Goal: Task Accomplishment & Management: Complete application form

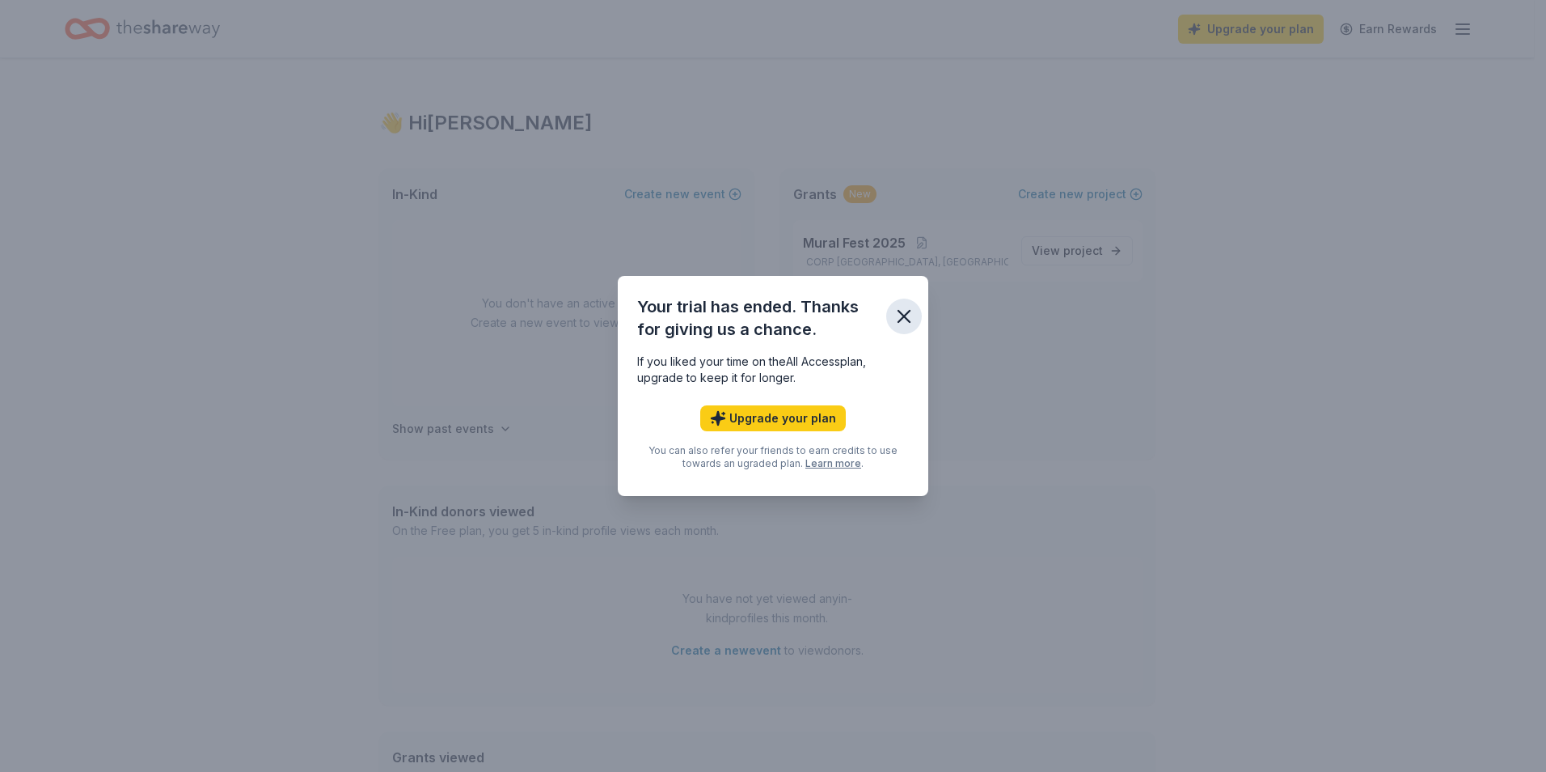
click at [907, 320] on icon "button" at bounding box center [904, 316] width 23 height 23
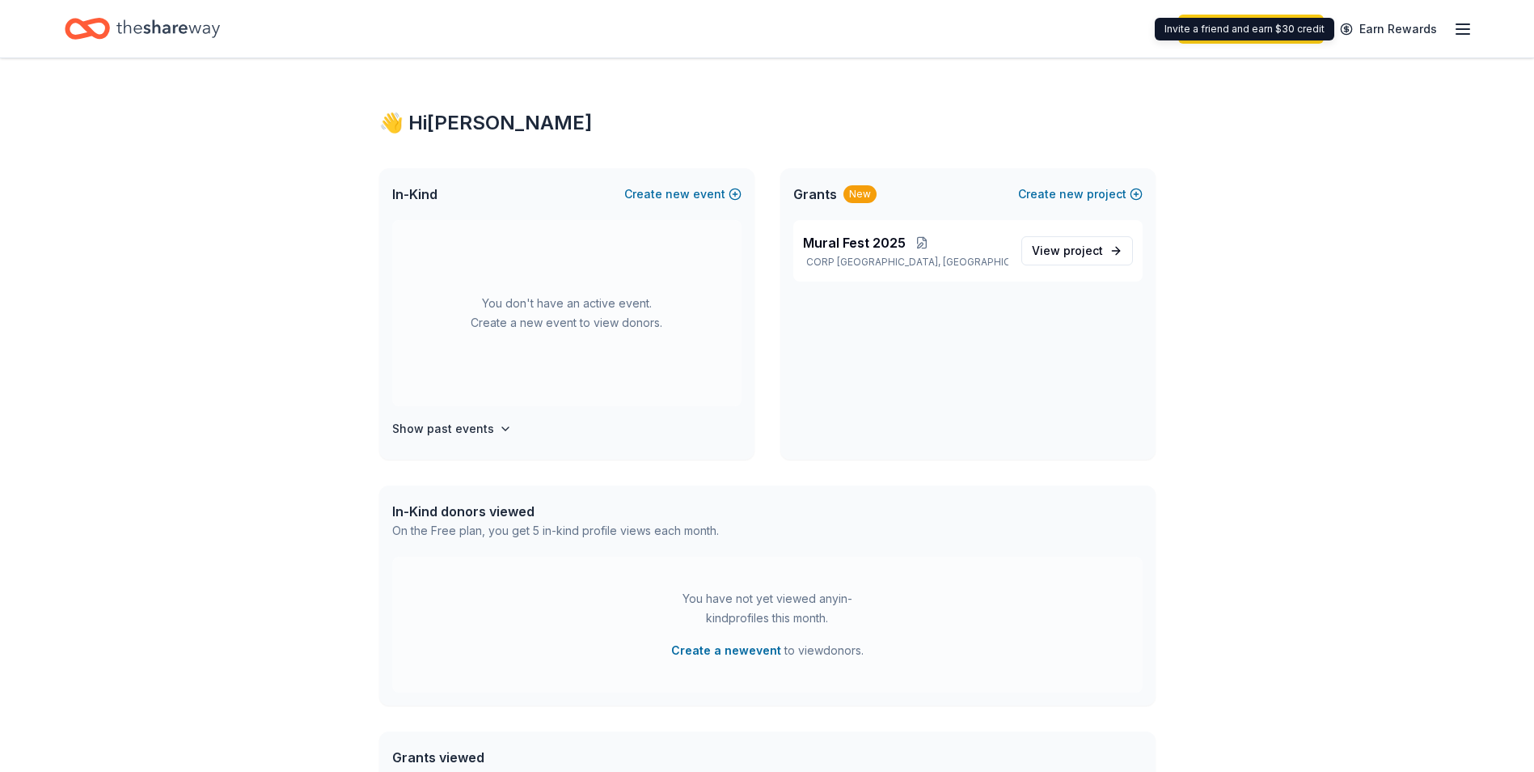
click at [1453, 23] on div "Upgrade your plan Earn Rewards" at bounding box center [1325, 29] width 294 height 38
click at [1462, 32] on icon "button" at bounding box center [1462, 28] width 19 height 19
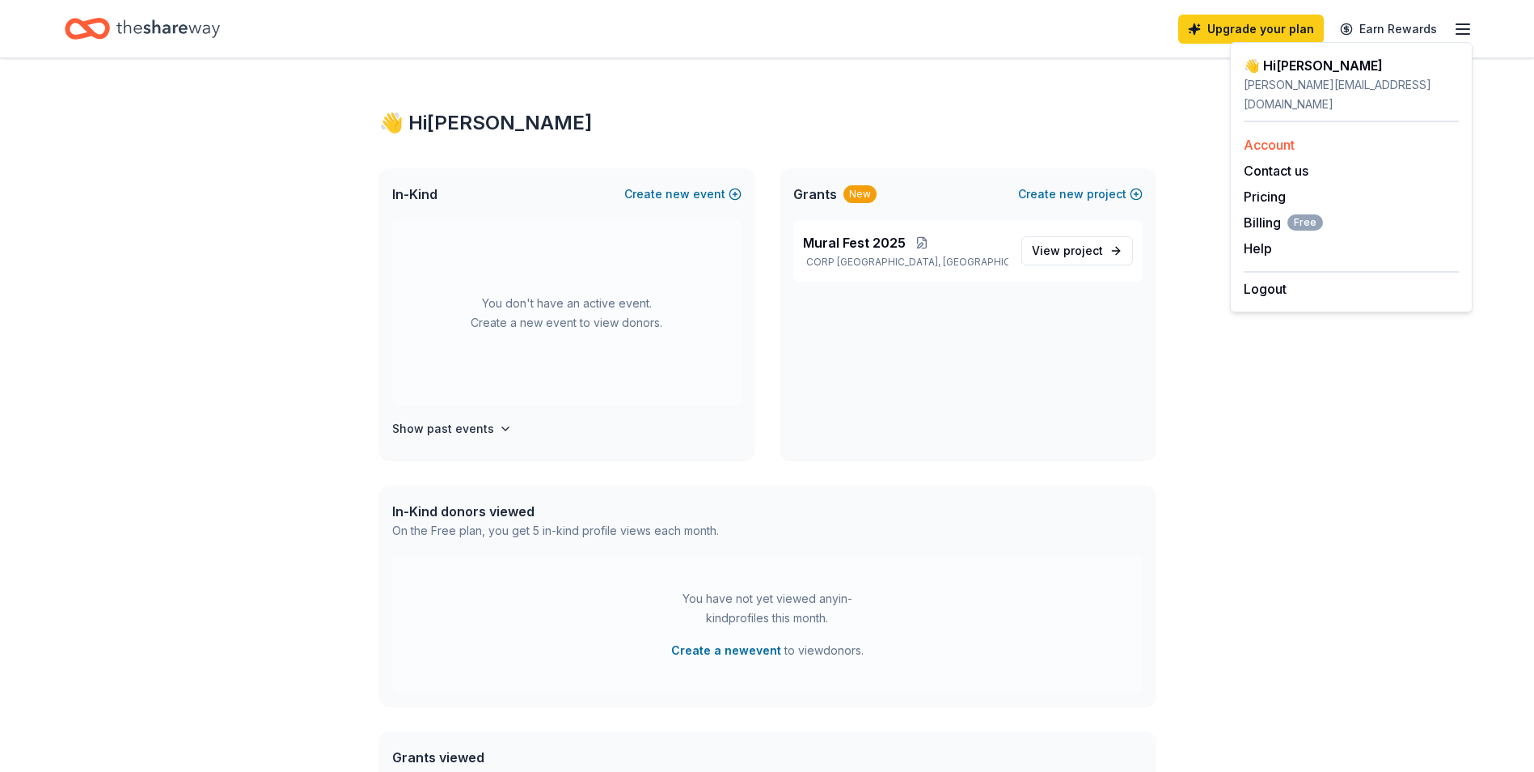
click at [1279, 137] on link "Account" at bounding box center [1269, 145] width 51 height 16
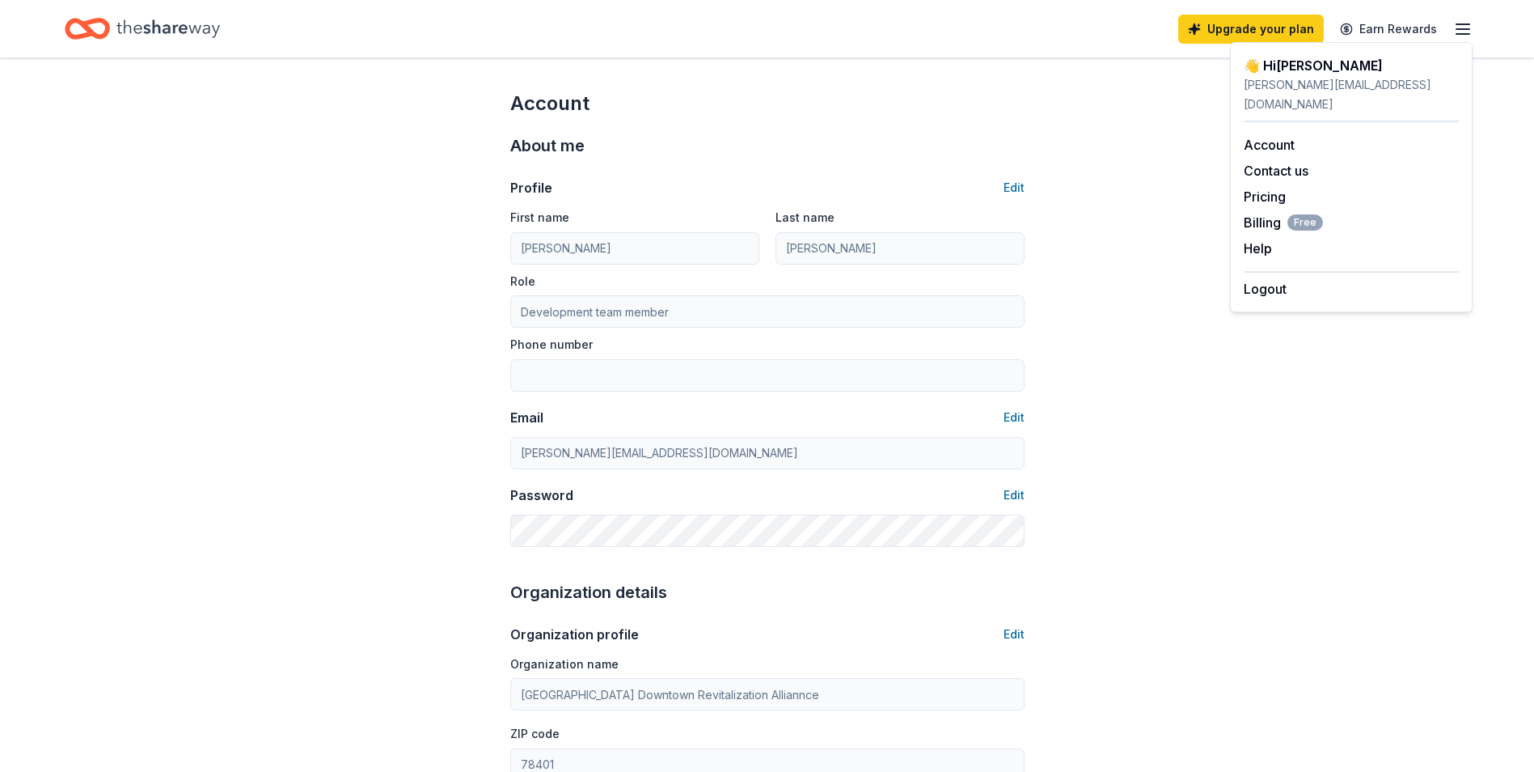
click at [1119, 94] on div "Account About me Profile Edit First name [PERSON_NAME] Last name [PERSON_NAME] …" at bounding box center [767, 780] width 1534 height 1444
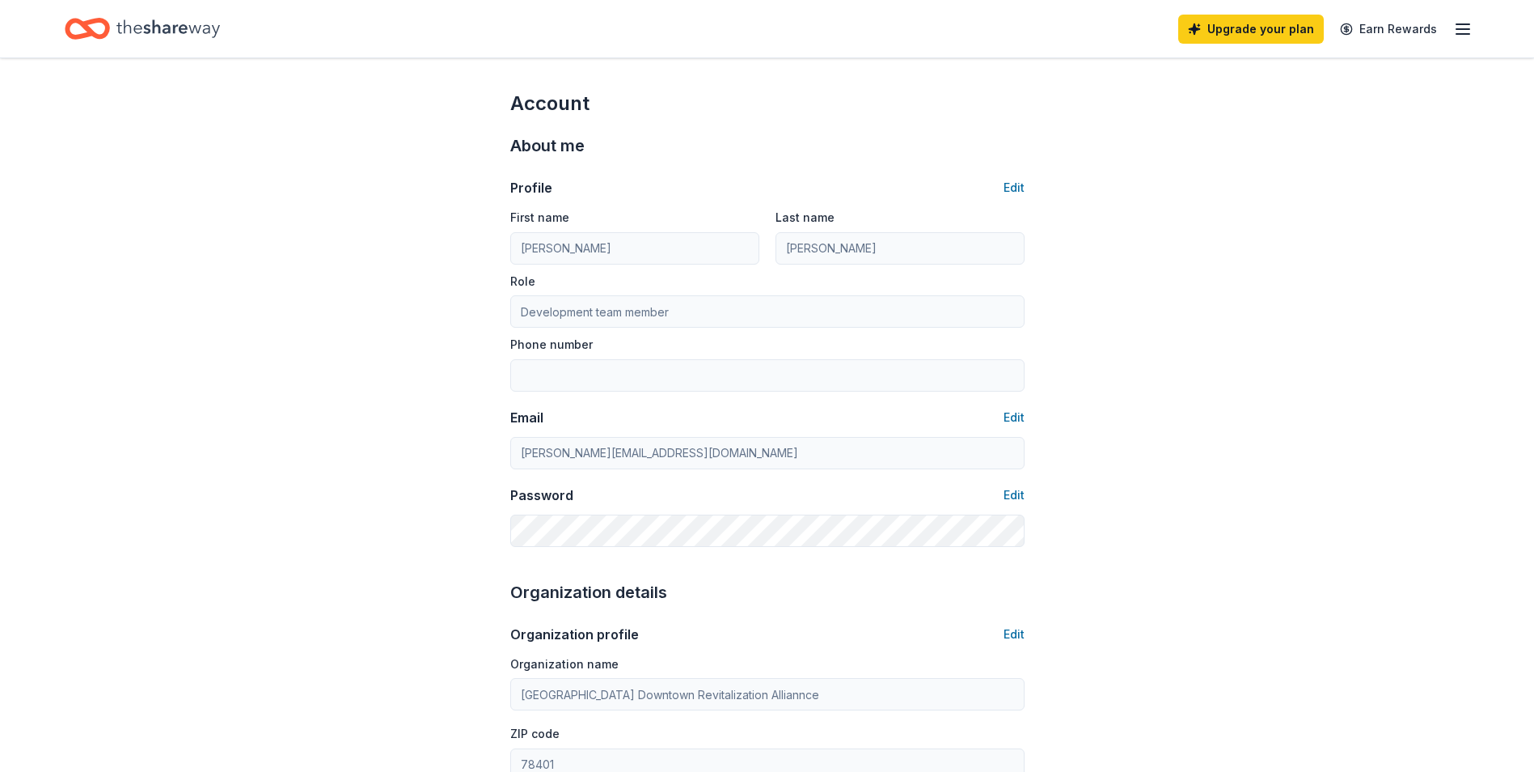
click at [133, 35] on icon "Home" at bounding box center [168, 28] width 104 height 33
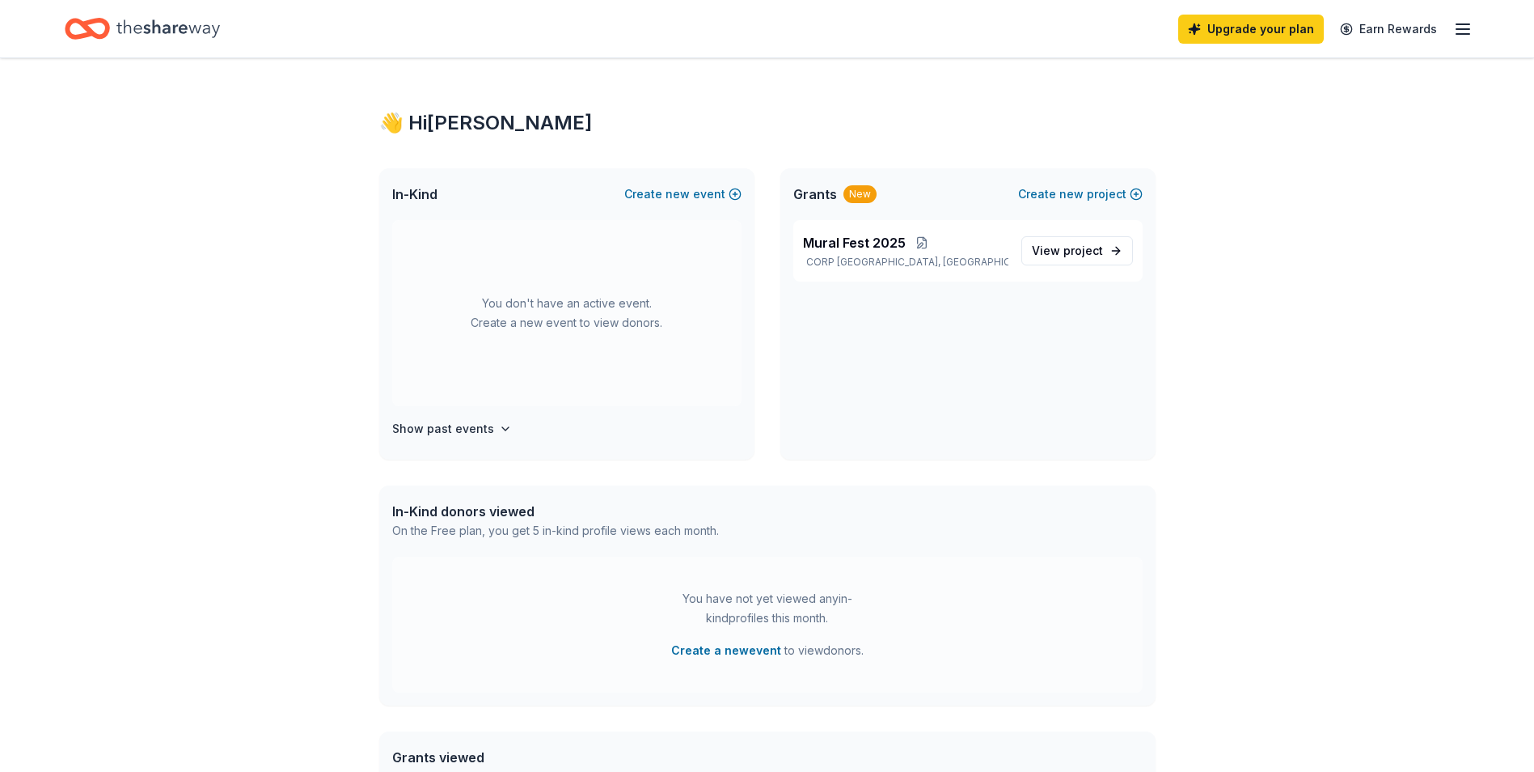
click at [85, 32] on icon "Home" at bounding box center [87, 29] width 45 height 38
click at [119, 193] on div "👋 Hi [PERSON_NAME] In-Kind Create new event You don't have an active event. Cre…" at bounding box center [767, 514] width 1534 height 912
click at [650, 200] on button "Create new event" at bounding box center [682, 193] width 117 height 19
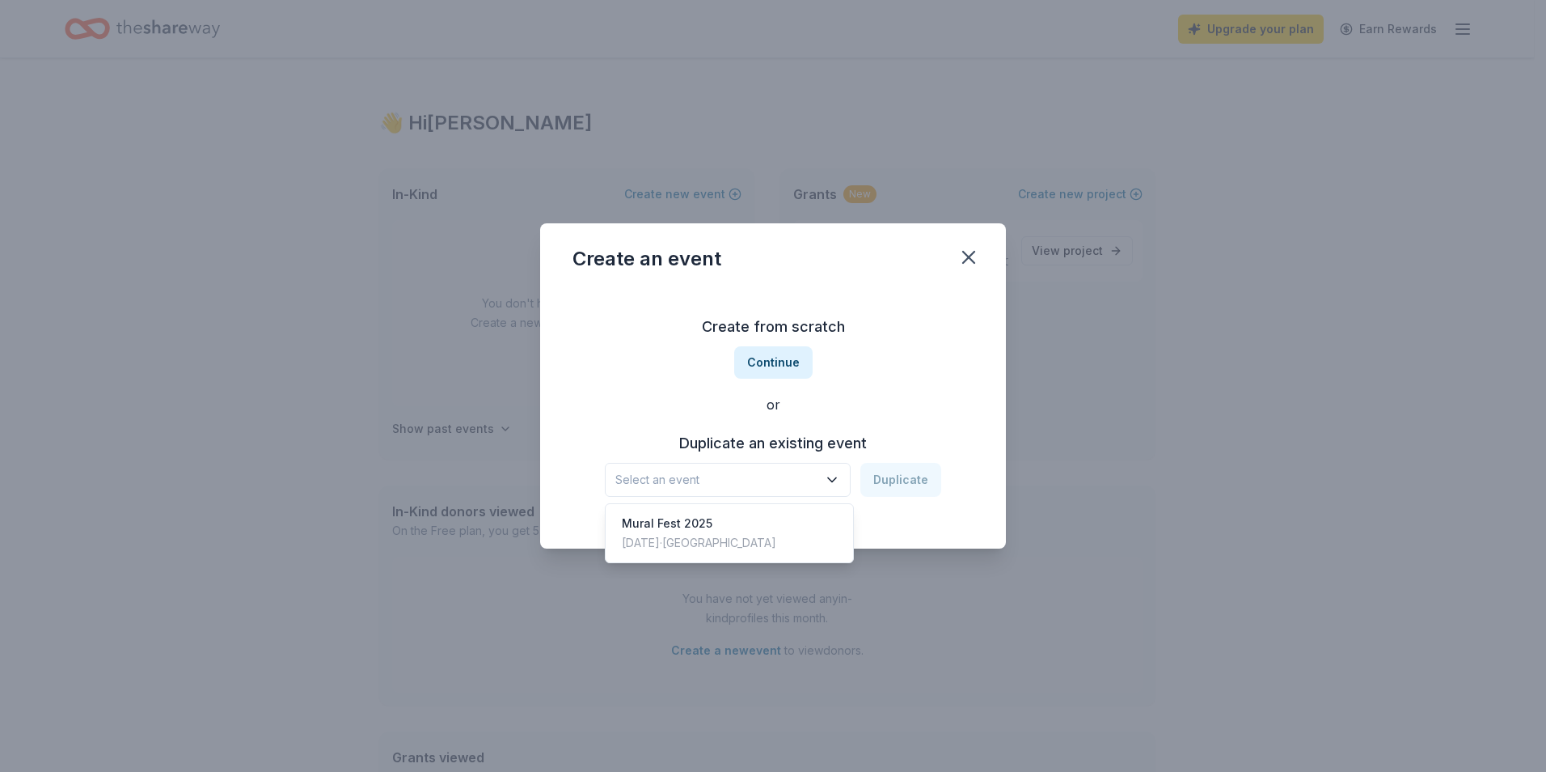
click at [772, 476] on span "Select an event" at bounding box center [717, 479] width 202 height 19
click at [878, 391] on div "Create from scratch Continue or Duplicate an existing event Select an event Dup…" at bounding box center [773, 405] width 401 height 235
click at [759, 373] on button "Continue" at bounding box center [773, 362] width 78 height 32
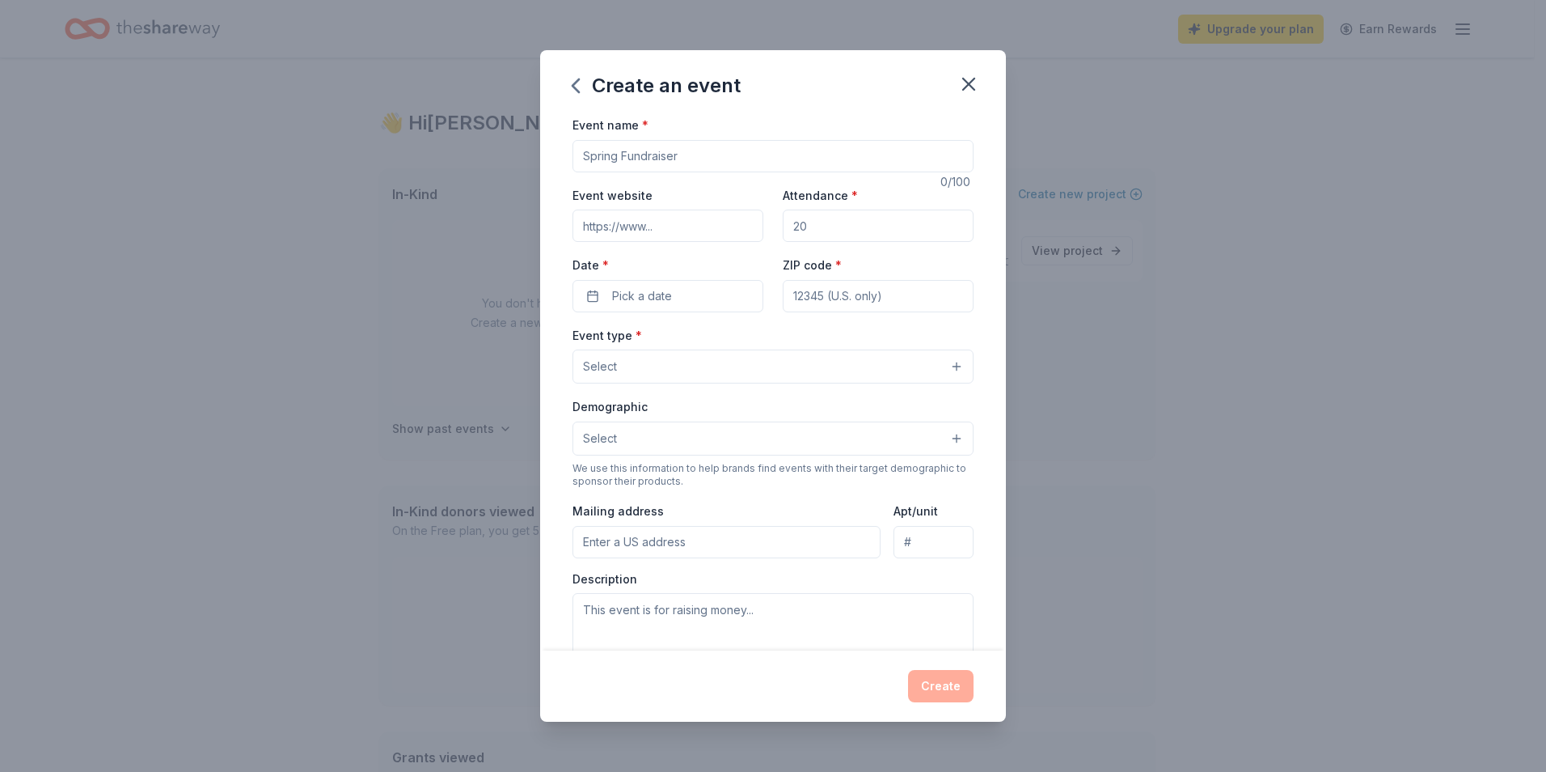
click at [663, 159] on input "Event name *" at bounding box center [773, 156] width 401 height 32
click at [692, 154] on input "Event name *" at bounding box center [773, 156] width 401 height 32
type input "H"
type input "Deck Downtown 2025"
click at [640, 235] on input "Event website" at bounding box center [668, 225] width 191 height 32
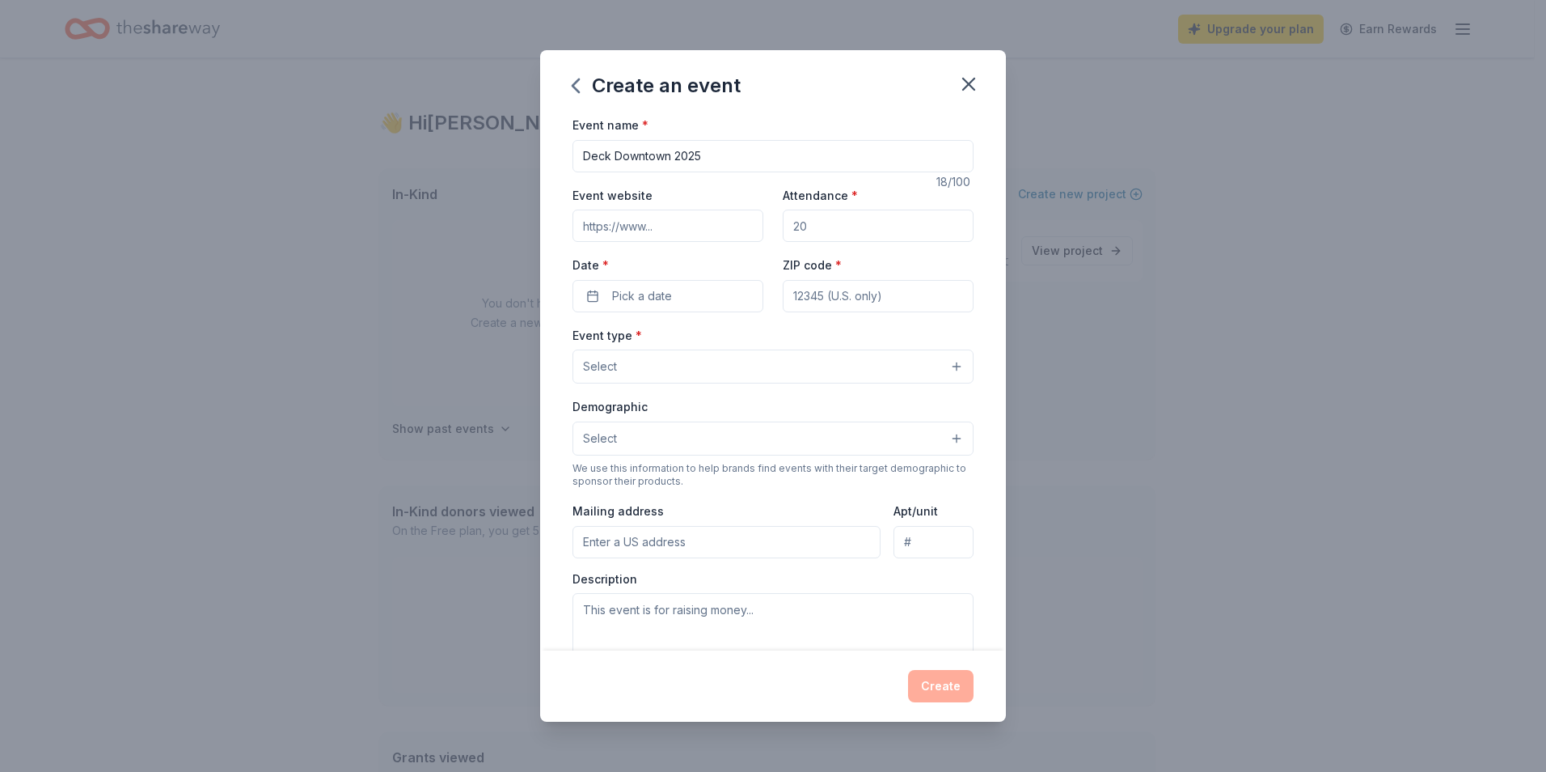
paste input "[URL][DOMAIN_NAME]"
type input "[URL][DOMAIN_NAME]"
click at [841, 221] on input "Attendance *" at bounding box center [878, 225] width 191 height 32
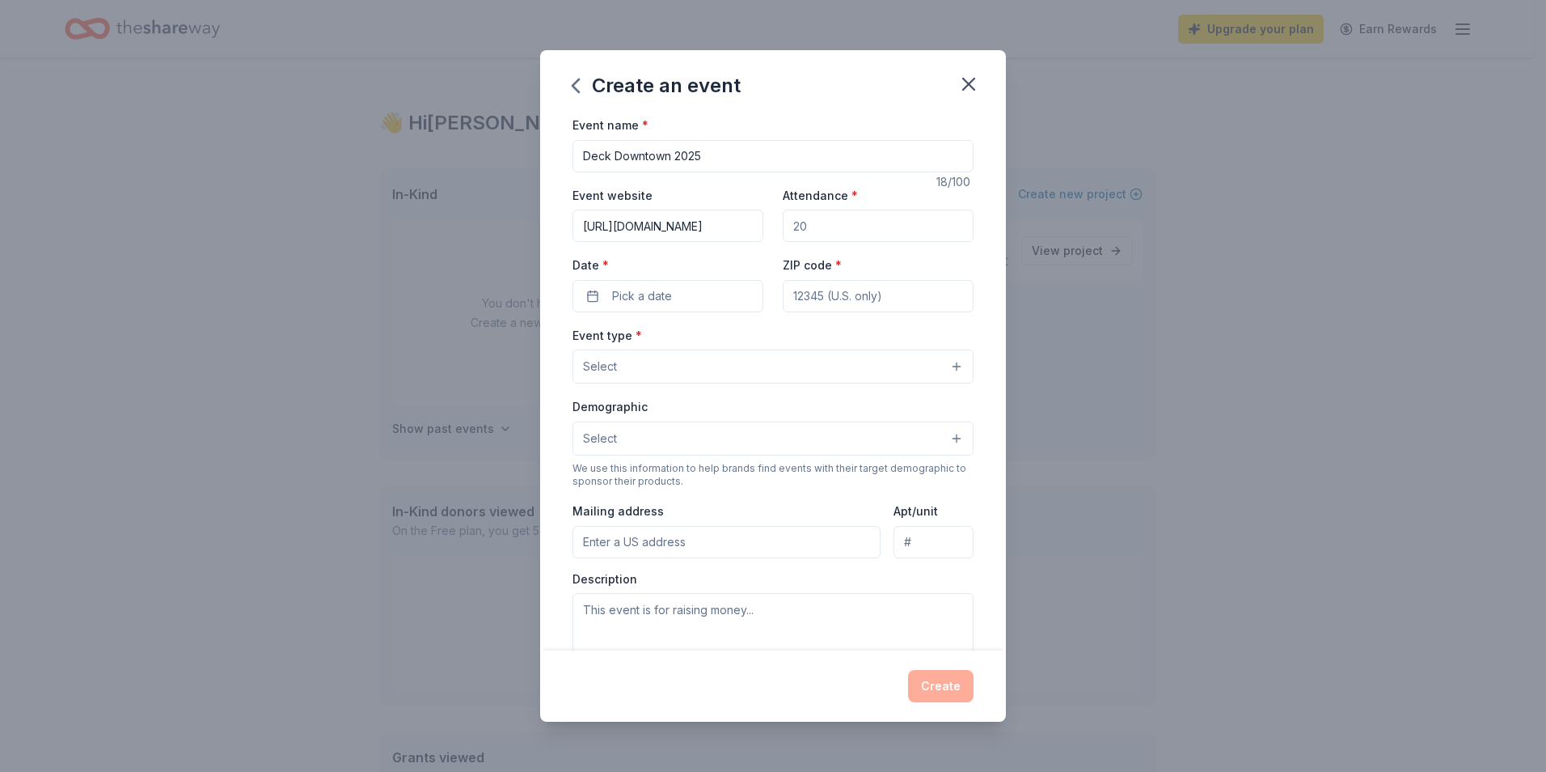
click at [847, 221] on input "Attendance *" at bounding box center [878, 225] width 191 height 32
drag, startPoint x: 847, startPoint y: 221, endPoint x: 827, endPoint y: 229, distance: 21.0
click at [827, 229] on input "Attendance *" at bounding box center [878, 225] width 191 height 32
drag, startPoint x: 827, startPoint y: 229, endPoint x: 764, endPoint y: 233, distance: 63.2
click at [764, 233] on div "Event website [URL][DOMAIN_NAME] Attendance * Date * Pick a date ZIP code *" at bounding box center [773, 248] width 401 height 127
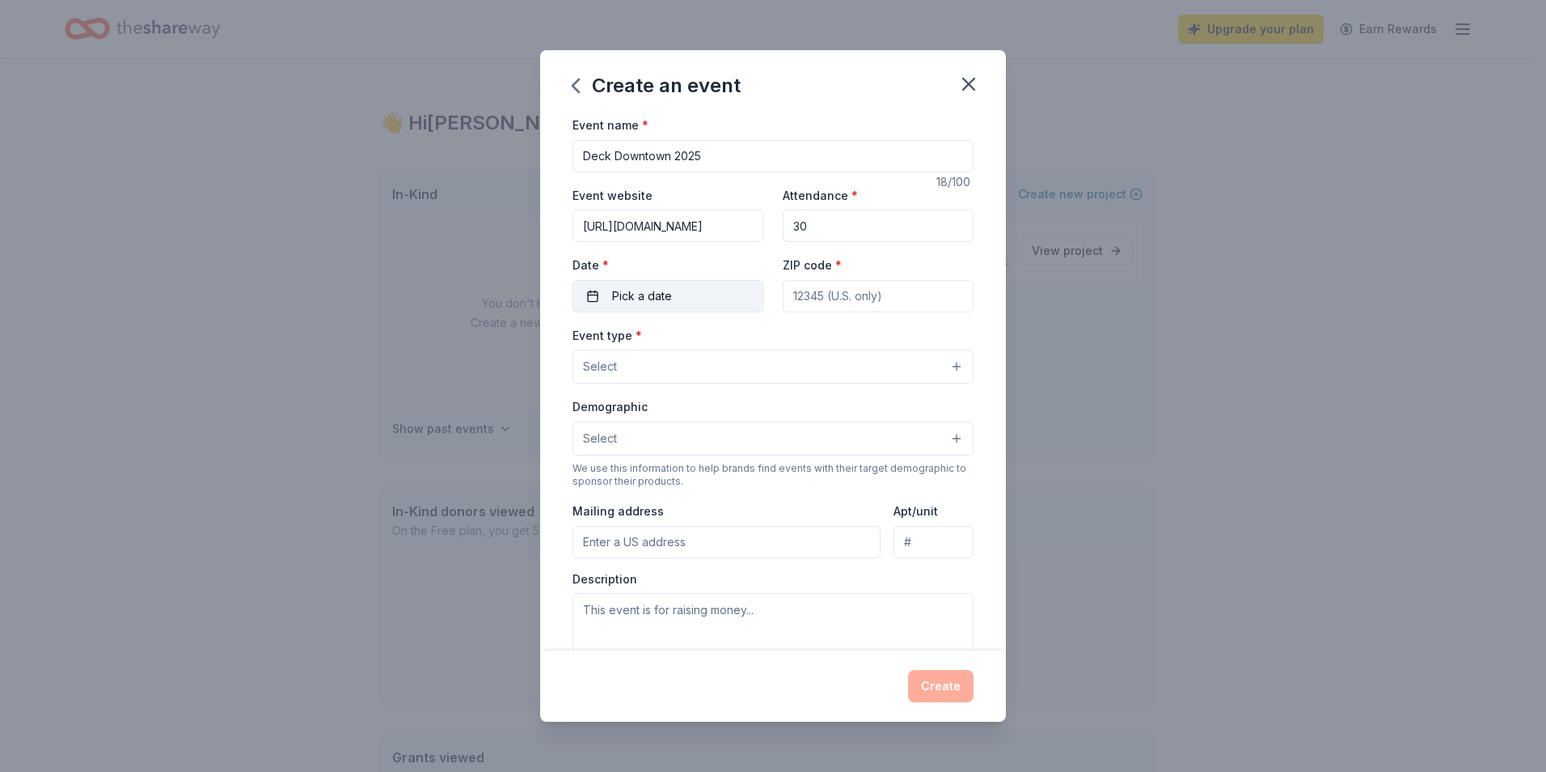
type input "30"
click at [661, 287] on span "Pick a date" at bounding box center [642, 295] width 60 height 19
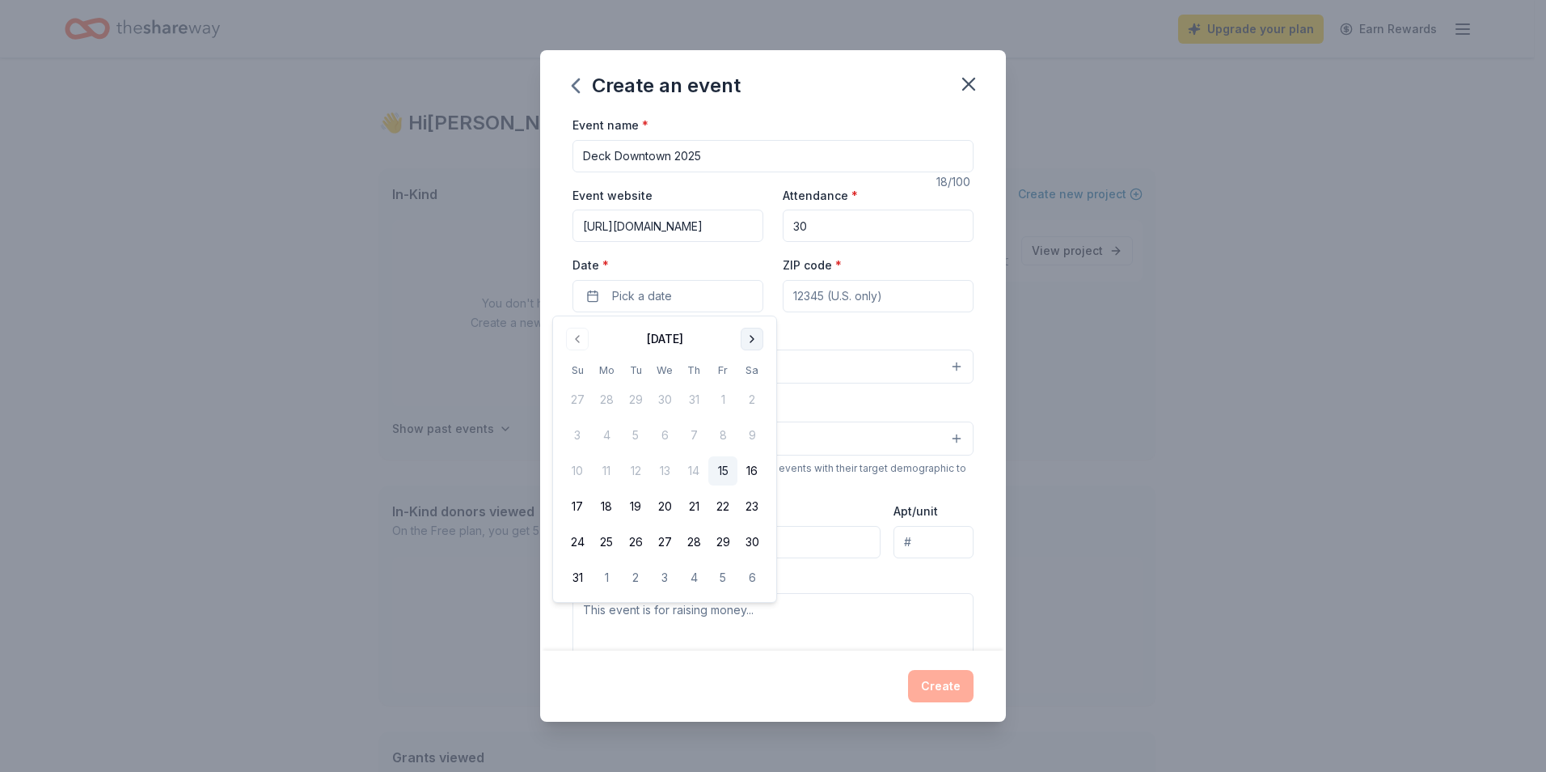
click at [750, 343] on button "Go to next month" at bounding box center [752, 339] width 23 height 23
click at [573, 505] on button "16" at bounding box center [577, 506] width 29 height 29
click at [754, 478] on button "15" at bounding box center [752, 470] width 29 height 29
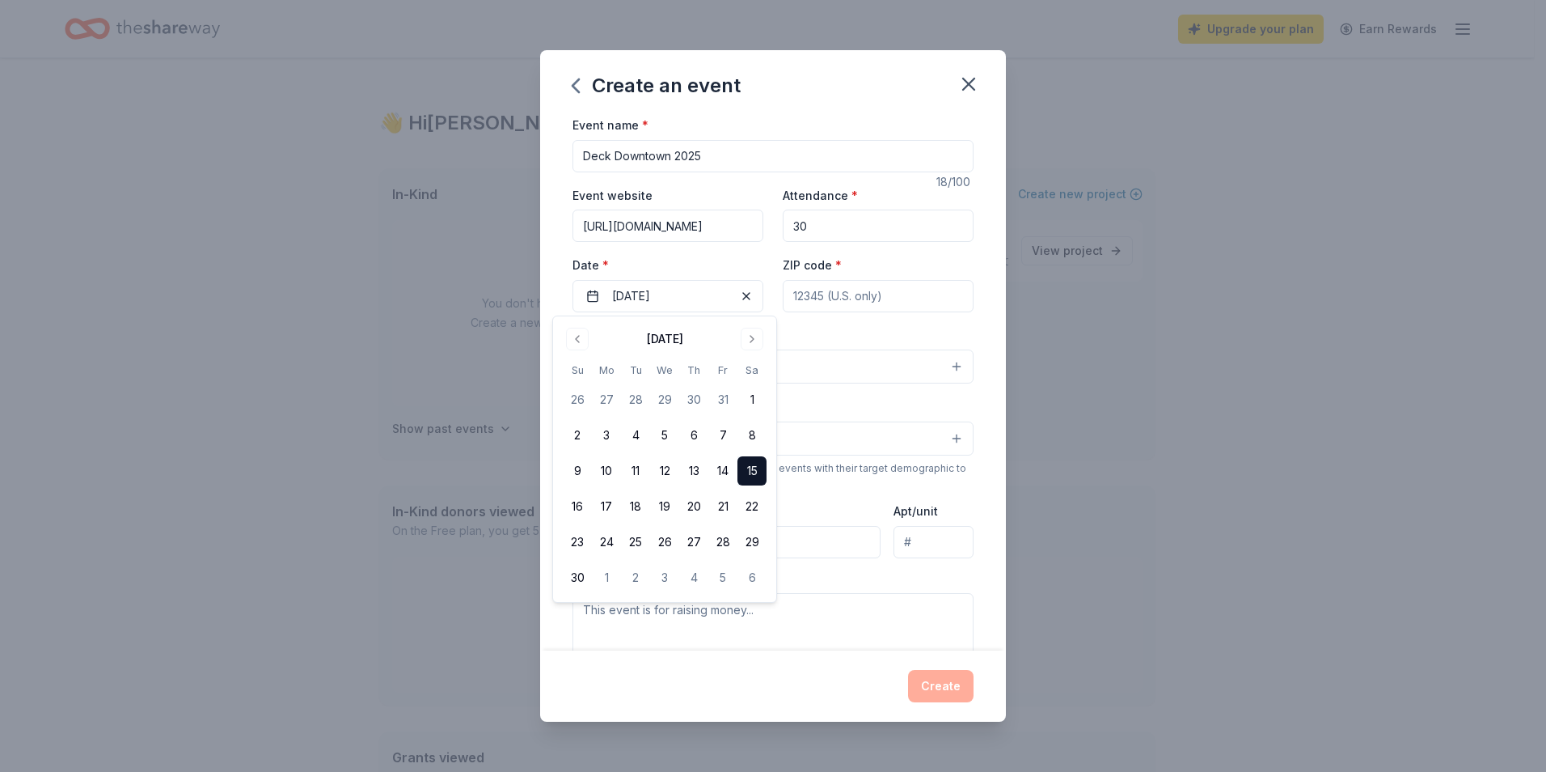
click at [845, 301] on input "ZIP code *" at bounding box center [878, 296] width 191 height 32
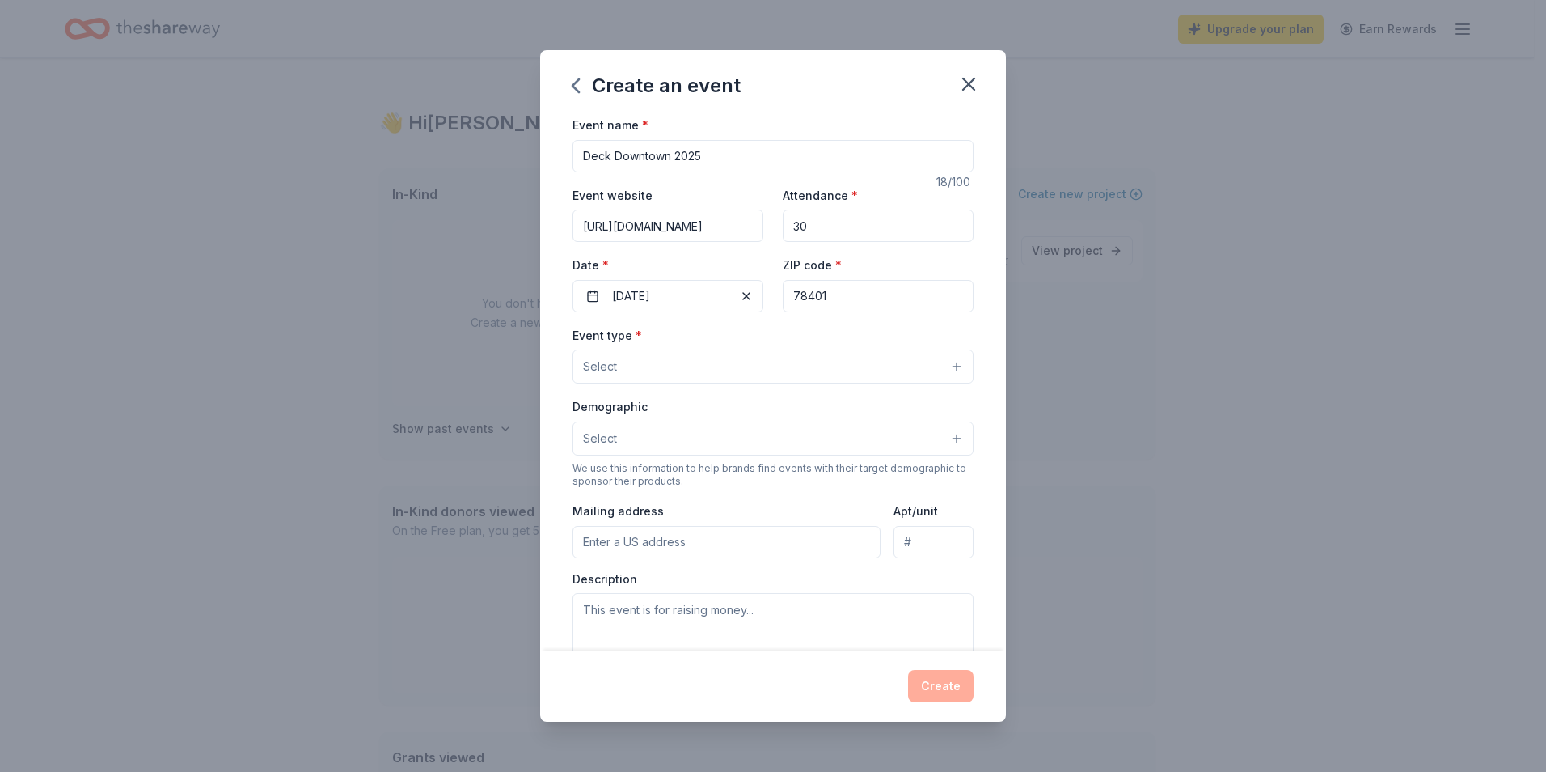
type input "78401"
click at [769, 365] on button "Select" at bounding box center [773, 366] width 401 height 34
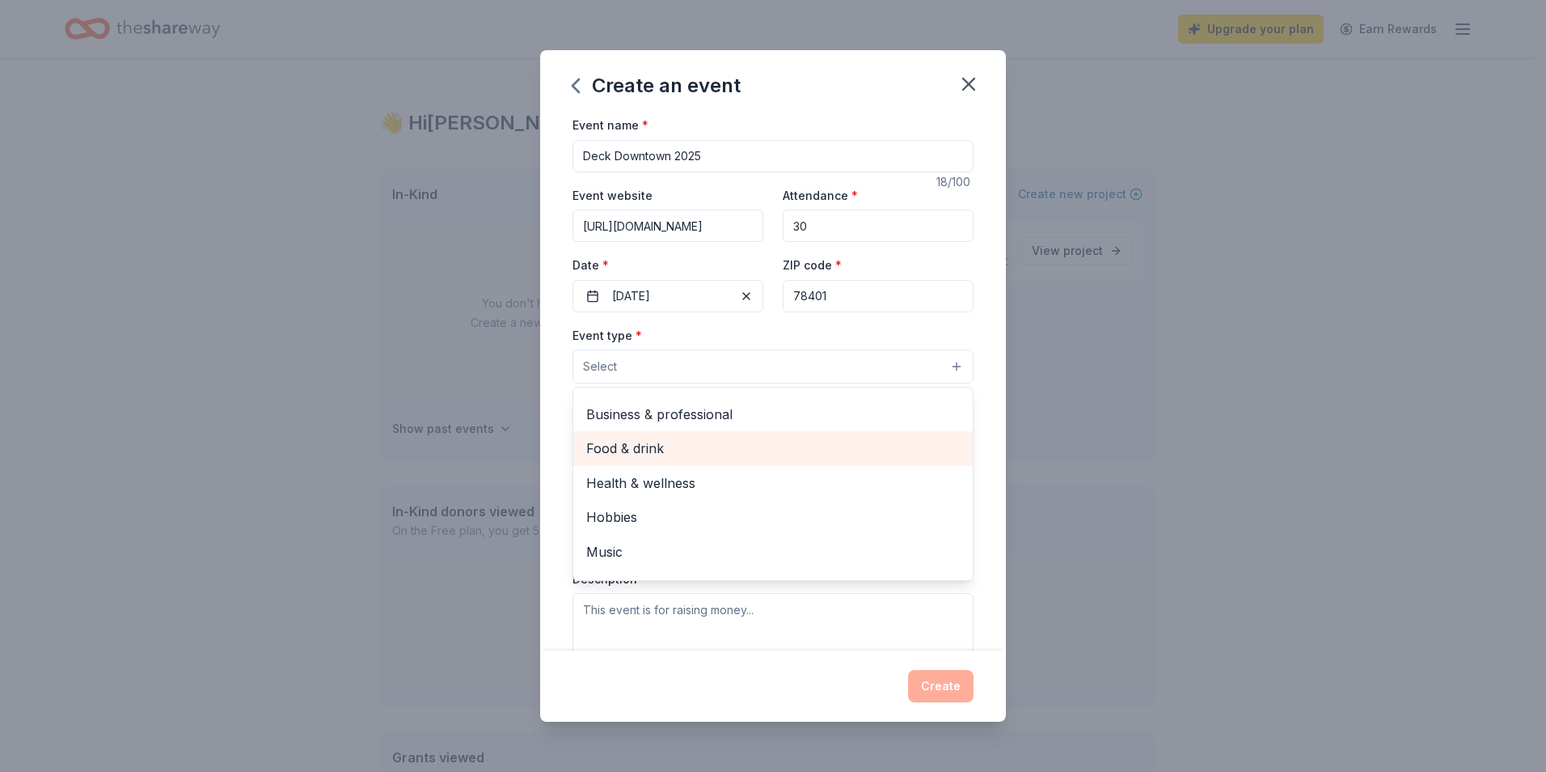
scroll to position [54, 0]
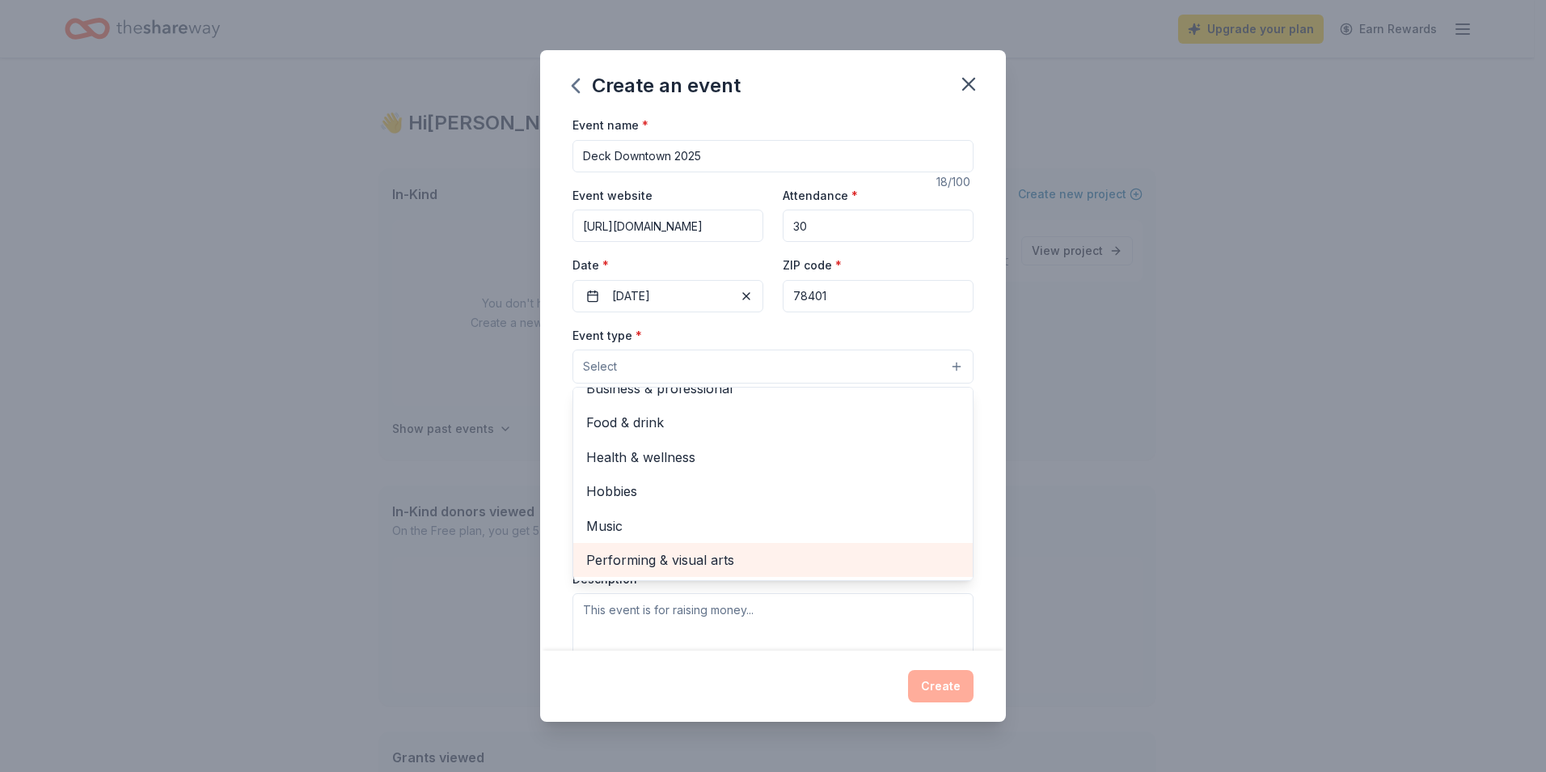
click at [768, 556] on span "Performing & visual arts" at bounding box center [773, 559] width 374 height 21
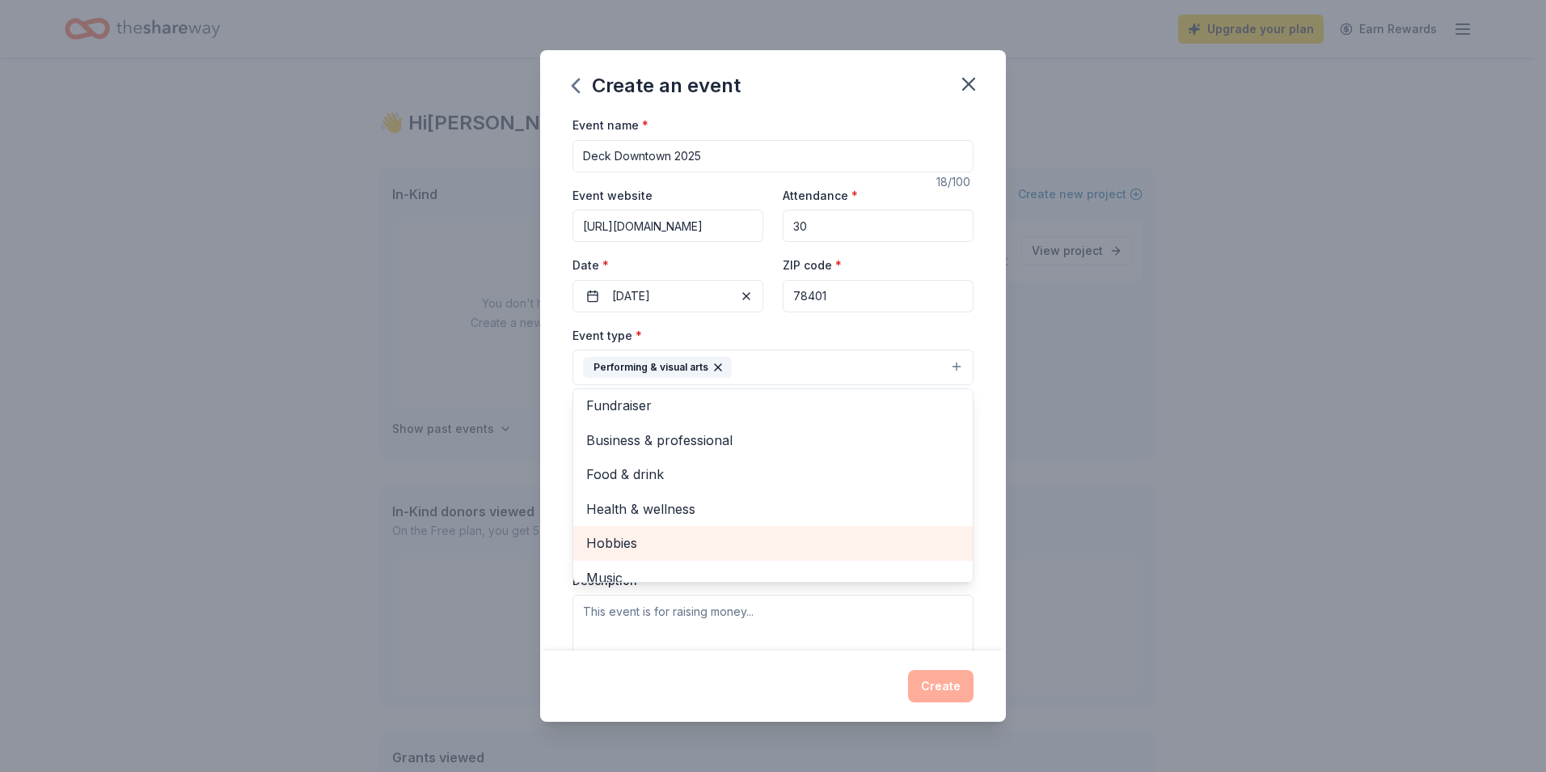
scroll to position [0, 0]
click at [552, 421] on div "Event name * Deck Downtown 2025 18 /100 Event website [URL][DOMAIN_NAME] Attend…" at bounding box center [773, 382] width 466 height 535
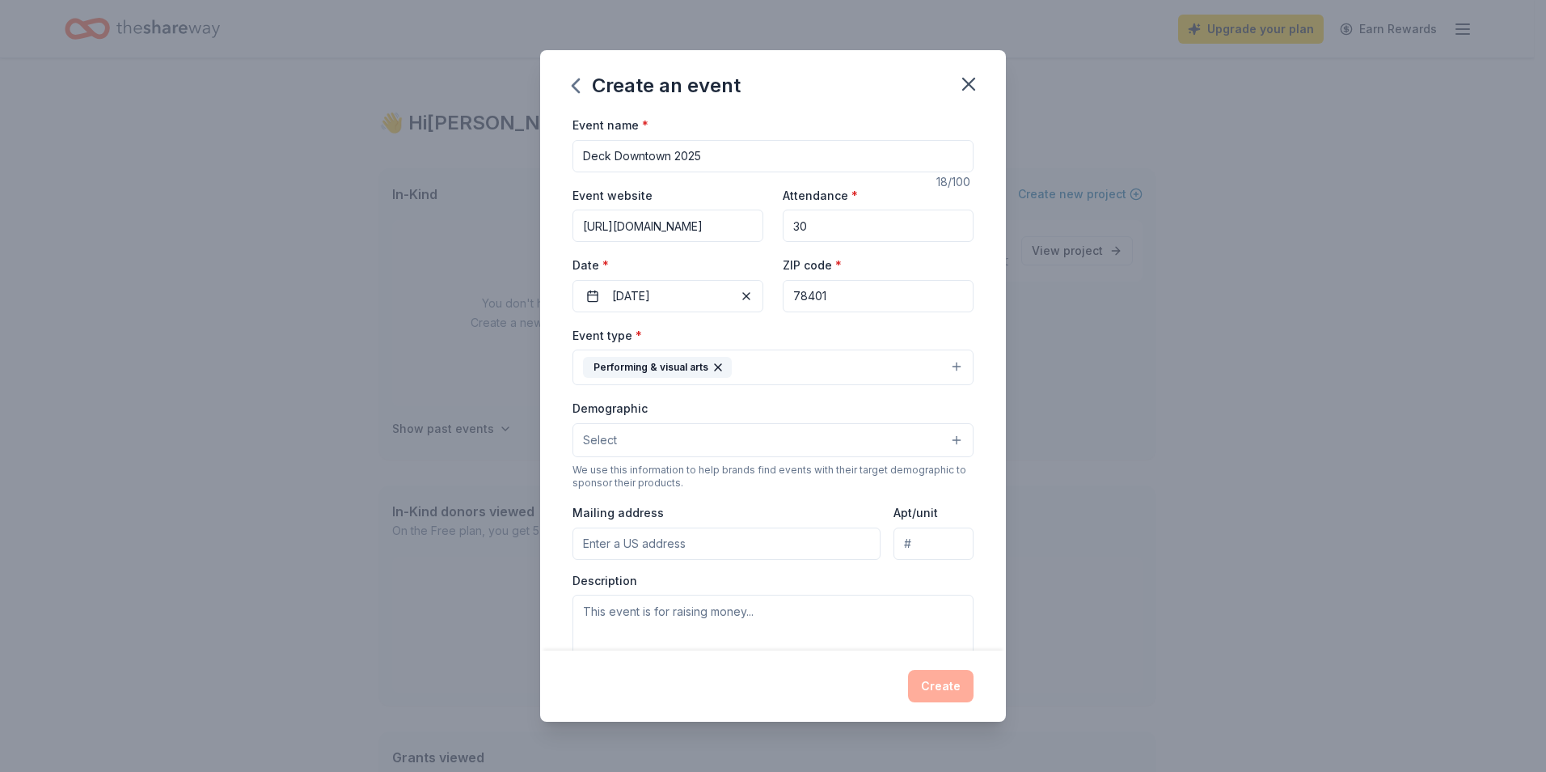
click at [680, 446] on button "Select" at bounding box center [773, 440] width 401 height 34
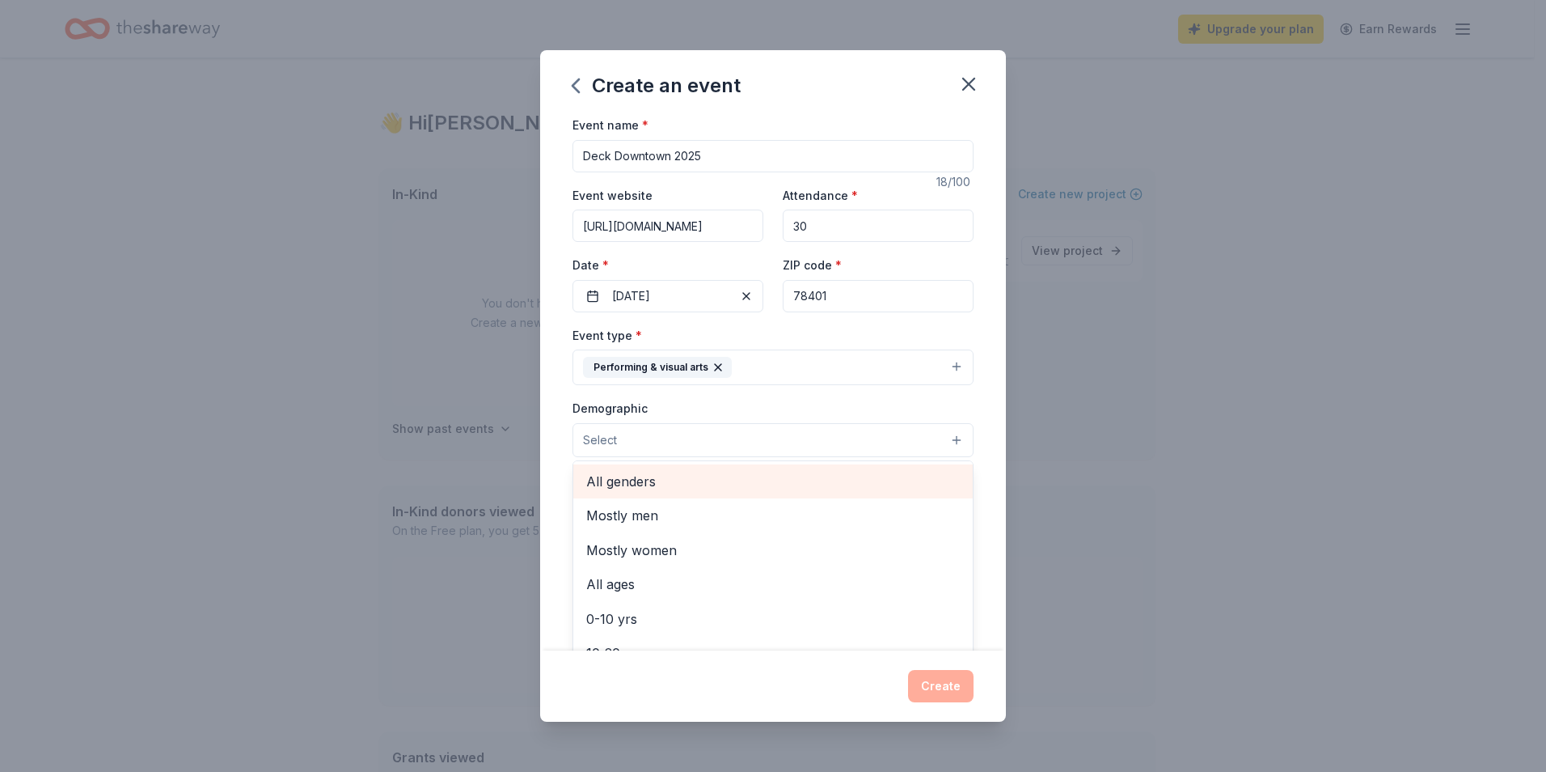
click at [704, 487] on span "All genders" at bounding box center [773, 481] width 374 height 21
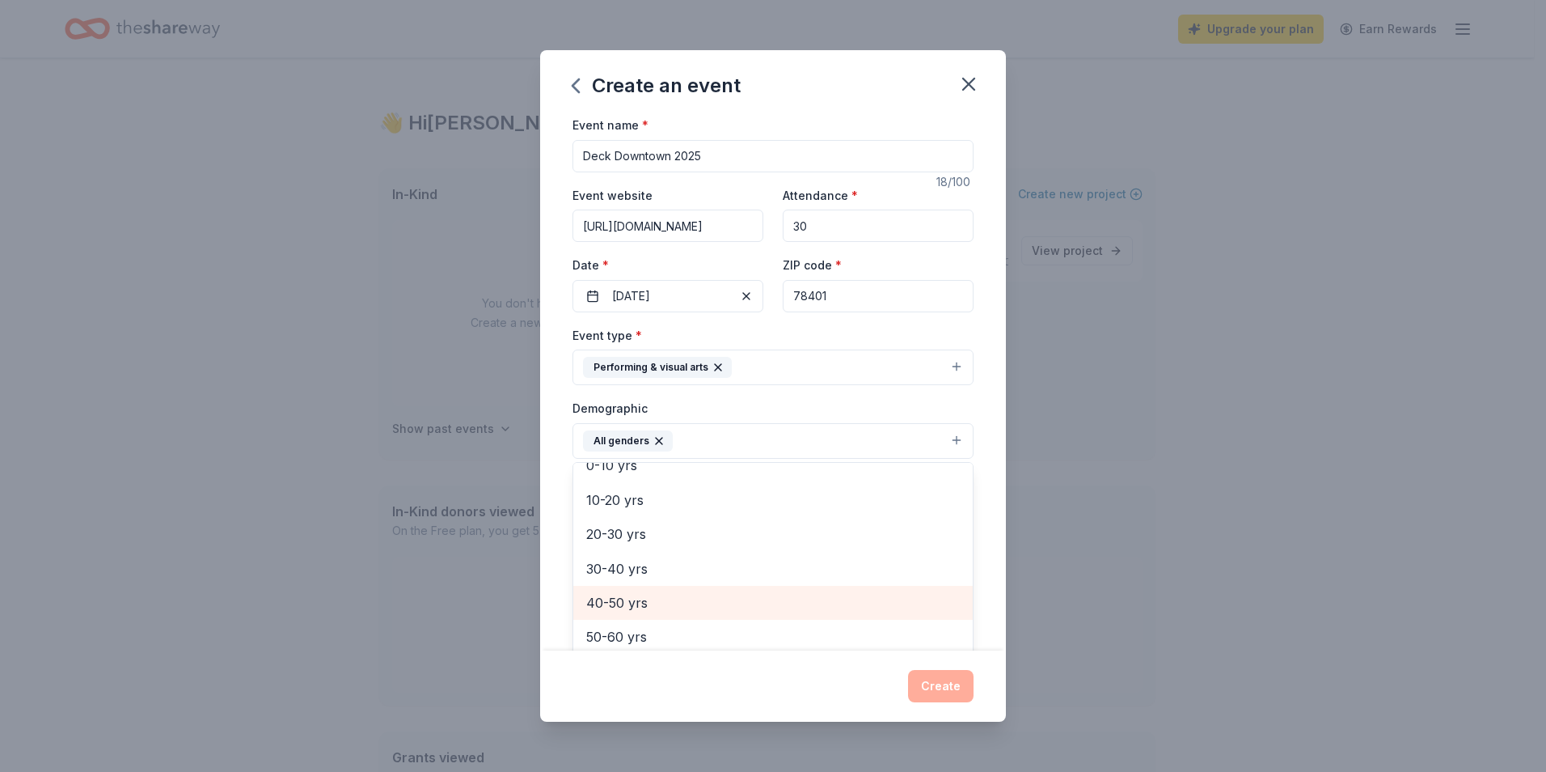
scroll to position [81, 0]
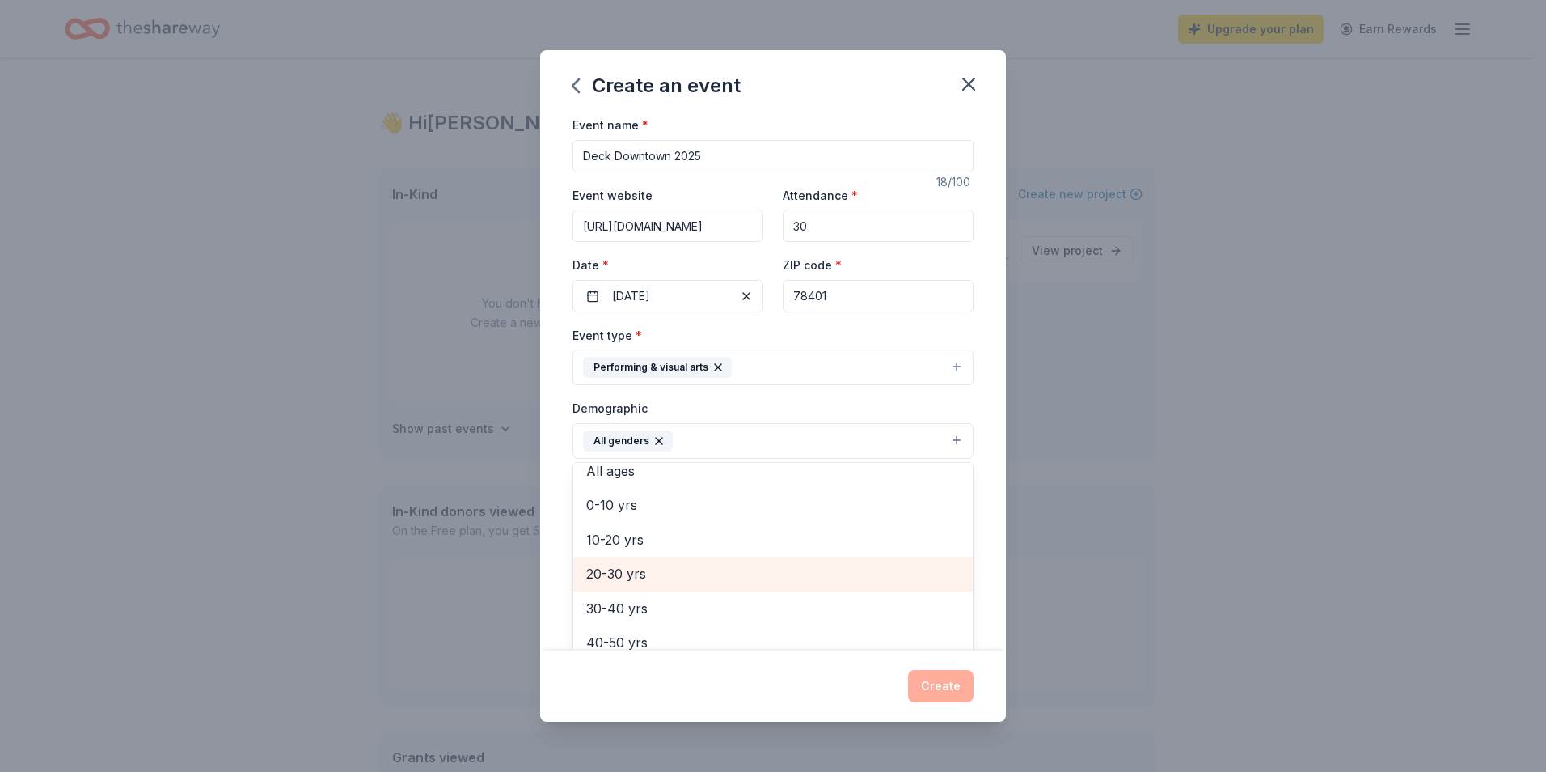
click at [716, 573] on span "20-30 yrs" at bounding box center [773, 573] width 374 height 21
click at [716, 577] on span "30-40 yrs" at bounding box center [773, 573] width 374 height 21
click at [716, 577] on span "40-50 yrs" at bounding box center [773, 573] width 374 height 21
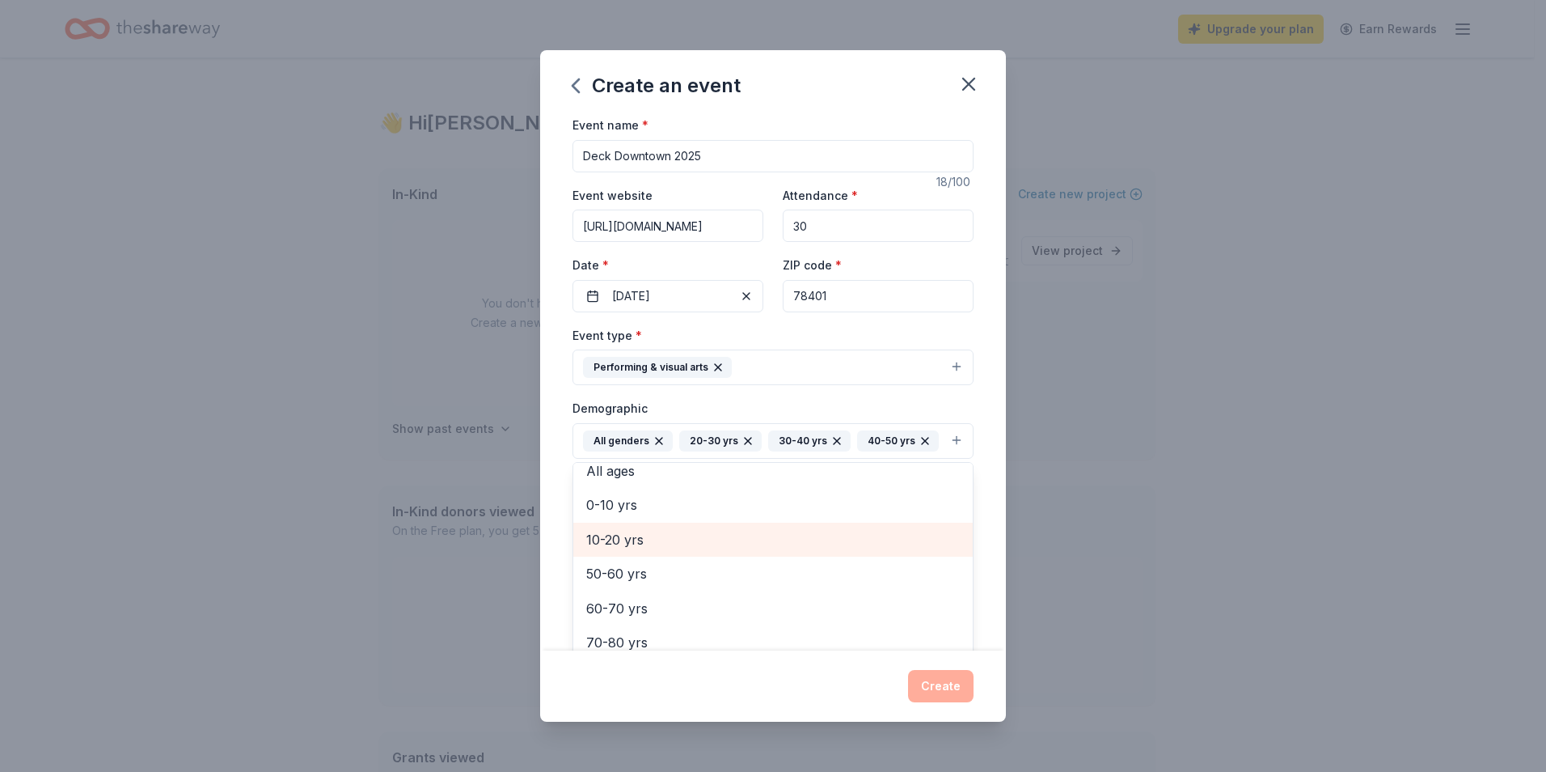
click at [716, 550] on span "10-20 yrs" at bounding box center [773, 539] width 374 height 21
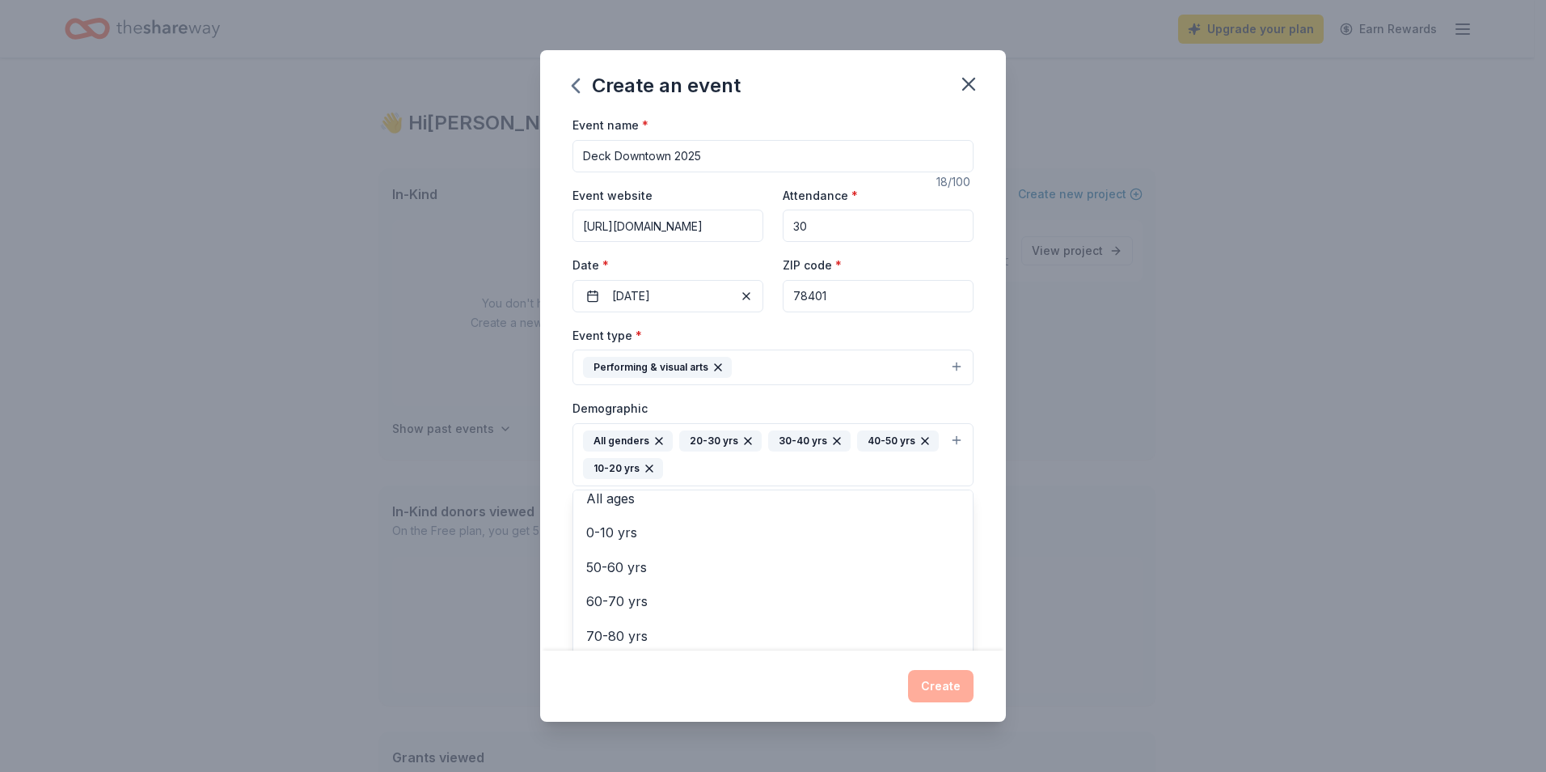
click at [536, 492] on div "Create an event Event name * Deck Downtown 2025 18 /100 Event website [URL][DOM…" at bounding box center [773, 386] width 1546 height 772
click at [627, 562] on input "Mailing address" at bounding box center [727, 572] width 308 height 32
type input "[STREET_ADDRESS]"
click at [835, 528] on div "Event type * Performing & visual arts Demographic All genders 20-30 yrs 30-40 y…" at bounding box center [773, 510] width 401 height 371
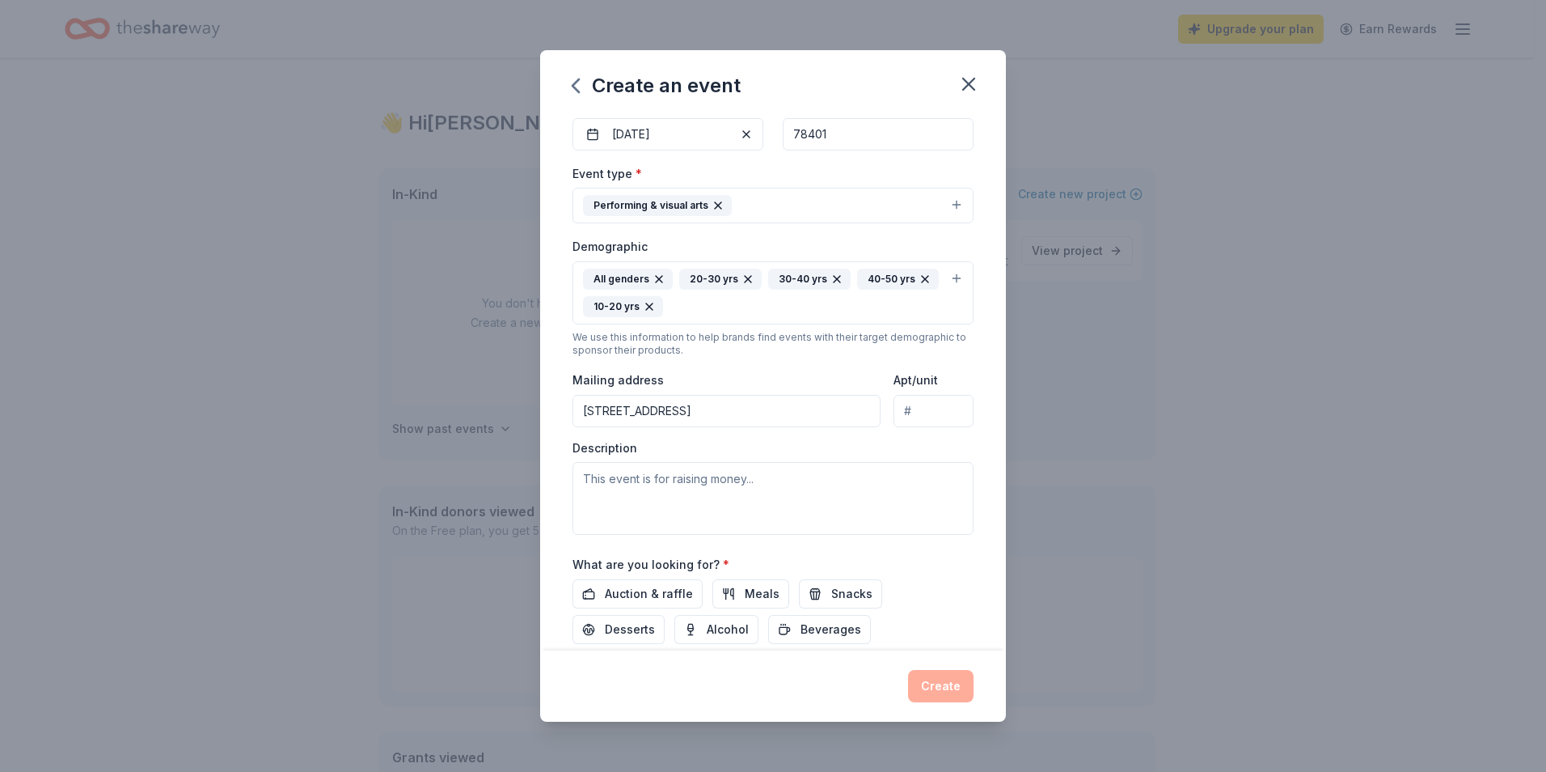
click at [895, 415] on input "Apt/unit" at bounding box center [934, 411] width 80 height 32
type input "100"
click at [841, 483] on textarea at bounding box center [773, 498] width 401 height 73
drag, startPoint x: 841, startPoint y: 483, endPoint x: 693, endPoint y: 442, distance: 153.7
click at [693, 442] on div "Description" at bounding box center [773, 487] width 401 height 95
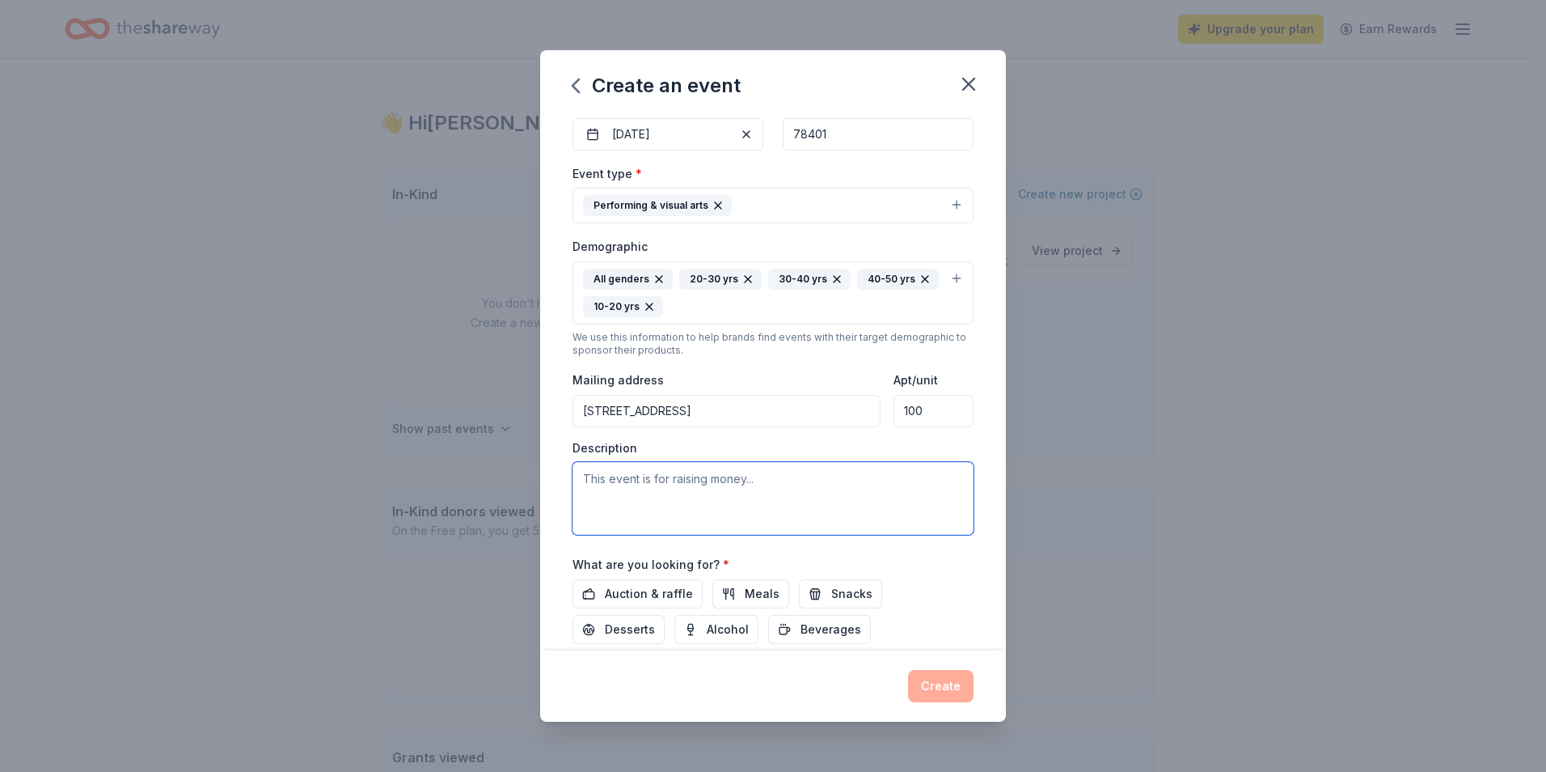
click at [692, 482] on textarea at bounding box center [773, 498] width 401 height 73
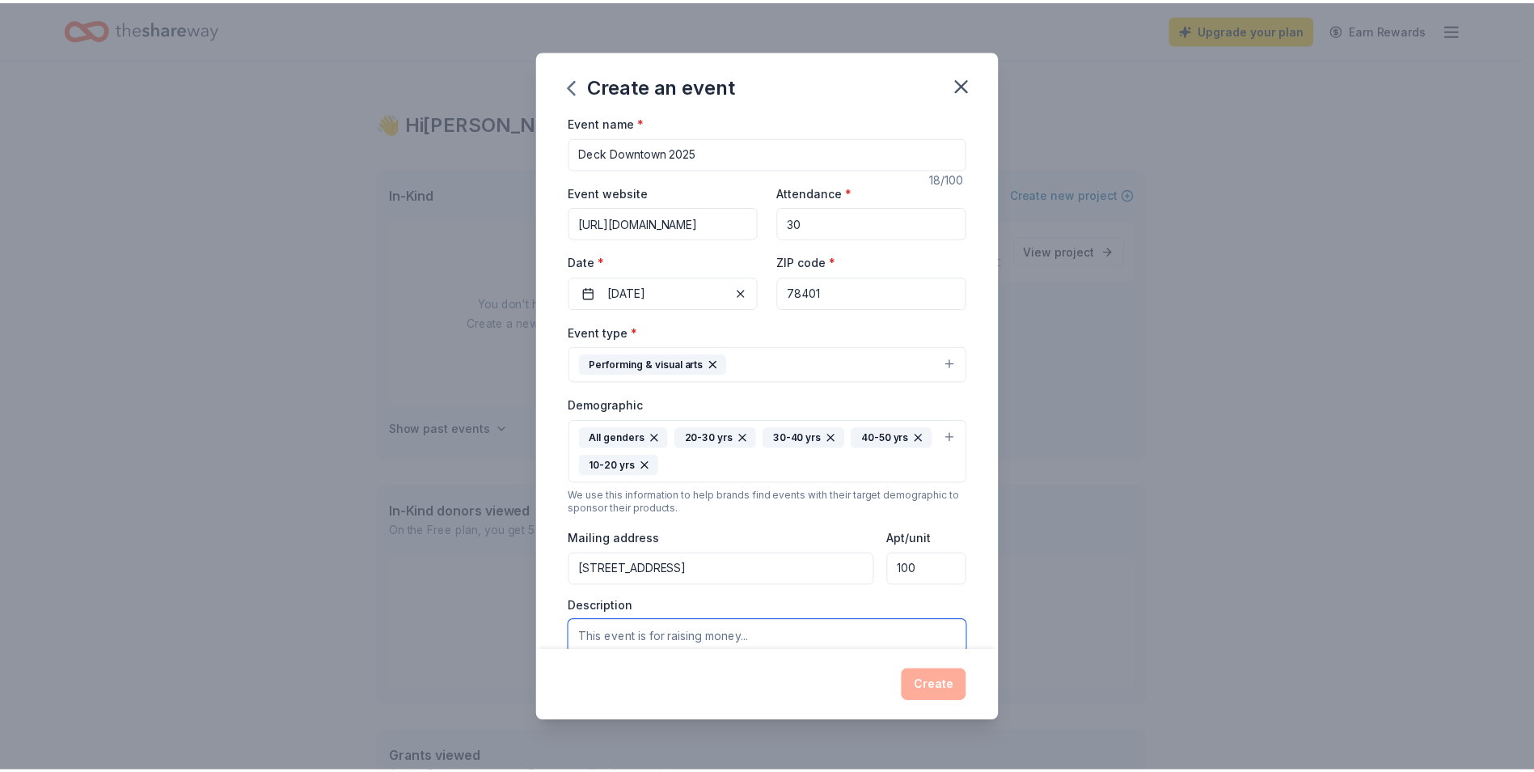
scroll to position [0, 0]
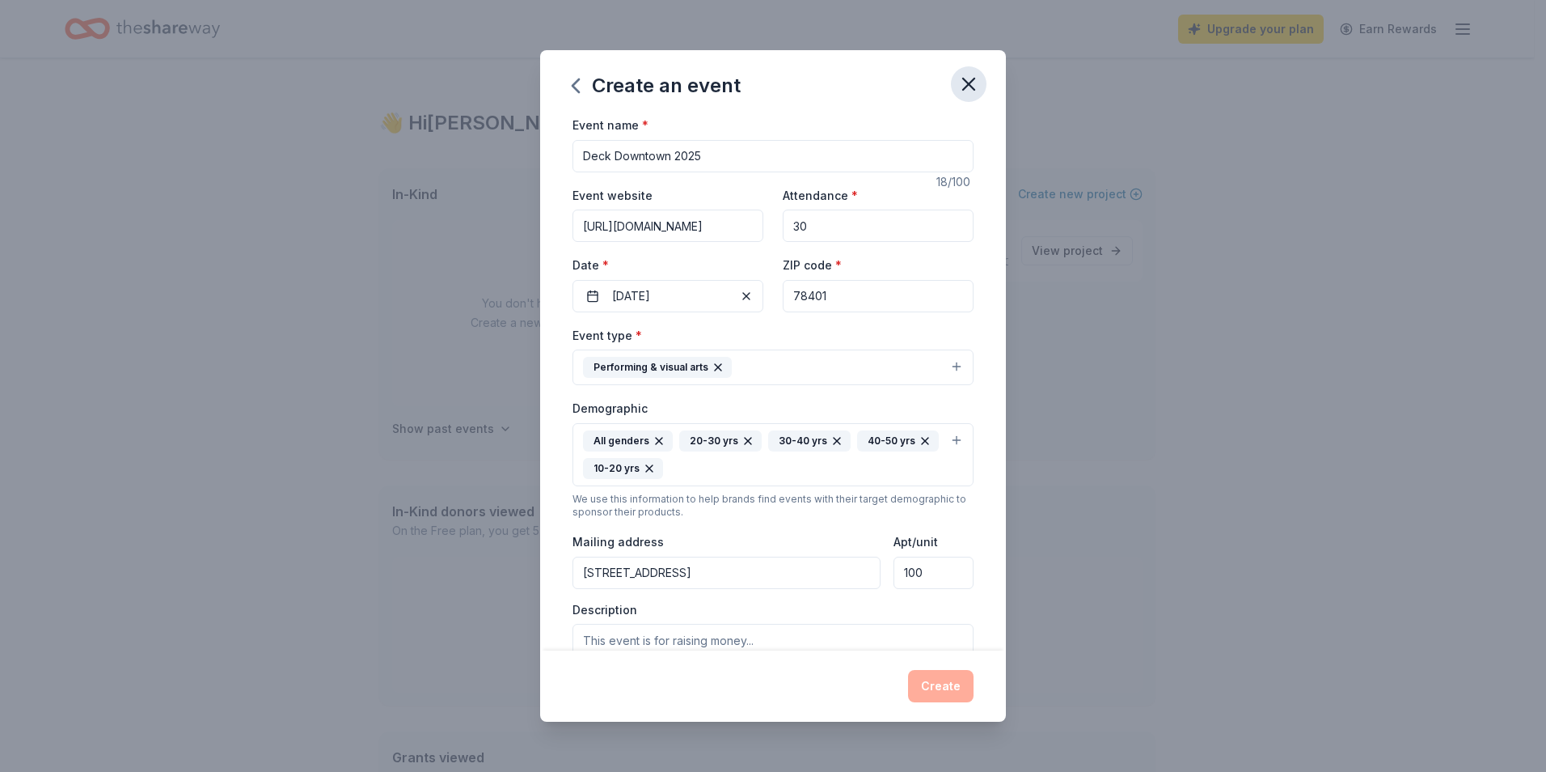
click at [977, 87] on icon "button" at bounding box center [969, 84] width 23 height 23
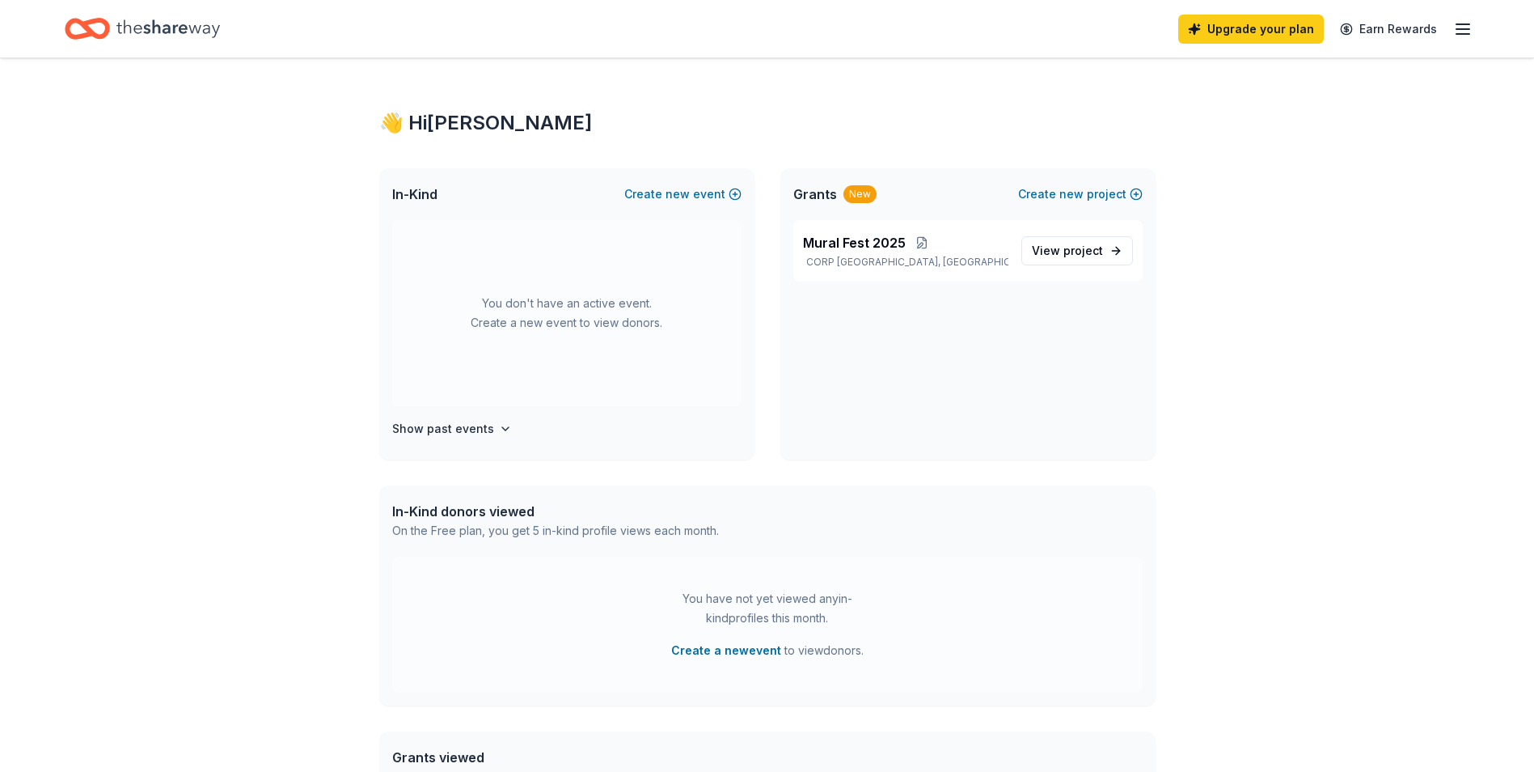
click at [1241, 235] on div "👋 Hi [PERSON_NAME] In-Kind Create new event You don't have an active event. Cre…" at bounding box center [767, 514] width 1534 height 912
click at [133, 33] on icon "Home" at bounding box center [168, 28] width 104 height 33
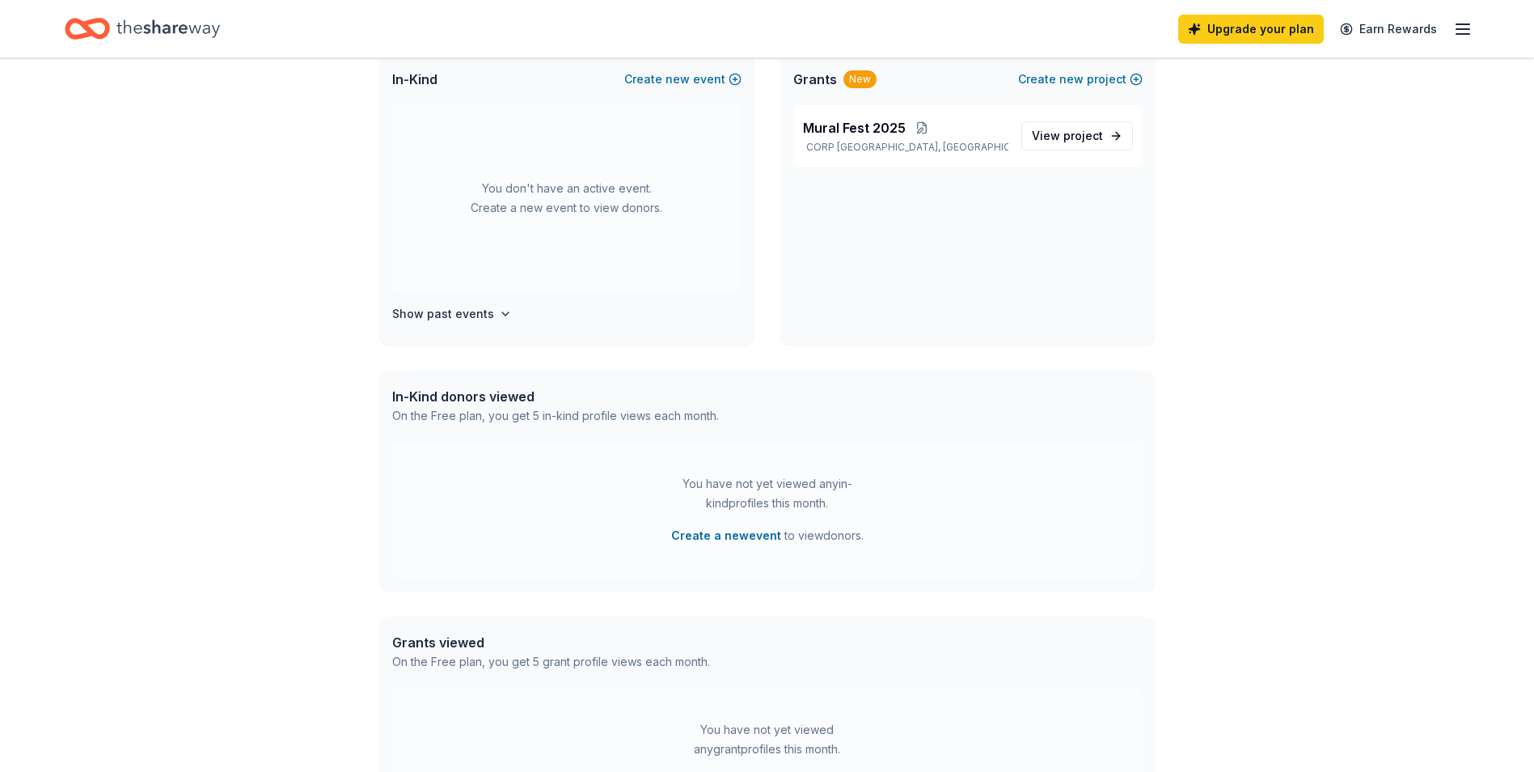
scroll to position [315, 0]
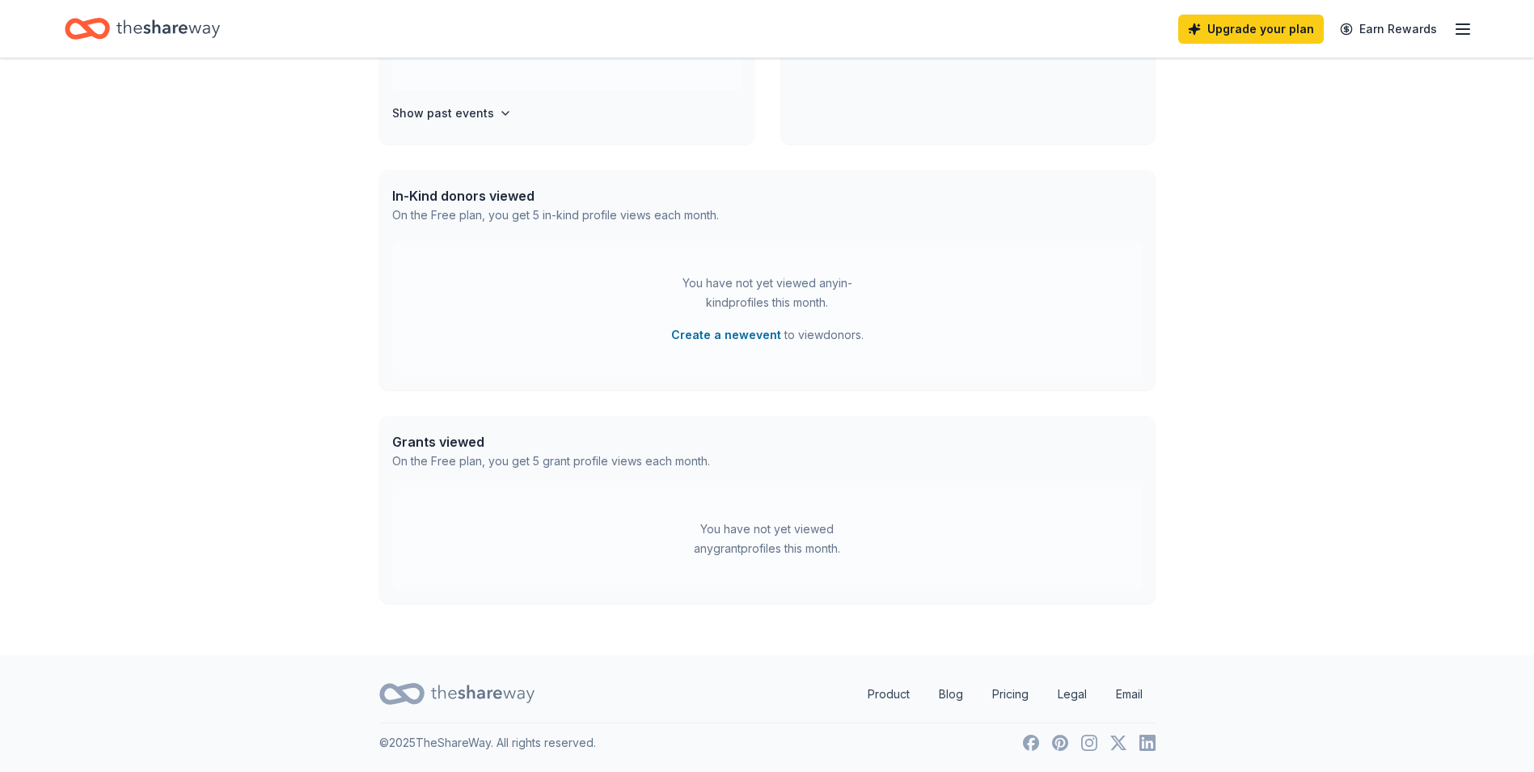
click at [766, 549] on div "You have not yet viewed any grant profiles this month." at bounding box center [767, 538] width 202 height 39
click at [711, 523] on div "You have not yet viewed any grant profiles this month." at bounding box center [767, 538] width 202 height 39
click at [728, 487] on div "You have not yet viewed any grant profiles this month." at bounding box center [767, 539] width 751 height 104
click at [455, 697] on icon at bounding box center [483, 693] width 104 height 18
click at [163, 35] on icon "Home" at bounding box center [168, 28] width 104 height 33
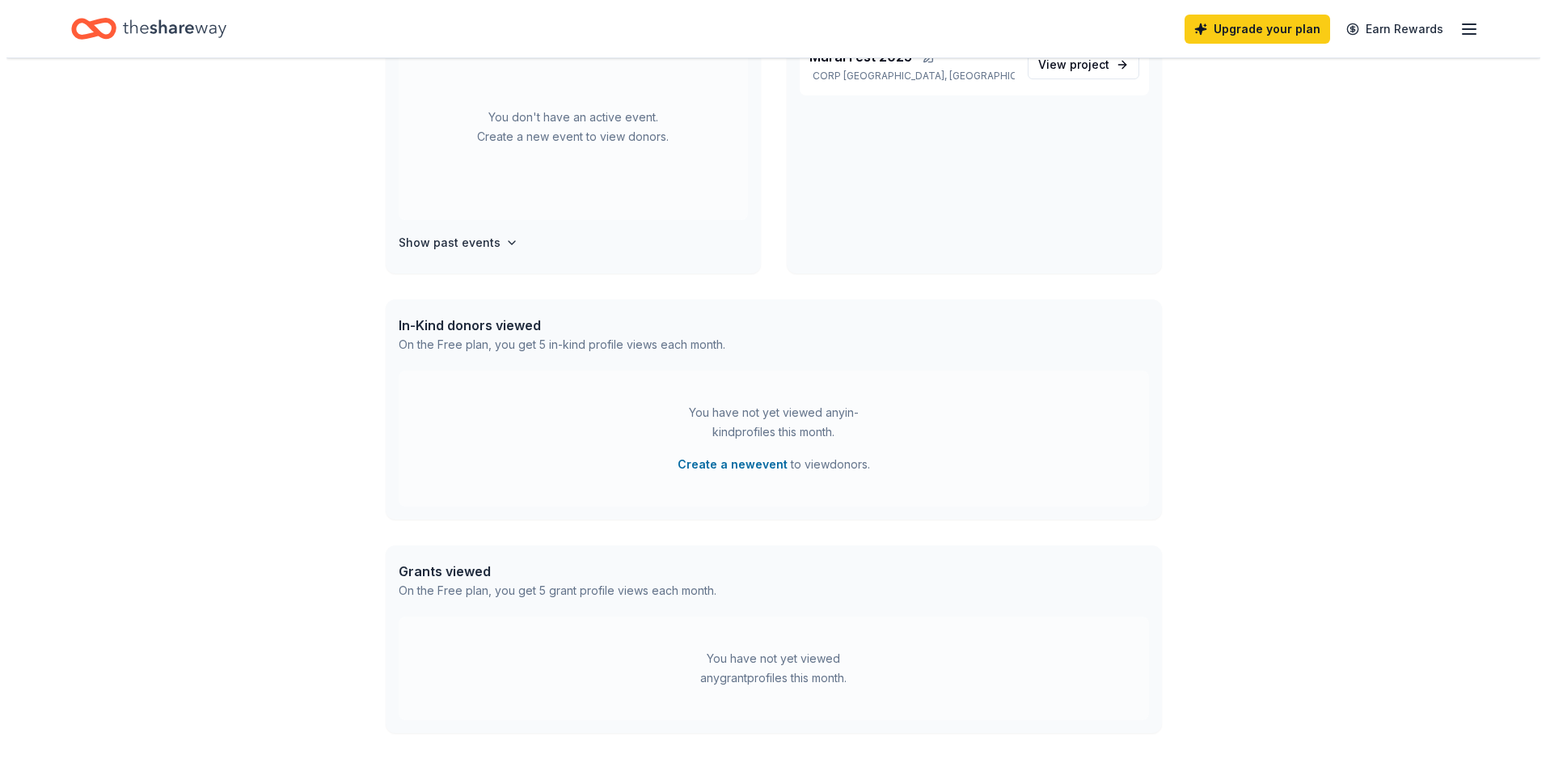
scroll to position [0, 0]
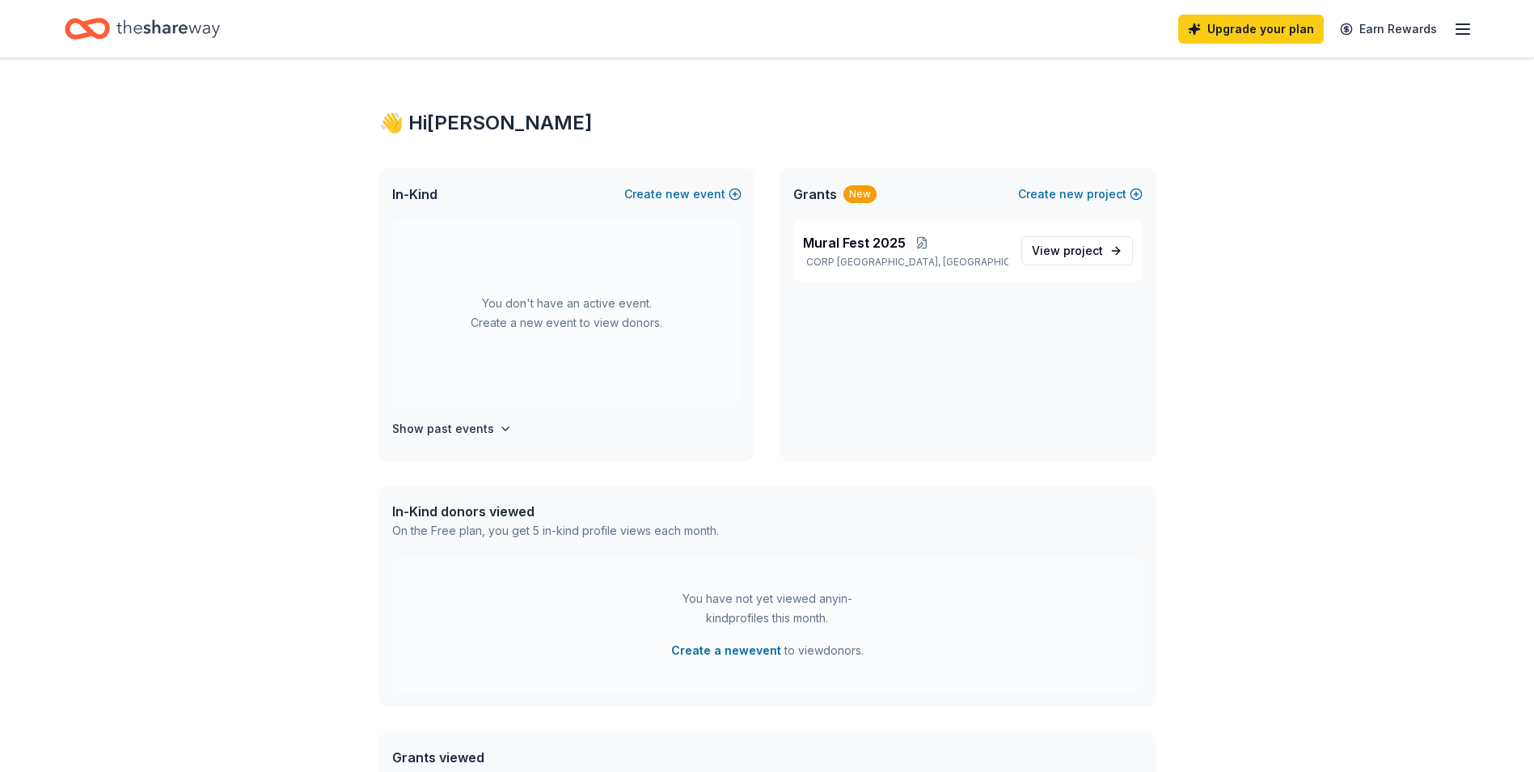
click at [735, 175] on div "In-Kind Create new event" at bounding box center [566, 194] width 375 height 52
click at [733, 181] on div "In-Kind Create new event" at bounding box center [566, 194] width 375 height 52
click at [733, 186] on button "Create new event" at bounding box center [682, 193] width 117 height 19
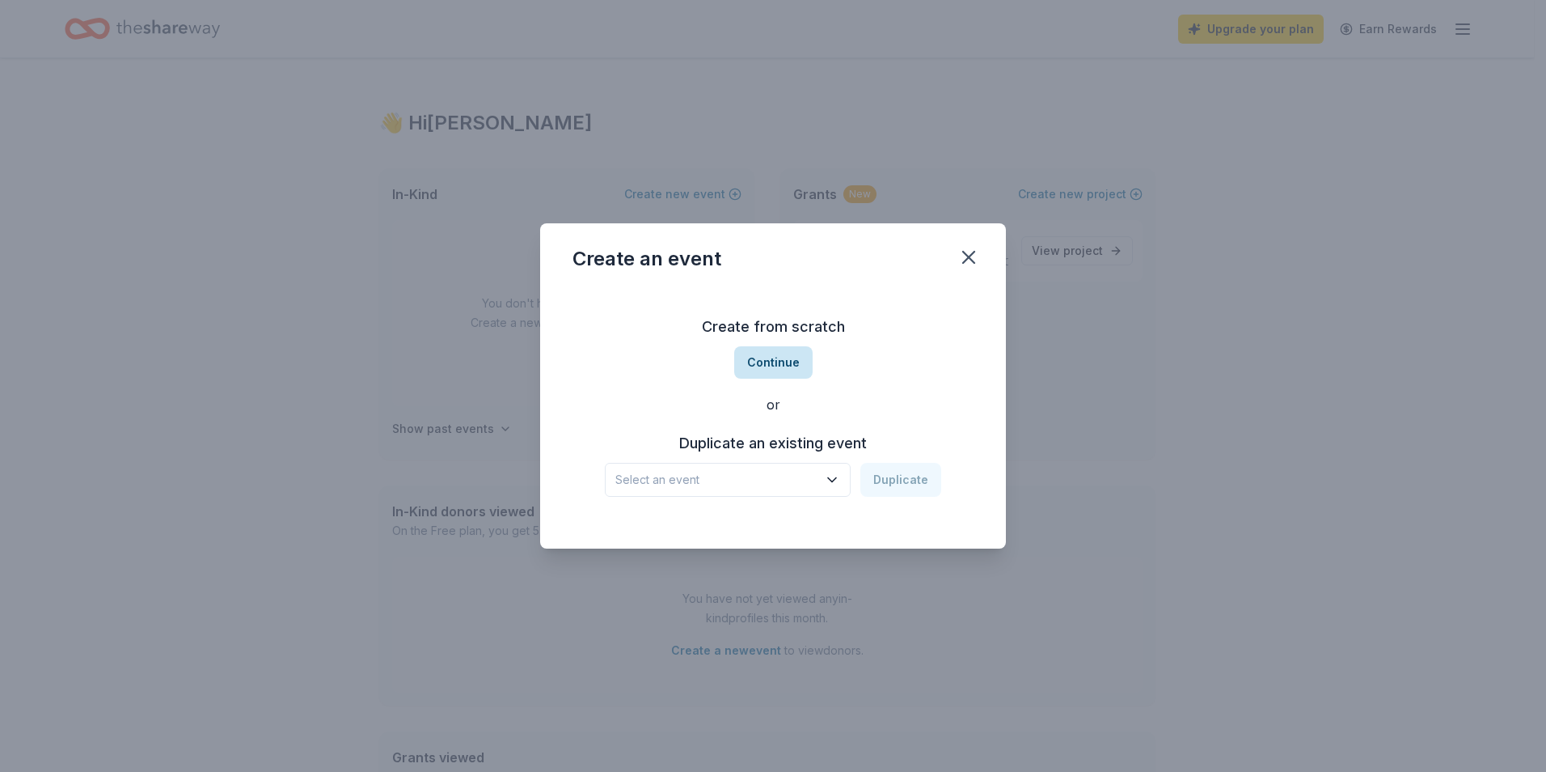
click at [772, 365] on button "Continue" at bounding box center [773, 362] width 78 height 32
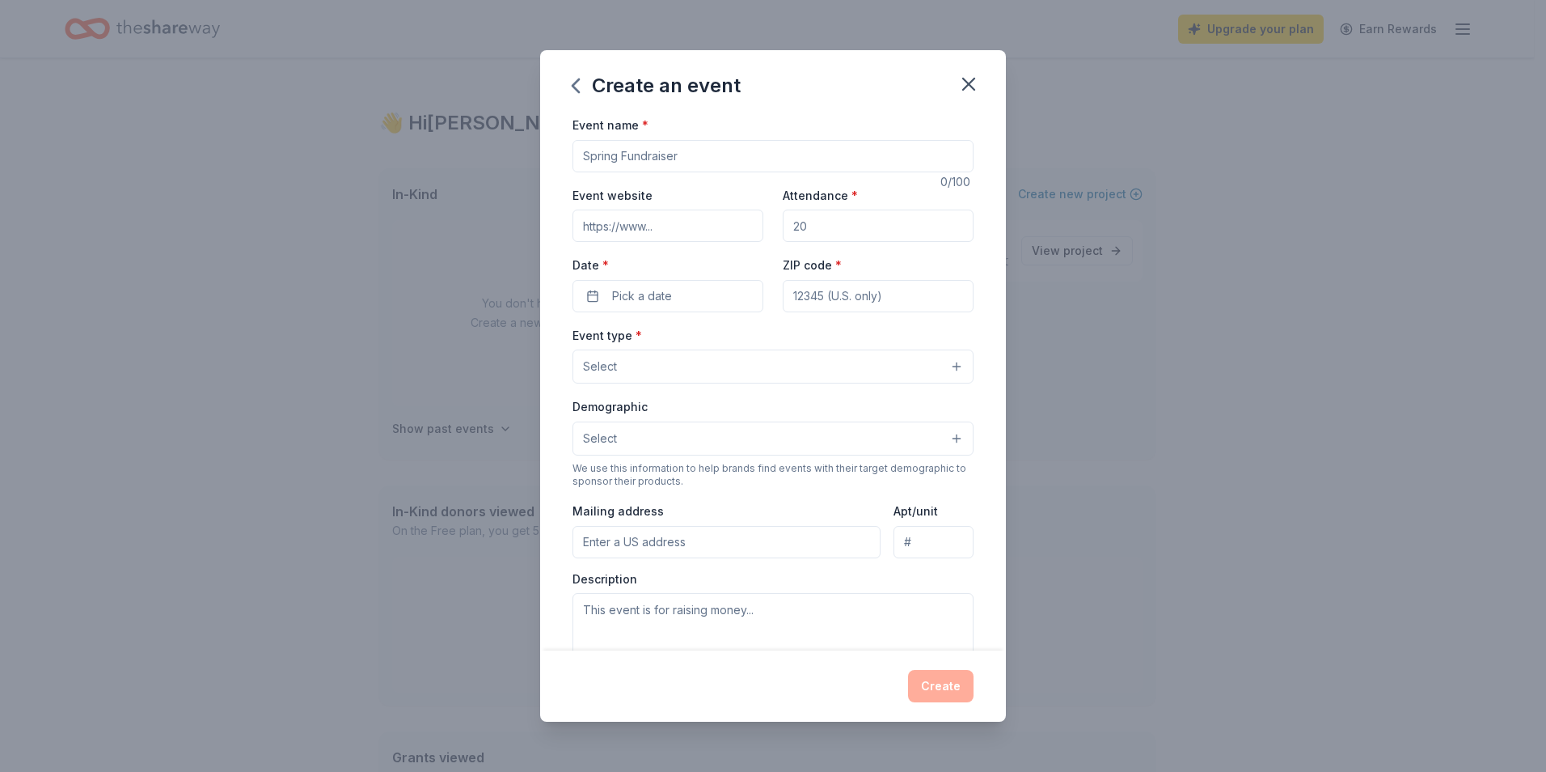
click at [772, 365] on button "Select" at bounding box center [773, 366] width 401 height 34
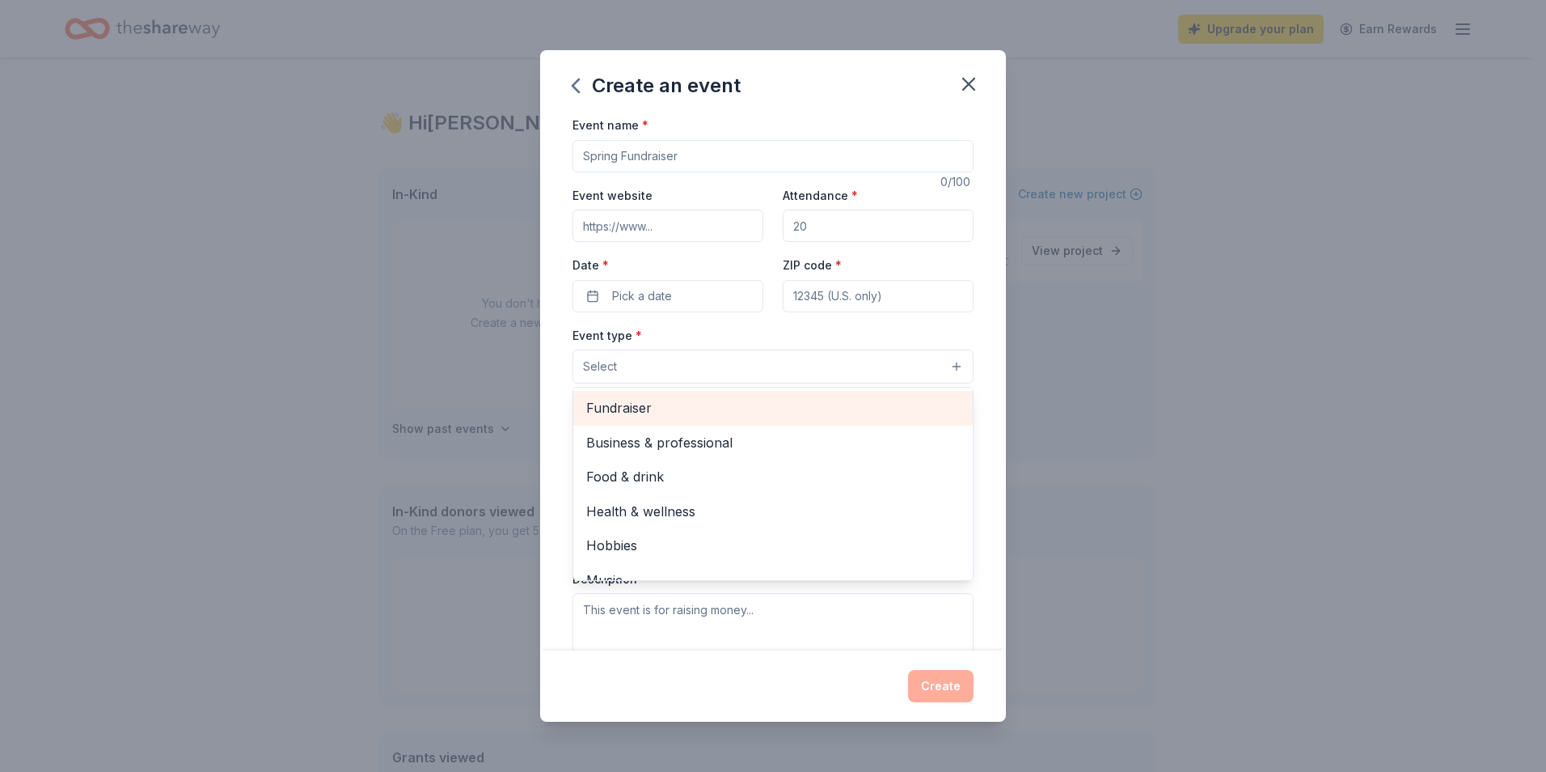
click at [781, 407] on span "Fundraiser" at bounding box center [773, 407] width 374 height 21
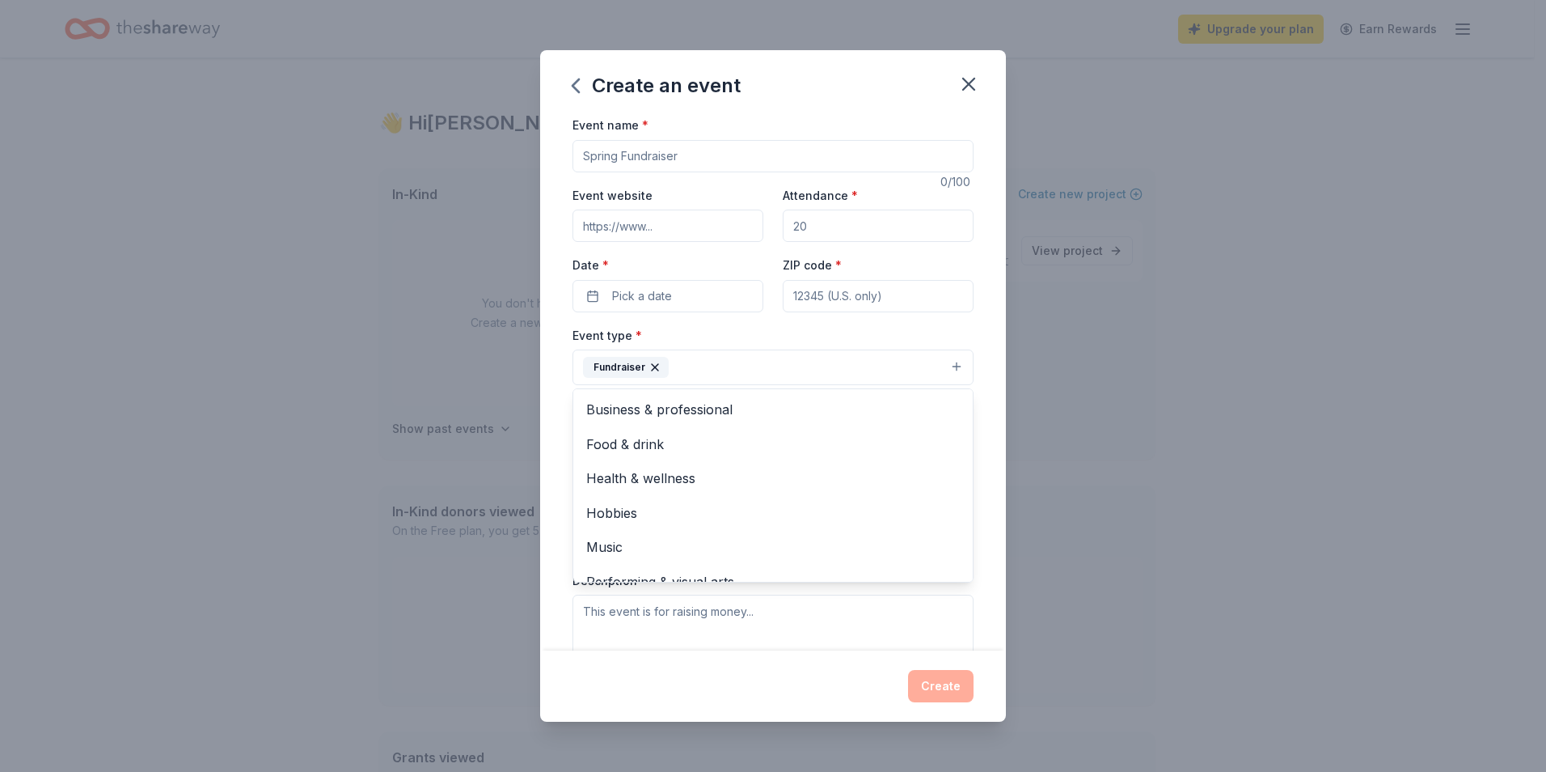
click at [989, 354] on div "Event name * 0 /100 Event website Attendance * Date * Pick a date ZIP code * Ev…" at bounding box center [773, 382] width 466 height 535
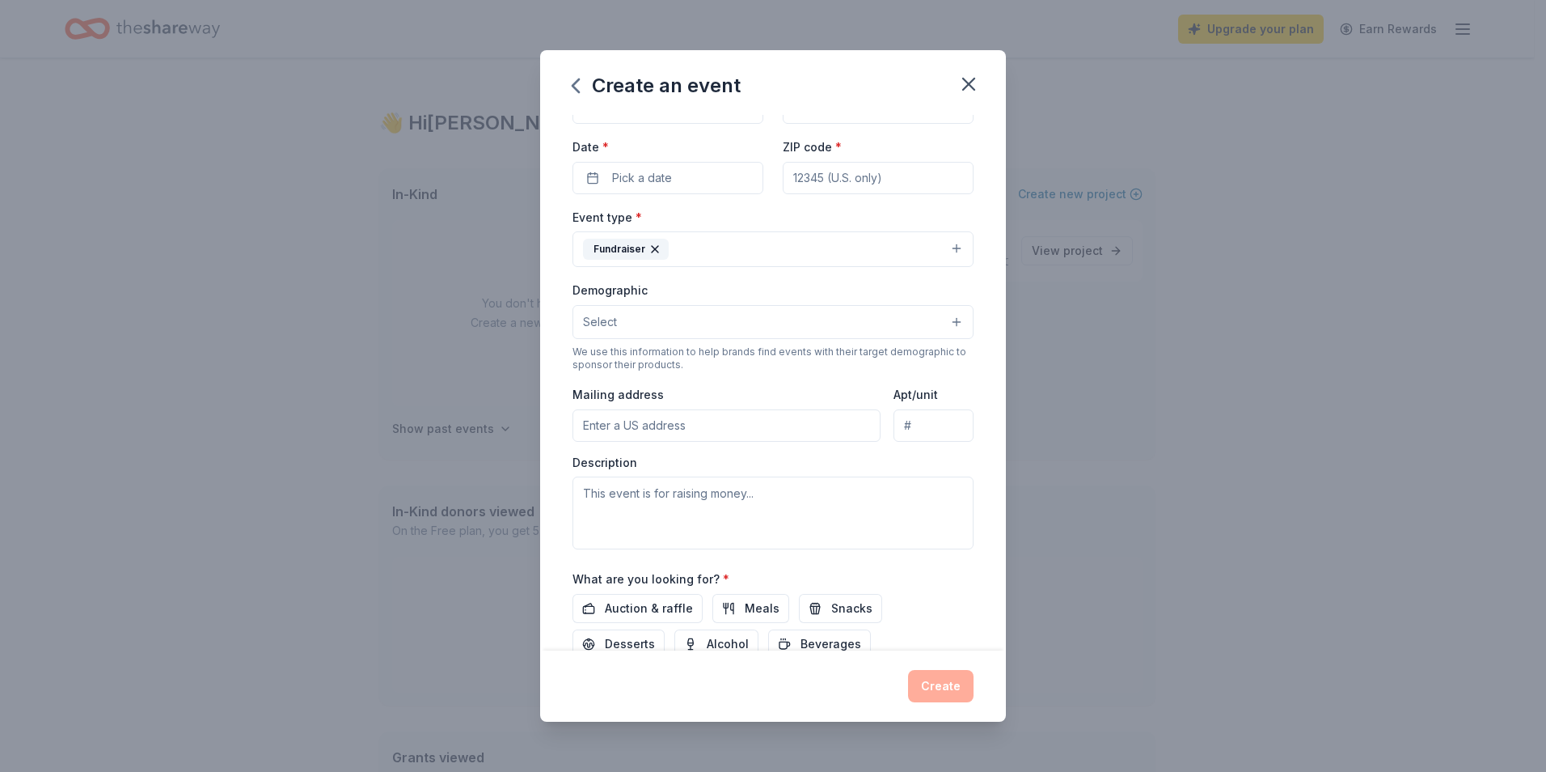
scroll to position [239, 0]
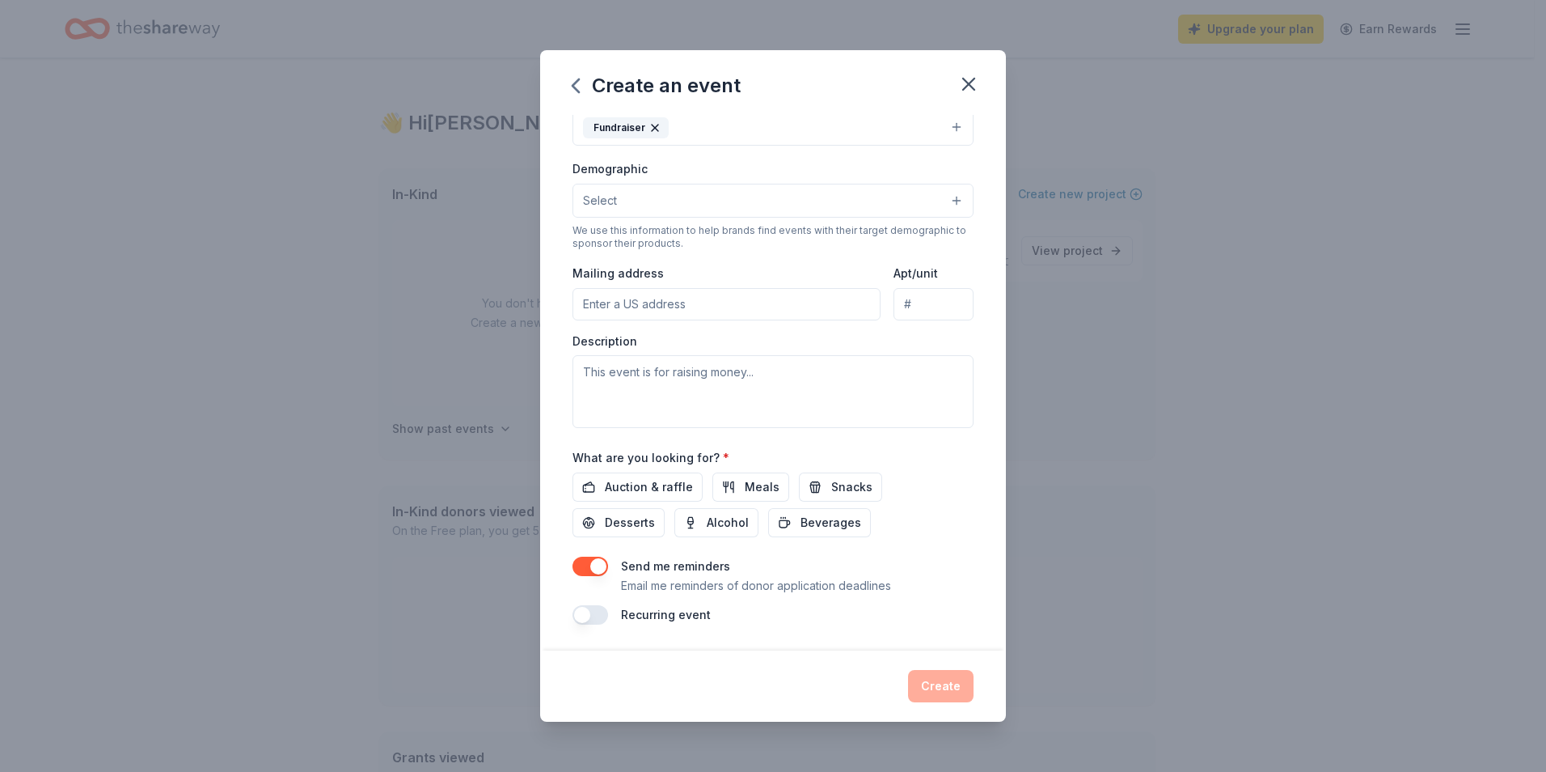
click at [939, 517] on div "Auction & raffle Meals Snacks Desserts Alcohol Beverages" at bounding box center [773, 504] width 401 height 65
click at [766, 484] on span "Meals" at bounding box center [762, 486] width 35 height 19
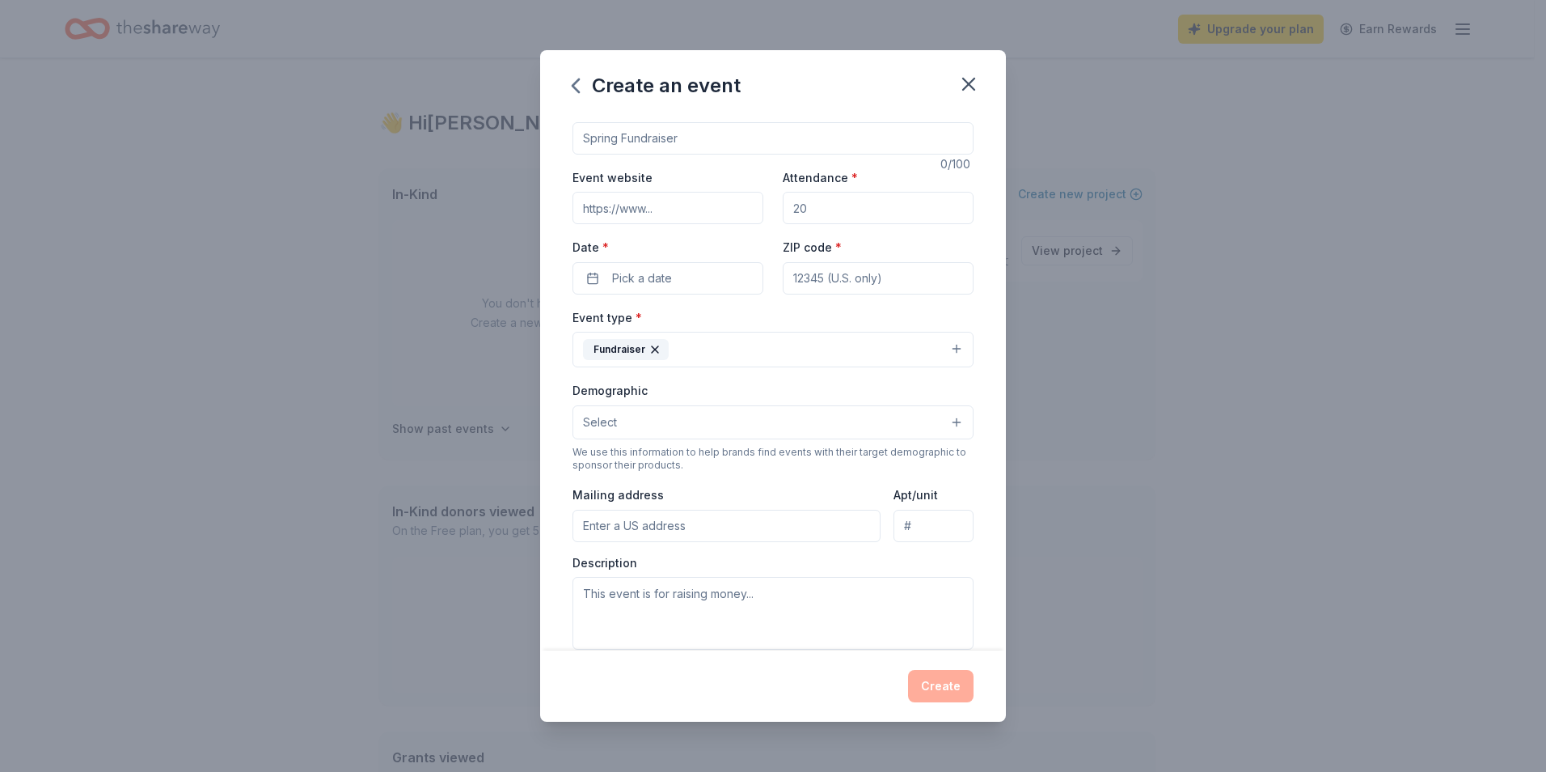
scroll to position [0, 0]
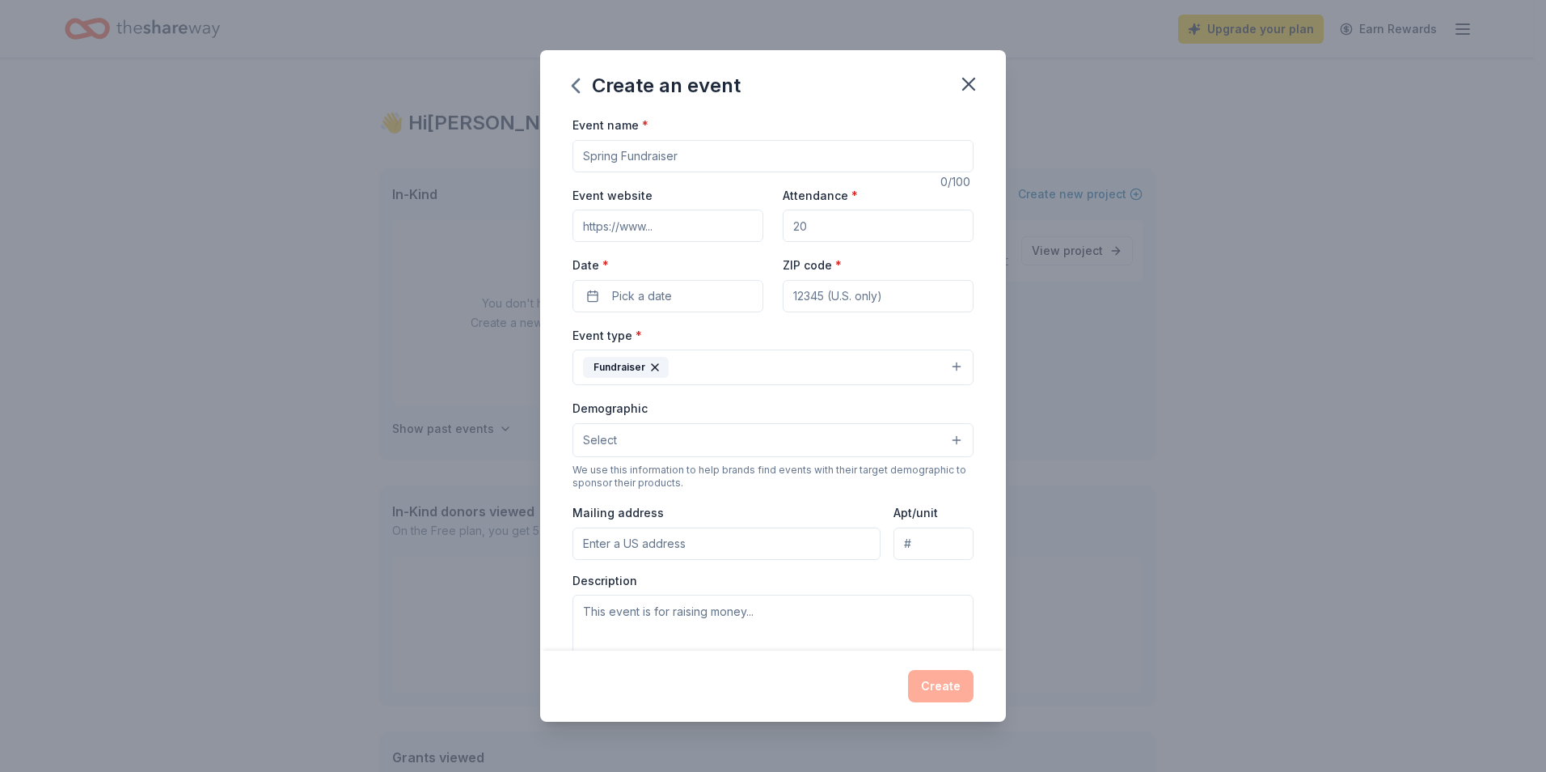
click at [844, 539] on input "Mailing address" at bounding box center [727, 543] width 308 height 32
type input "[STREET_ADDRESS]"
type input "Deck Downtown 2025"
type input "[URL][DOMAIN_NAME]"
type input "30"
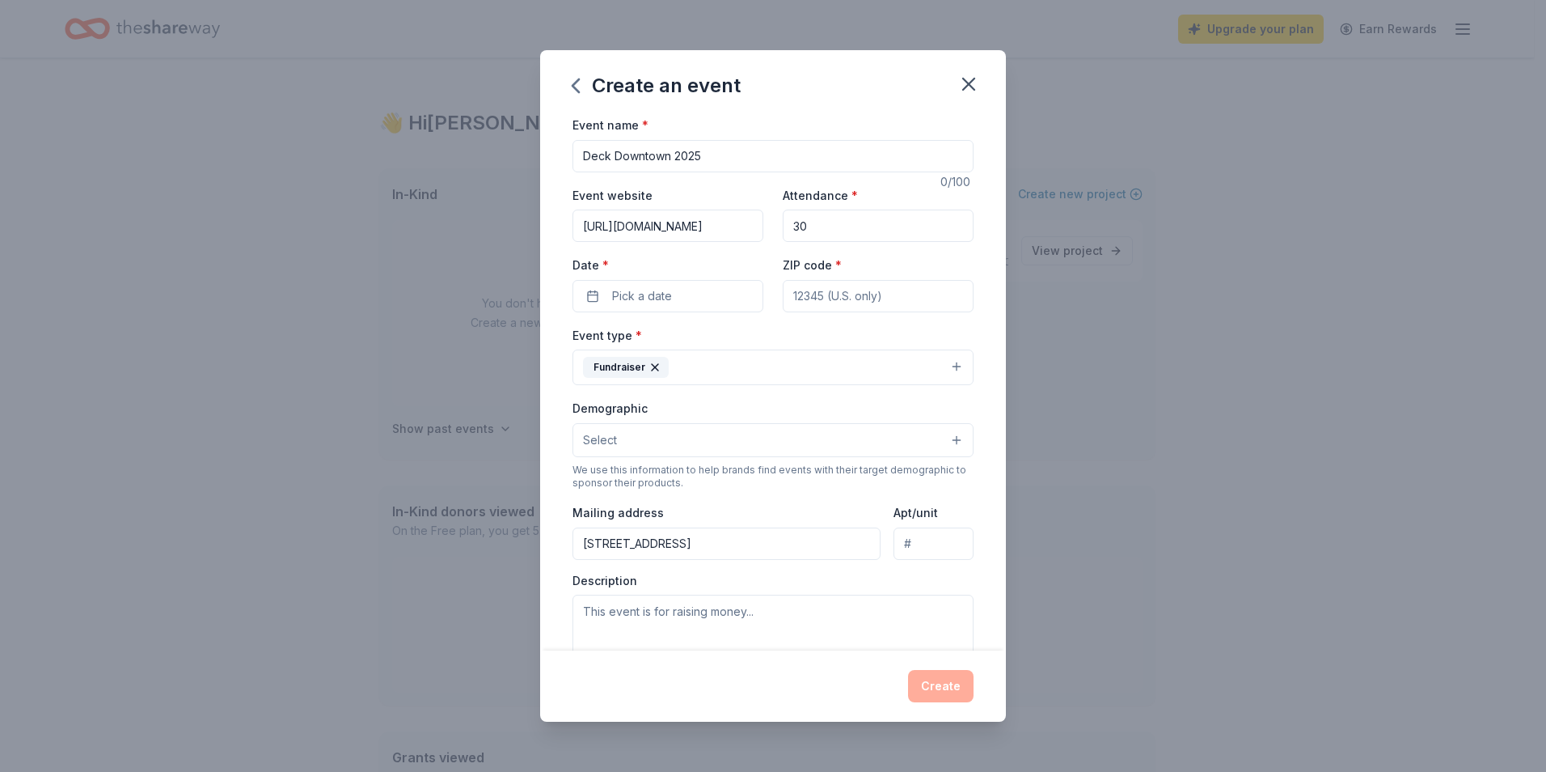
type input "78401"
type input "100"
click at [967, 401] on div "Event name * Deck Downtown 2025 18 /100 Event website [URL][DOMAIN_NAME] Attend…" at bounding box center [773, 382] width 466 height 535
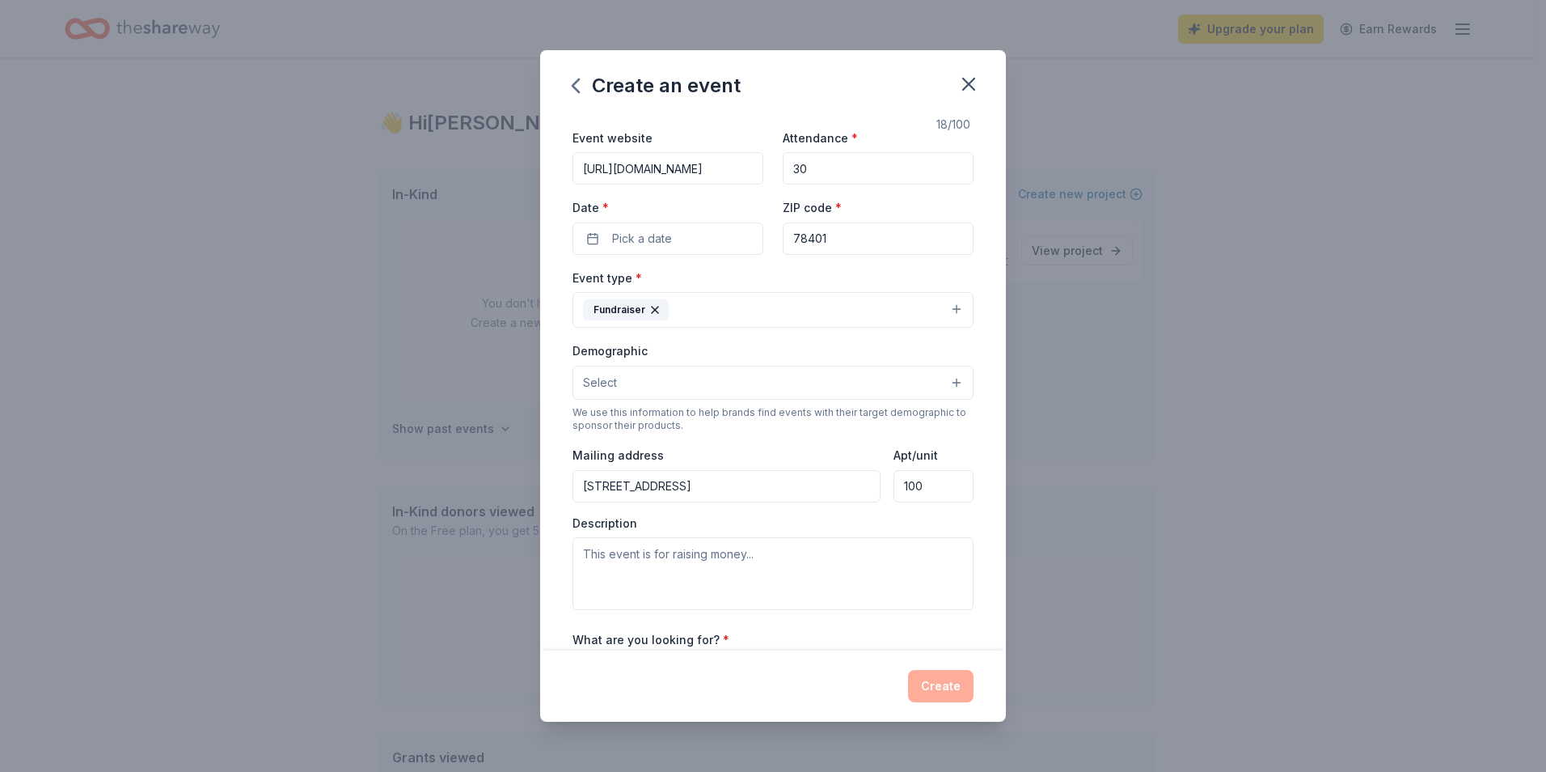
scroll to position [81, 0]
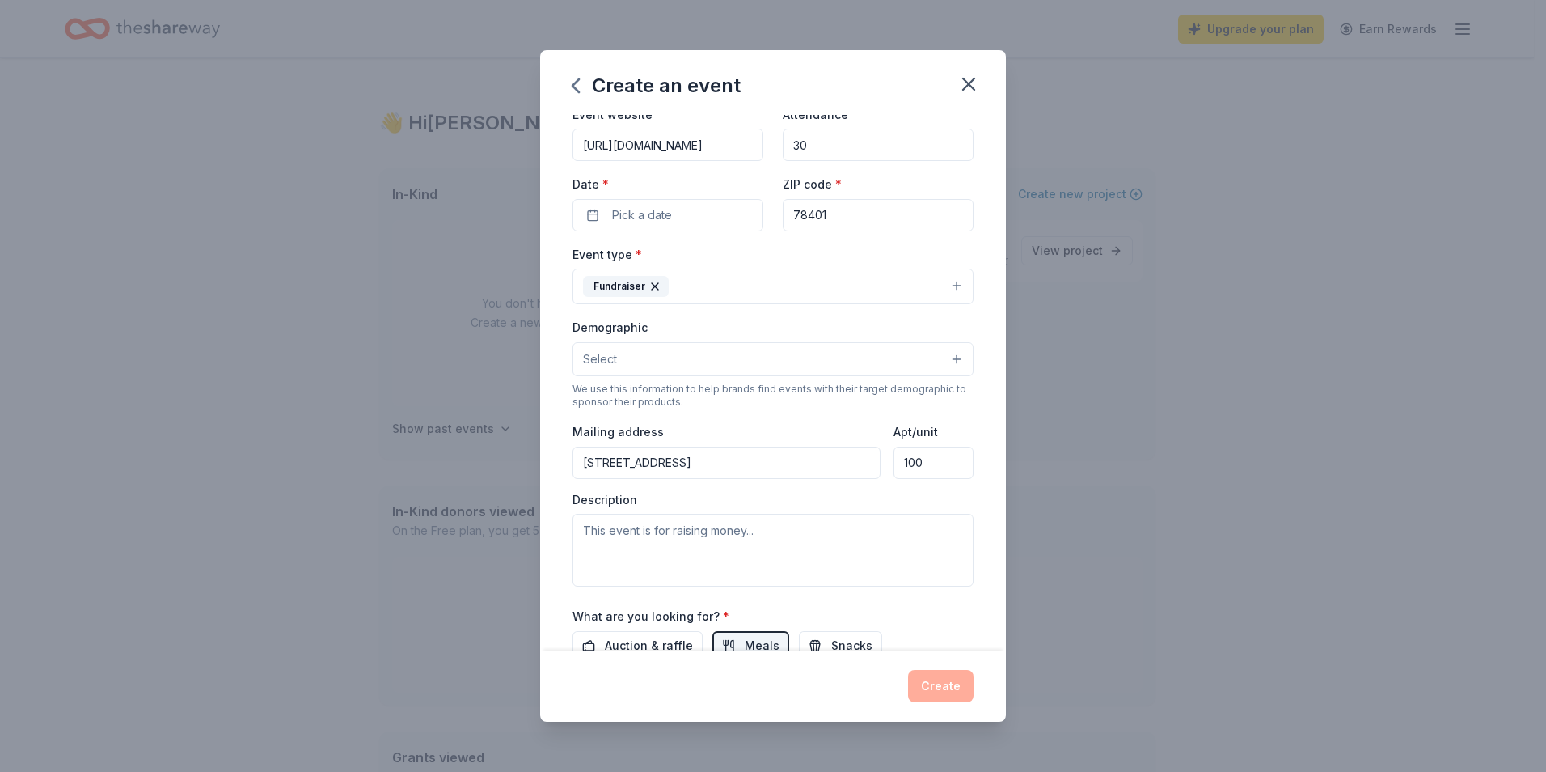
click at [948, 360] on button "Select" at bounding box center [773, 359] width 401 height 34
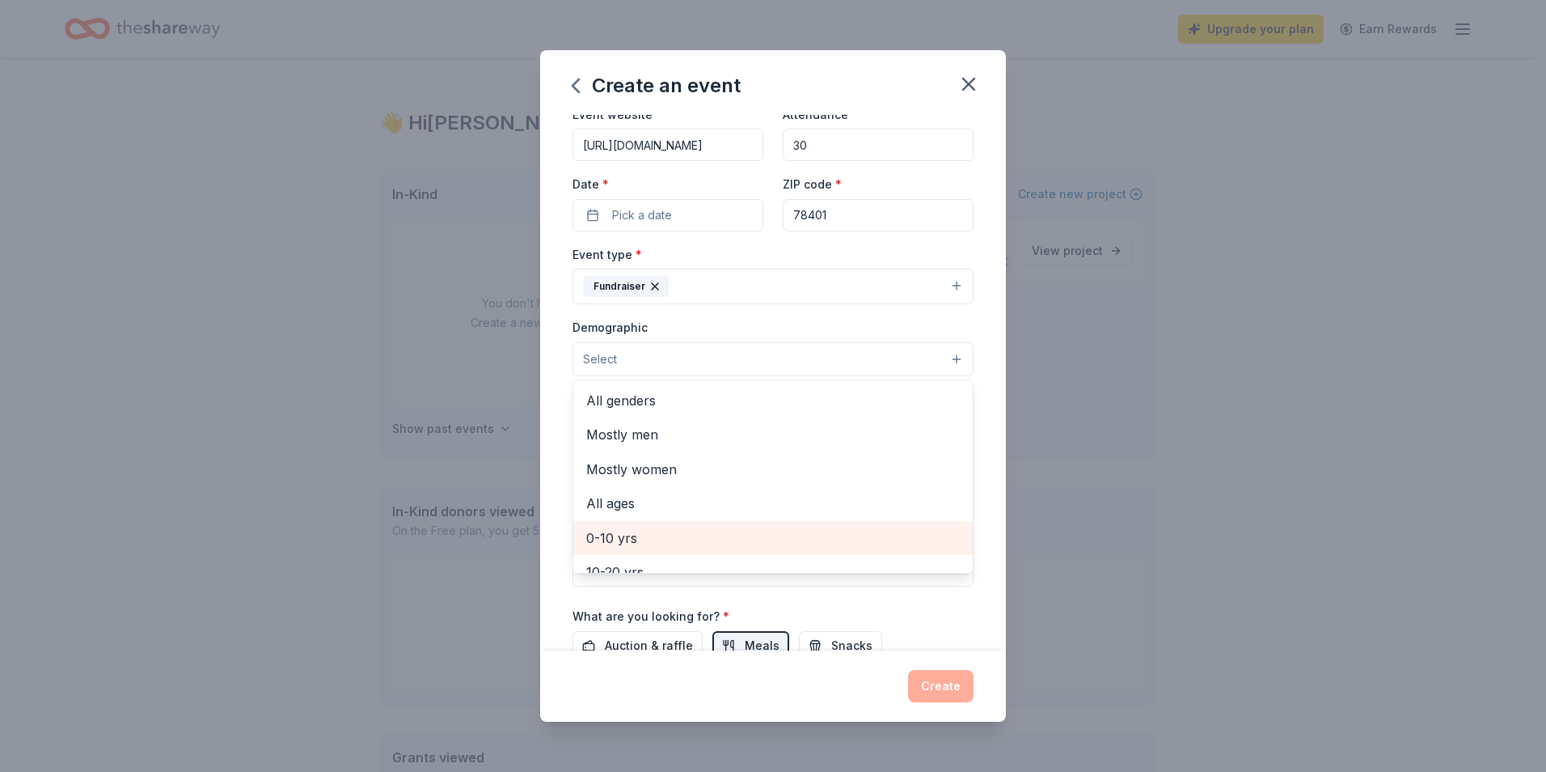
click at [659, 537] on span "0-10 yrs" at bounding box center [773, 537] width 374 height 21
click at [659, 537] on span "10-20 yrs" at bounding box center [773, 539] width 374 height 21
click at [659, 537] on span "20-30 yrs" at bounding box center [773, 539] width 374 height 21
click at [659, 537] on span "30-40 yrs" at bounding box center [773, 539] width 374 height 21
click at [659, 537] on span "40-50 yrs" at bounding box center [773, 539] width 374 height 21
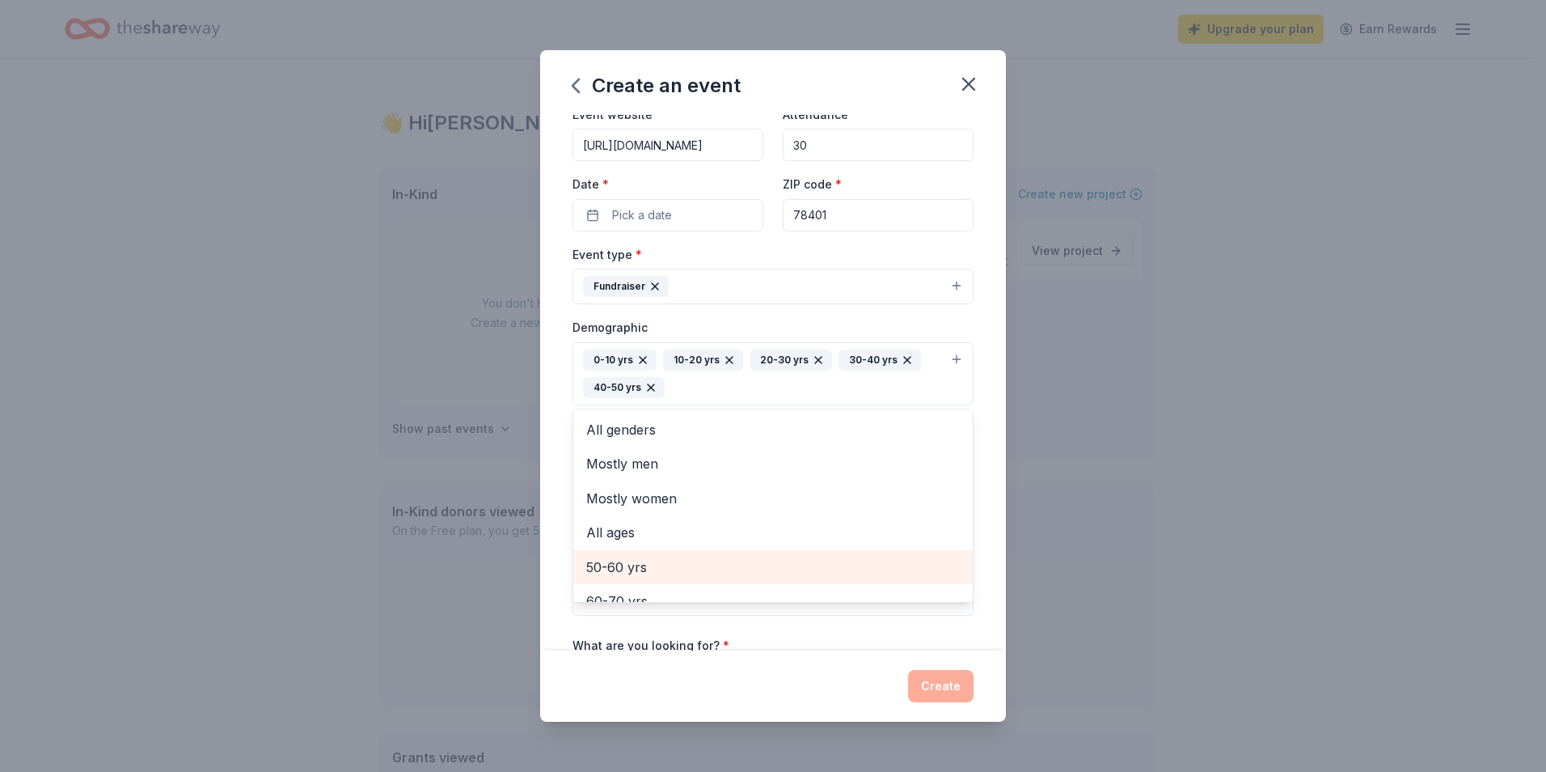
click at [663, 575] on span "50-60 yrs" at bounding box center [773, 566] width 374 height 21
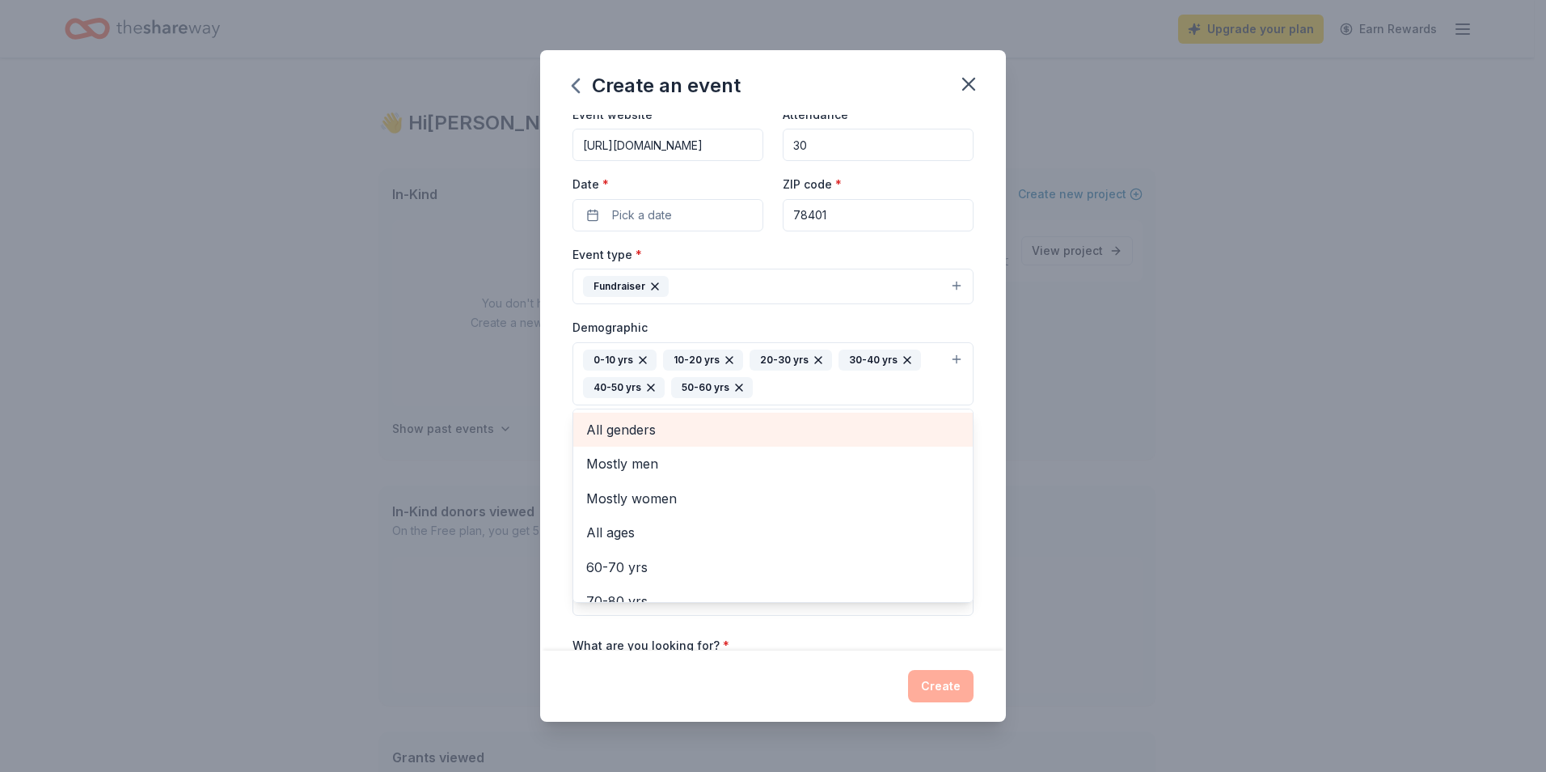
click at [629, 424] on span "All genders" at bounding box center [773, 429] width 374 height 21
click at [975, 503] on div "Event name * Deck Downtown 2025 18 /100 Event website [URL][DOMAIN_NAME] Attend…" at bounding box center [773, 382] width 466 height 535
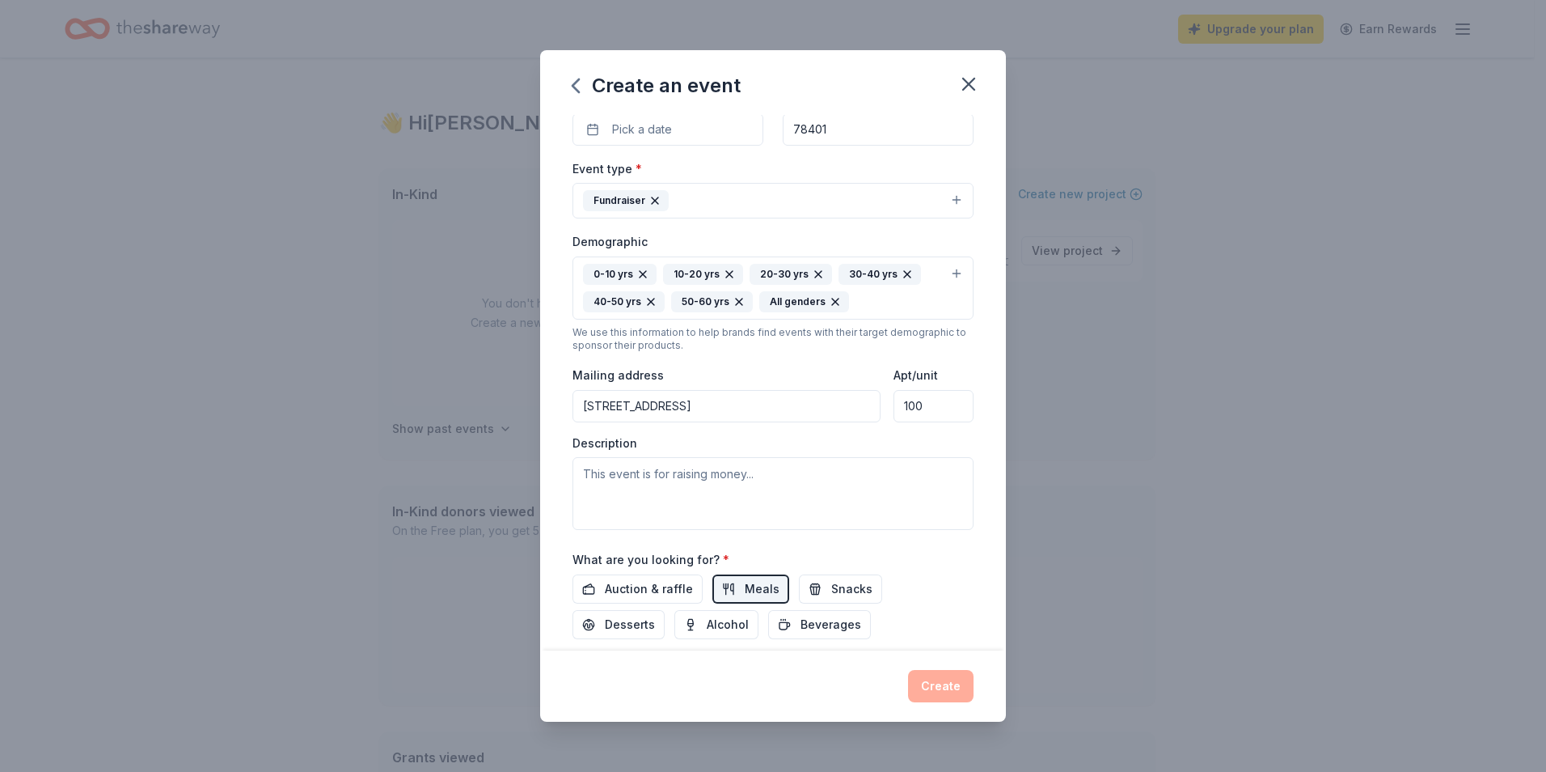
scroll to position [269, 0]
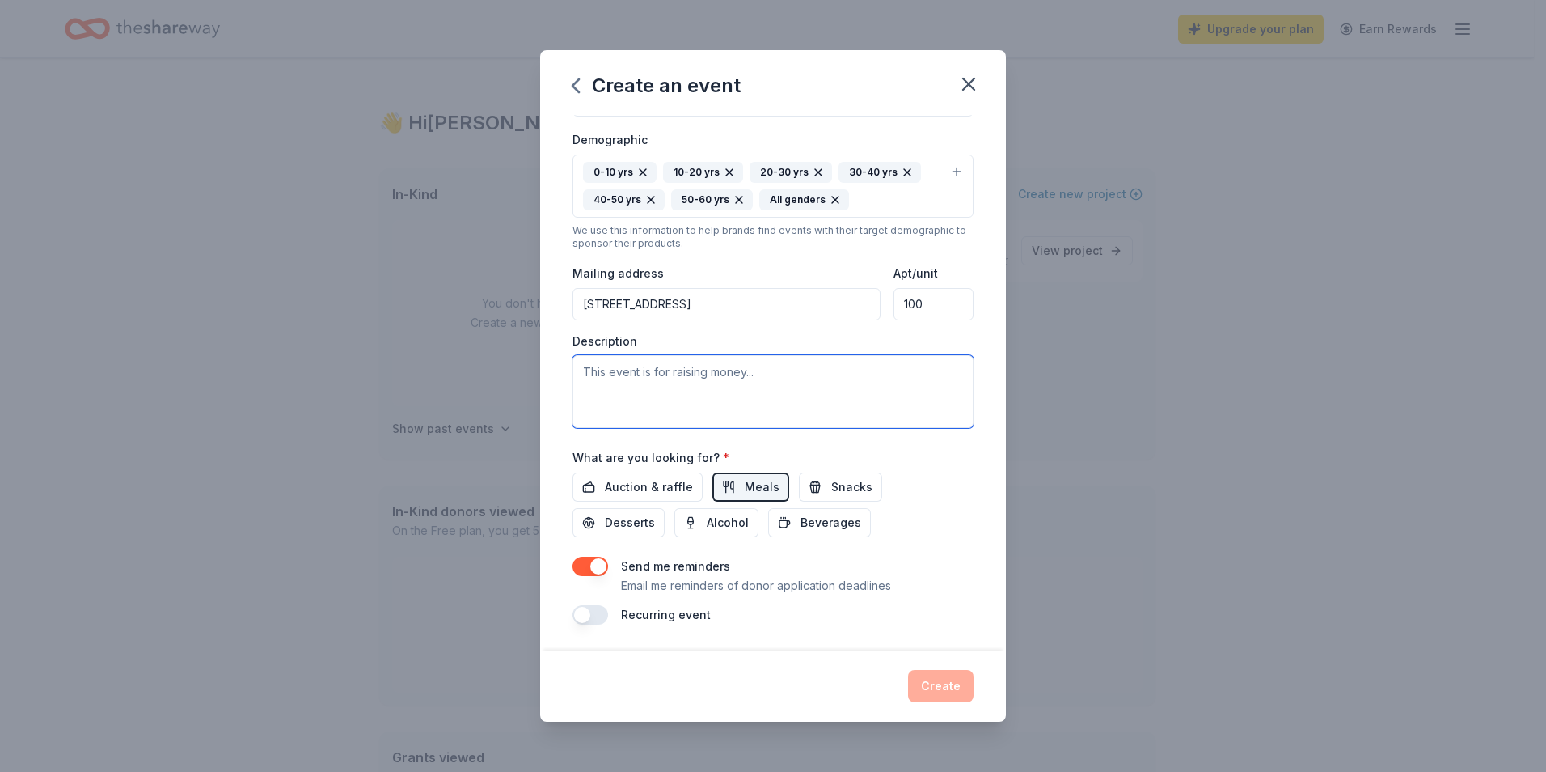
click at [813, 384] on textarea at bounding box center [773, 391] width 401 height 73
type textarea "This event will purchase decor for our [GEOGRAPHIC_DATA]"
click at [879, 630] on div "Event name * Deck Downtown 2025 18 /100 Event website [URL][DOMAIN_NAME] Attend…" at bounding box center [773, 382] width 466 height 535
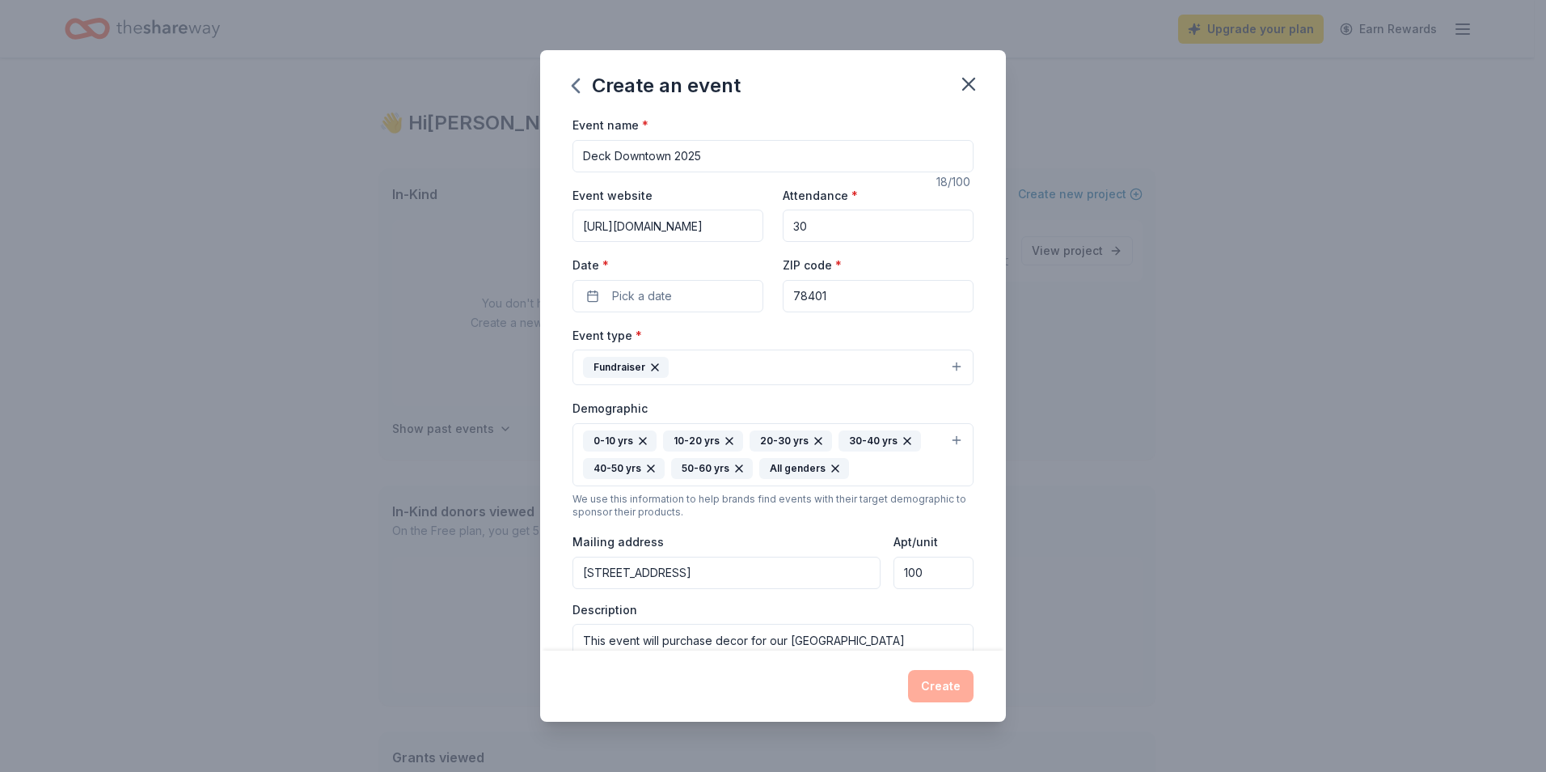
click at [849, 359] on button "Fundraiser" at bounding box center [773, 367] width 401 height 36
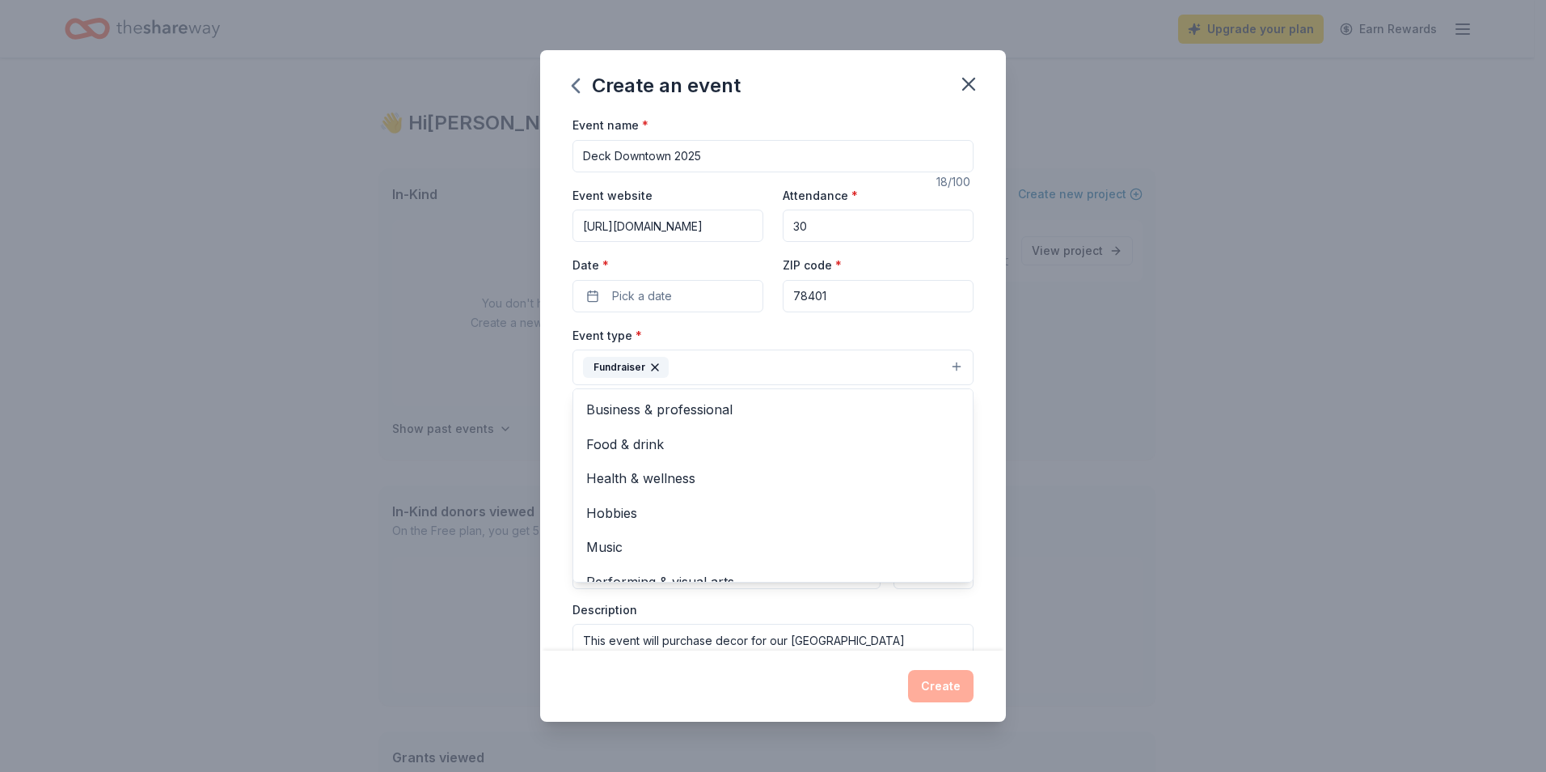
click at [849, 359] on button "Fundraiser" at bounding box center [773, 367] width 401 height 36
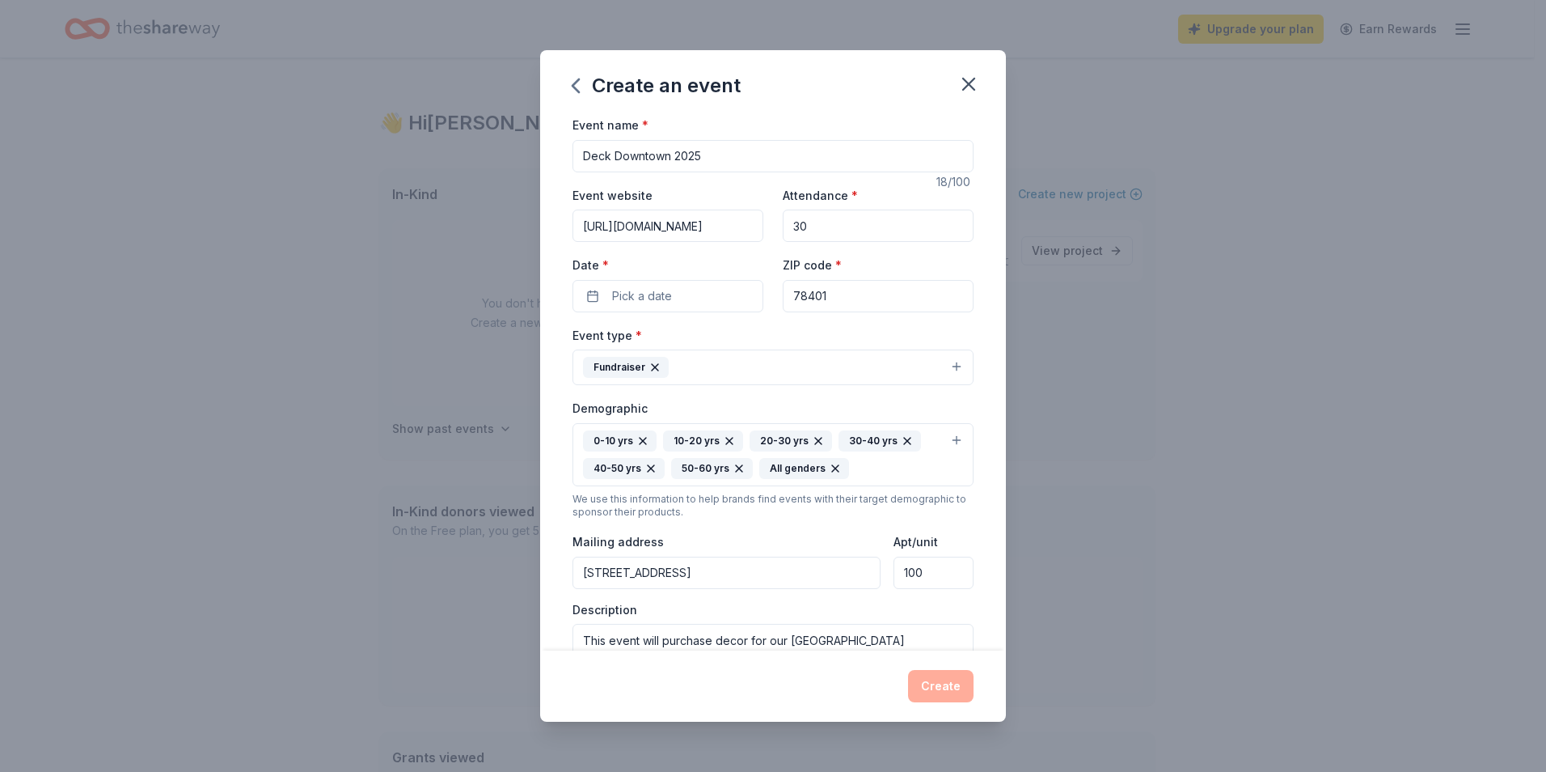
click at [950, 336] on div "Event type * Fundraiser" at bounding box center [773, 355] width 401 height 61
click at [934, 287] on input "78401" at bounding box center [878, 296] width 191 height 32
click at [980, 289] on div "Event name * Deck Downtown 2025 18 /100 Event website [URL][DOMAIN_NAME] Attend…" at bounding box center [773, 382] width 466 height 535
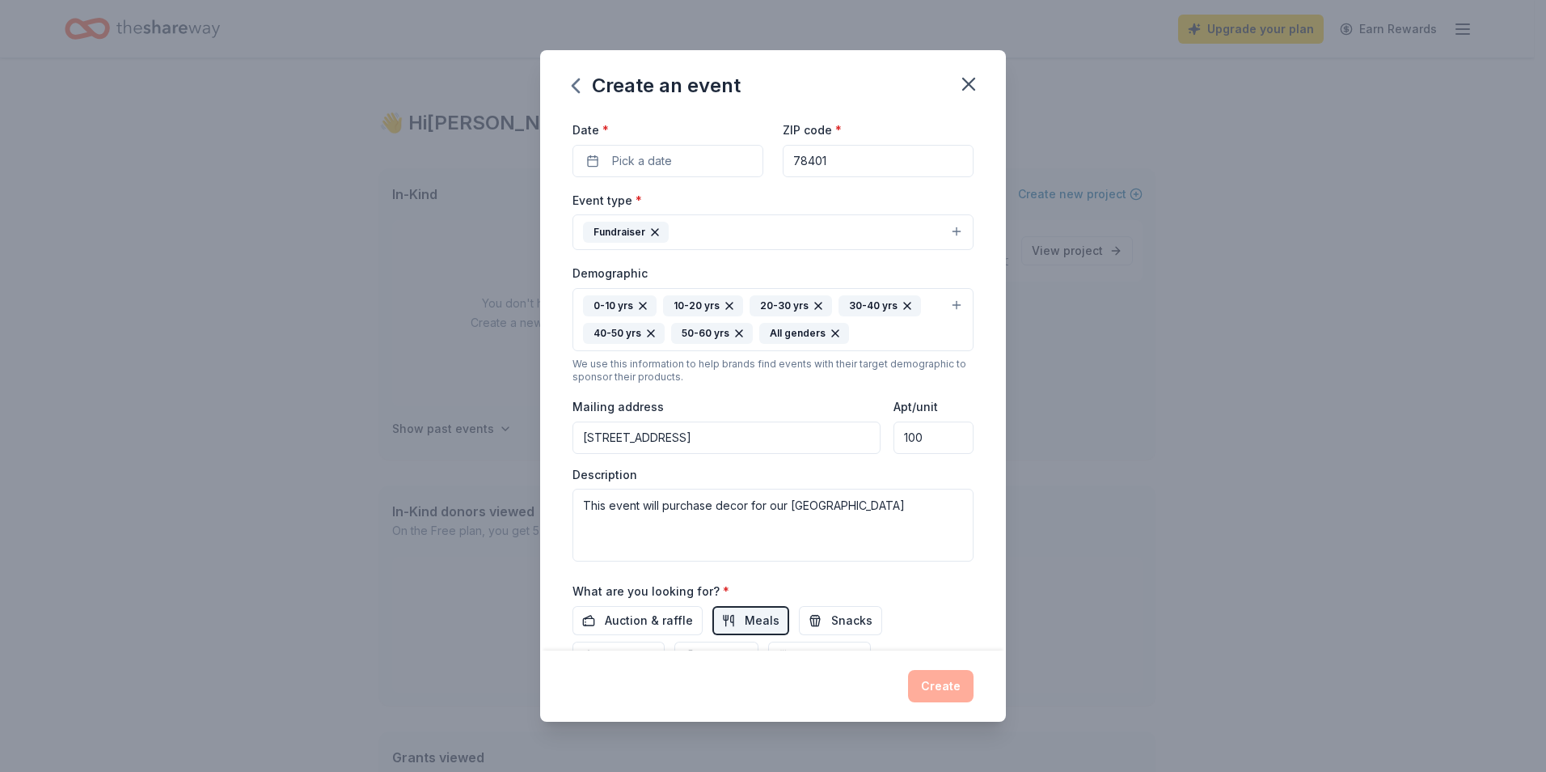
scroll to position [269, 0]
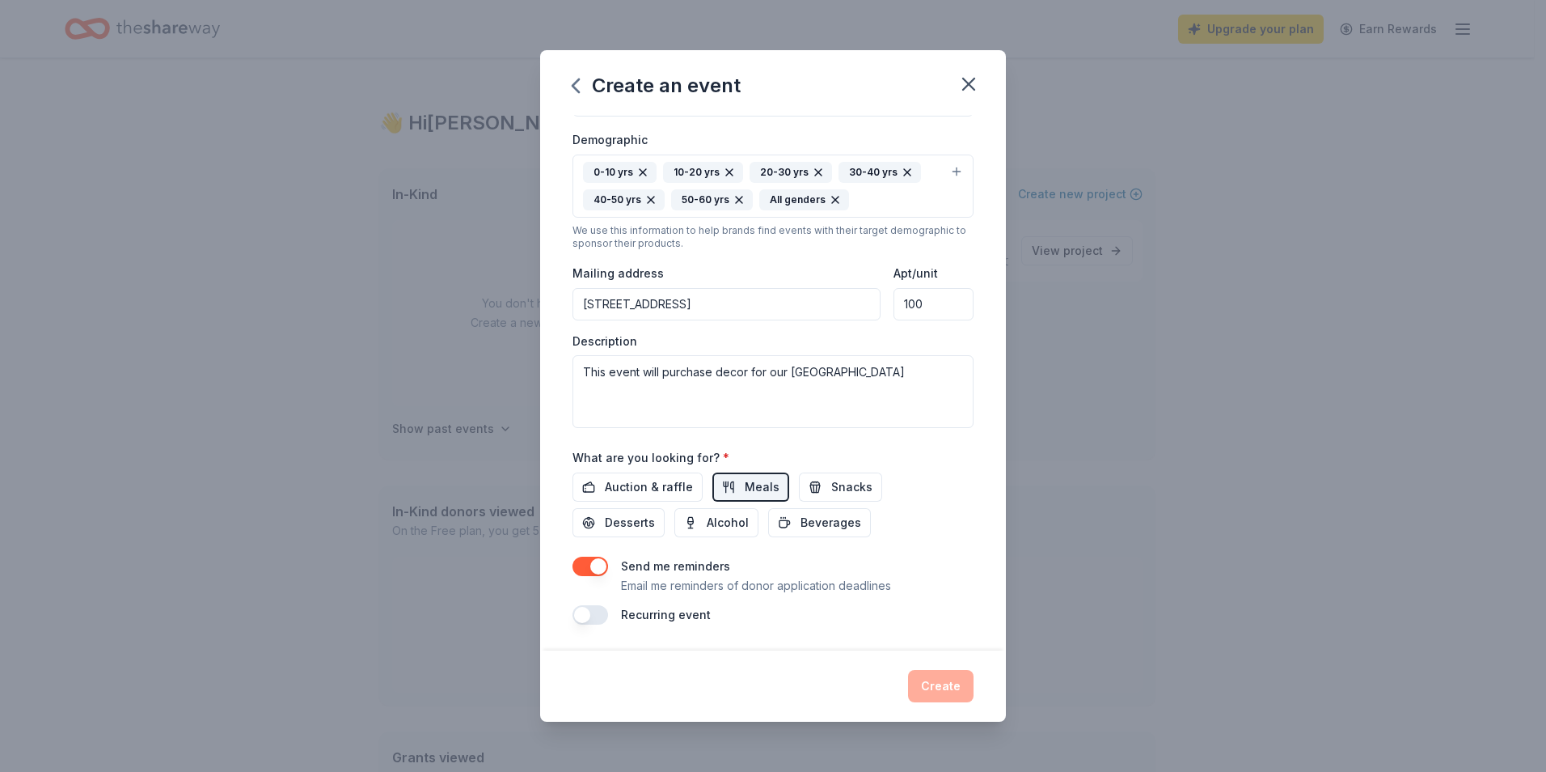
click at [944, 689] on div "Create" at bounding box center [773, 686] width 401 height 32
click at [584, 610] on button "button" at bounding box center [591, 614] width 36 height 19
click at [590, 615] on button "button" at bounding box center [591, 614] width 36 height 19
click at [890, 391] on textarea "This event will purchase decor for our [GEOGRAPHIC_DATA]" at bounding box center [773, 391] width 401 height 73
click at [933, 679] on div "Create" at bounding box center [773, 686] width 401 height 32
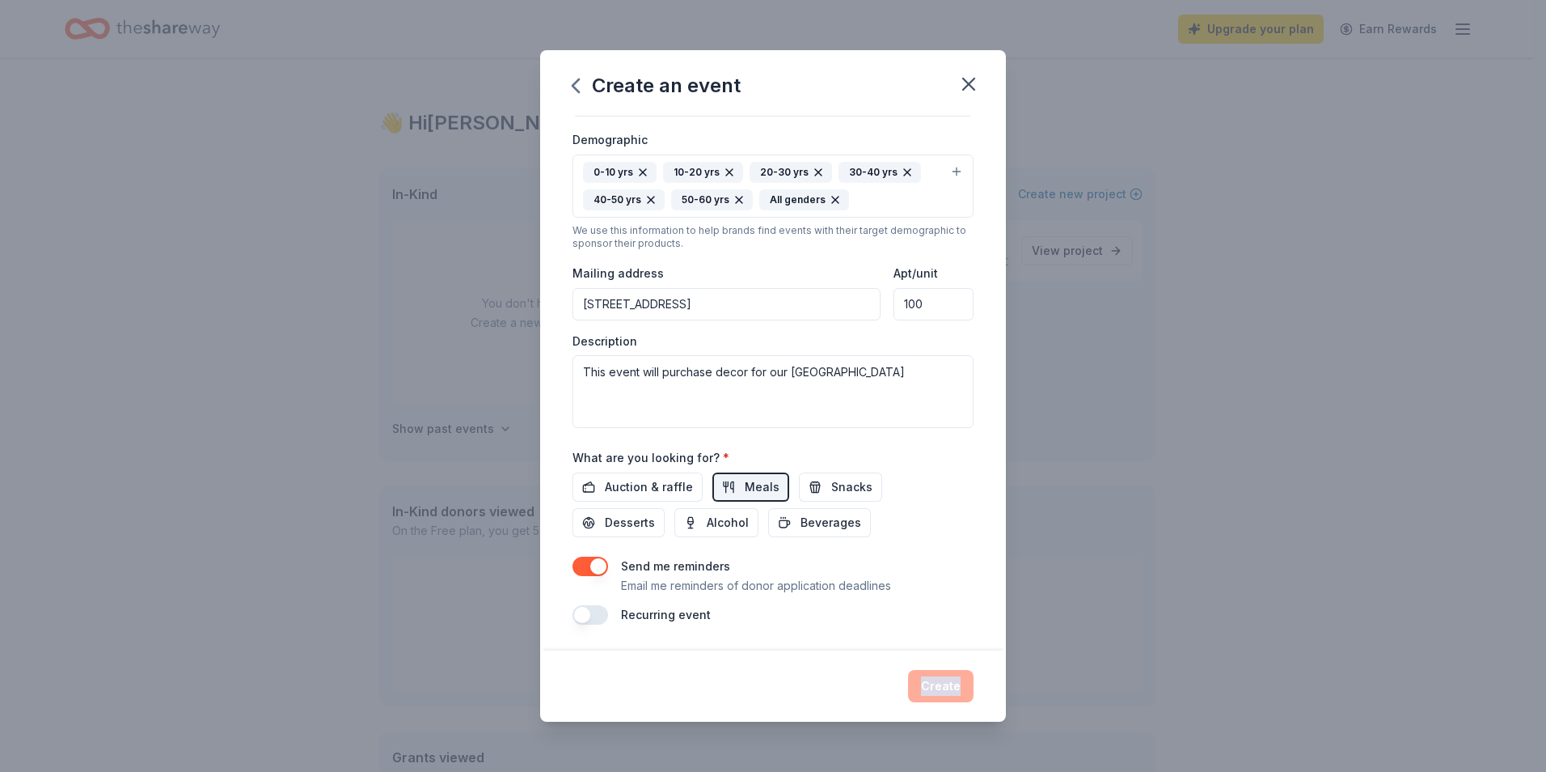
click at [933, 679] on div "Create" at bounding box center [773, 686] width 401 height 32
drag, startPoint x: 933, startPoint y: 679, endPoint x: 921, endPoint y: 682, distance: 11.8
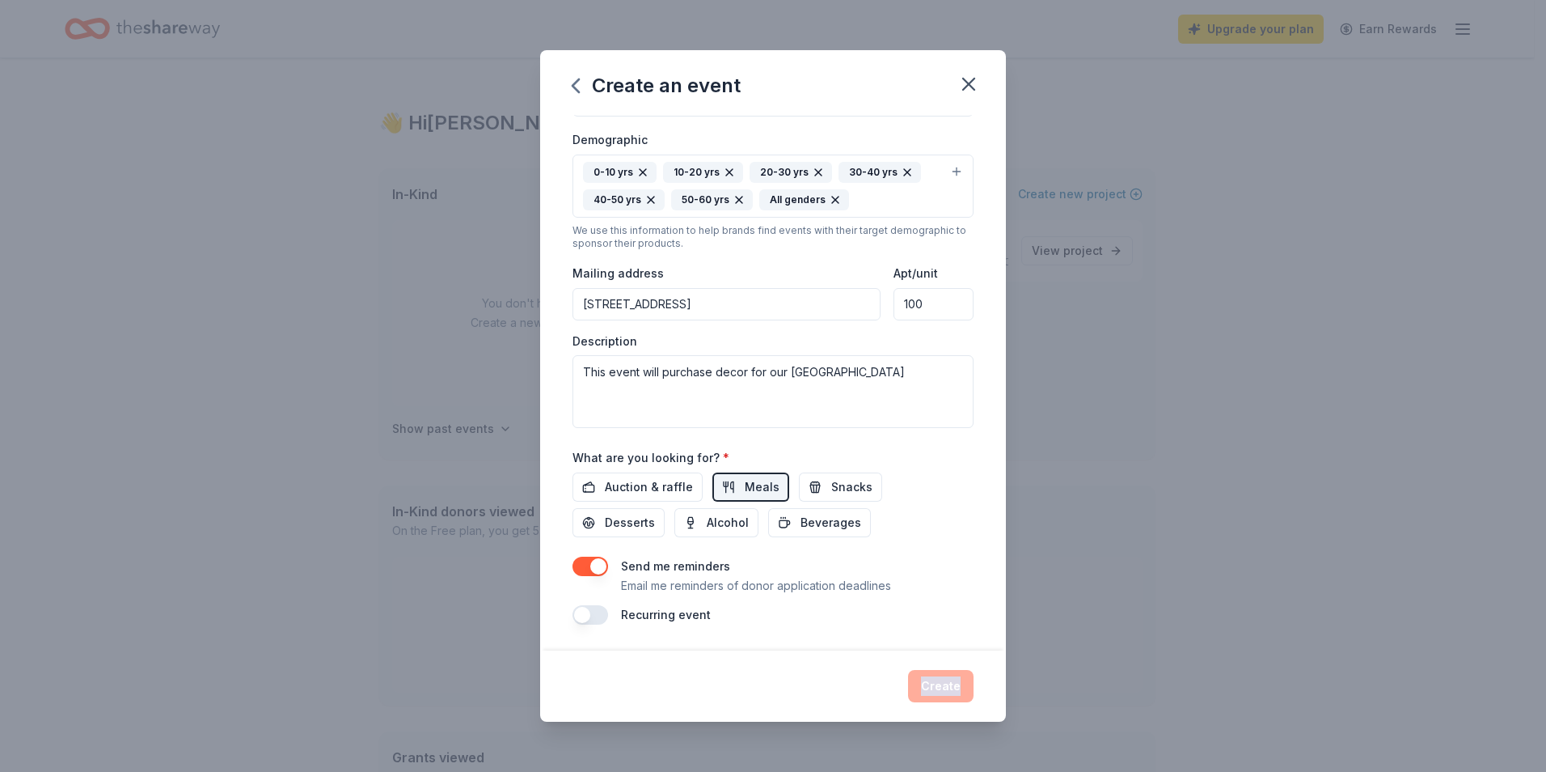
click at [921, 682] on div "Create" at bounding box center [773, 686] width 401 height 32
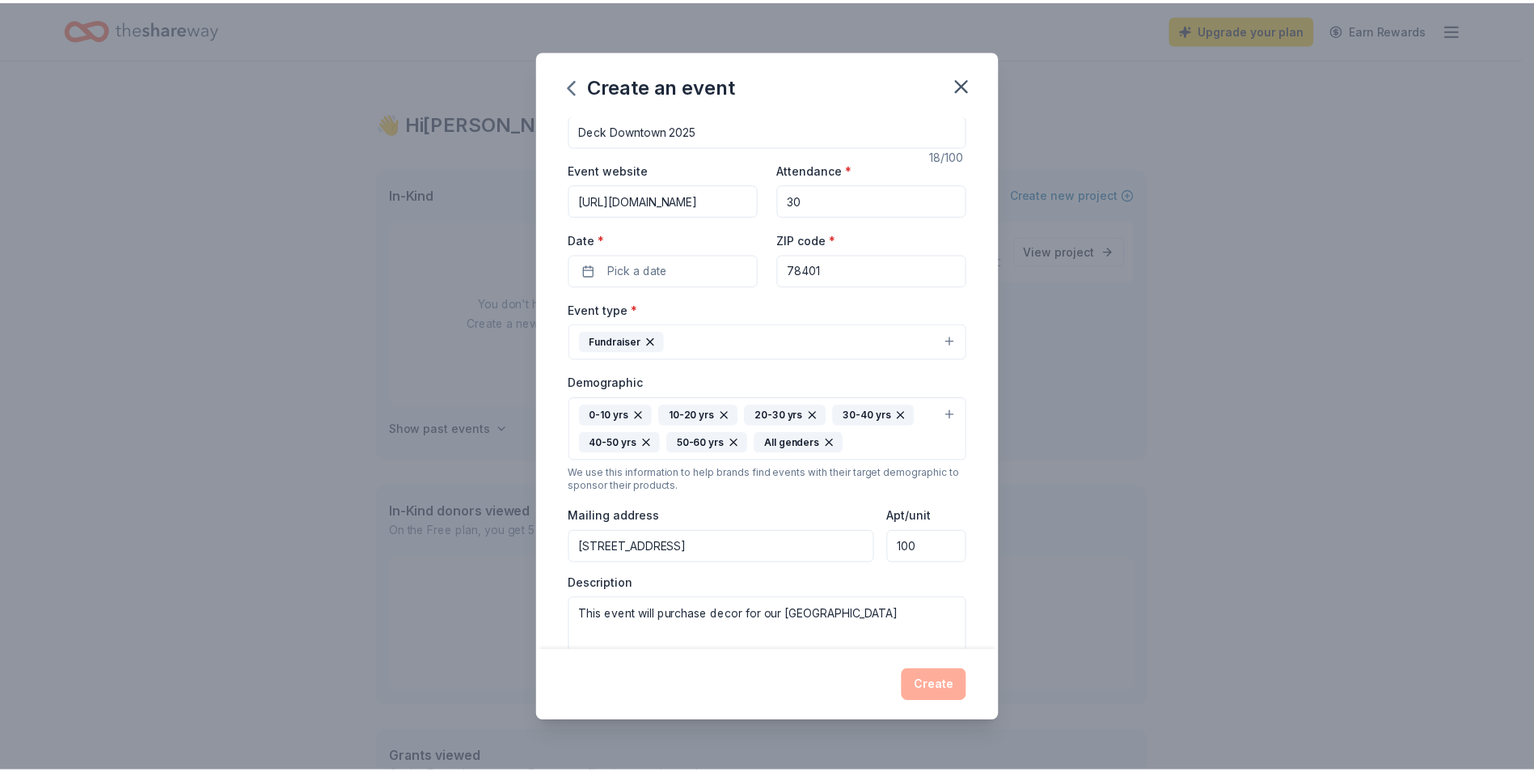
scroll to position [0, 0]
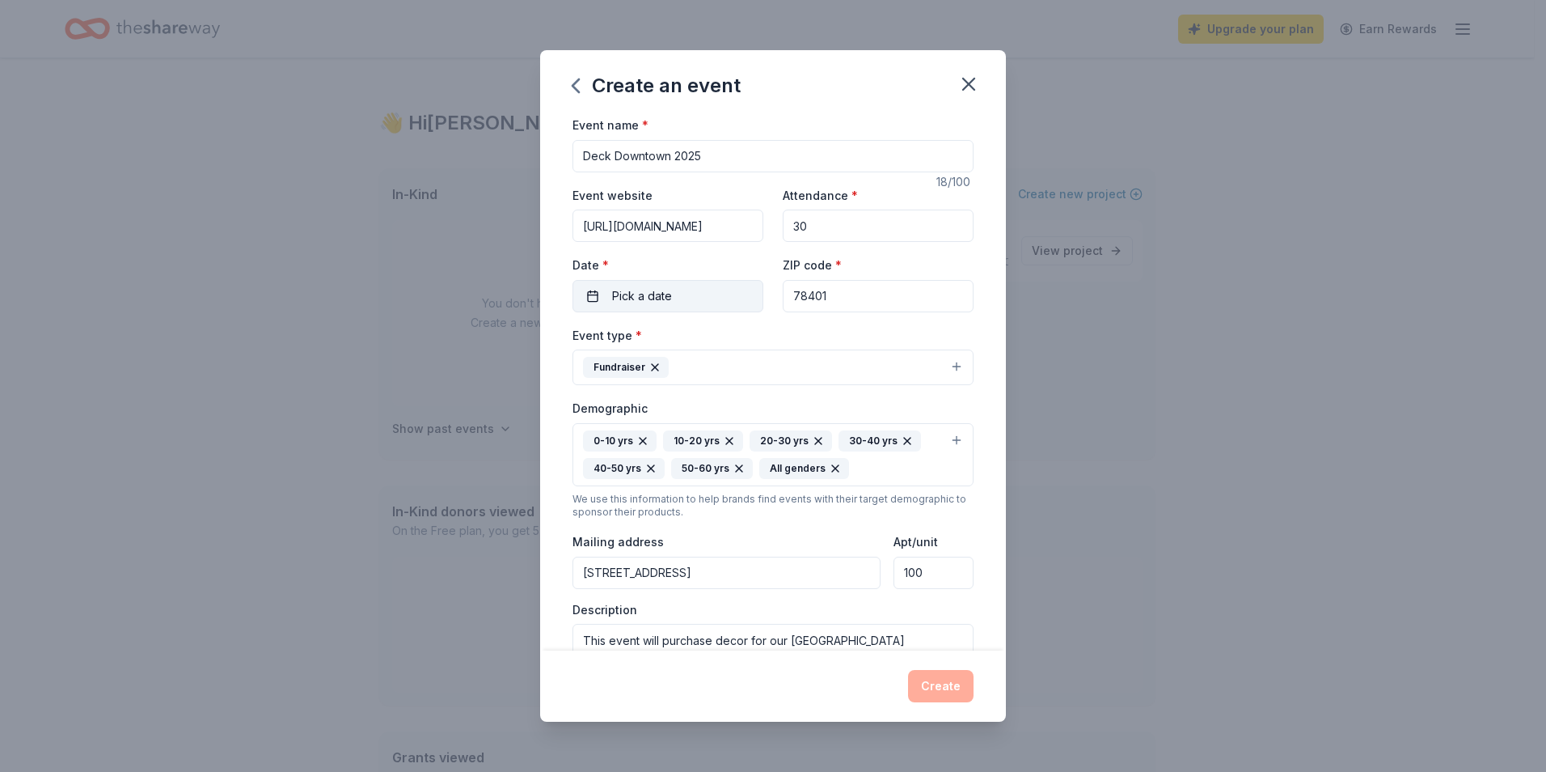
click at [696, 296] on button "Pick a date" at bounding box center [668, 296] width 191 height 32
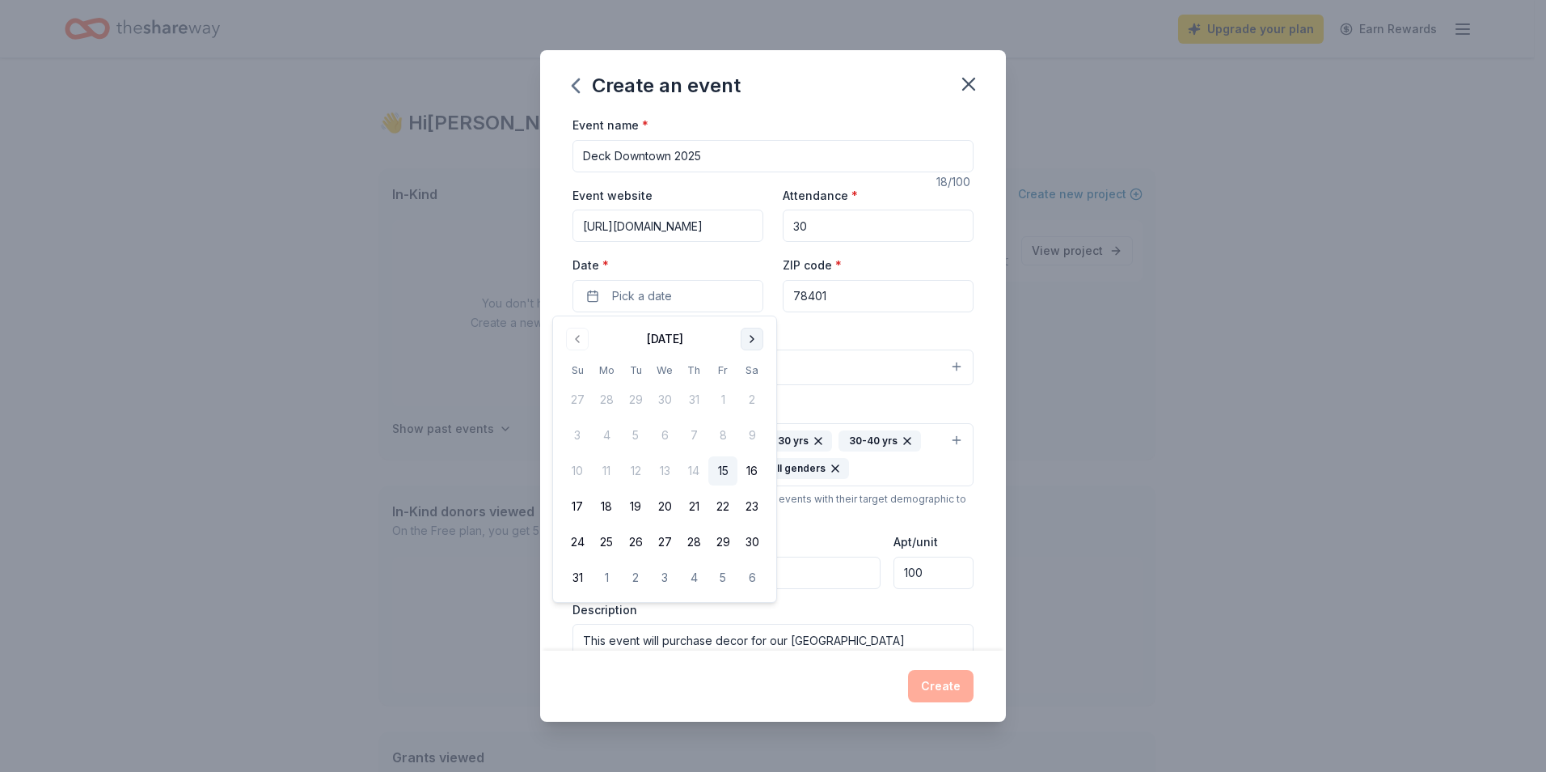
click at [751, 336] on button "Go to next month" at bounding box center [752, 339] width 23 height 23
click at [747, 466] on button "15" at bounding box center [752, 470] width 29 height 29
click at [942, 692] on button "Create" at bounding box center [941, 686] width 66 height 32
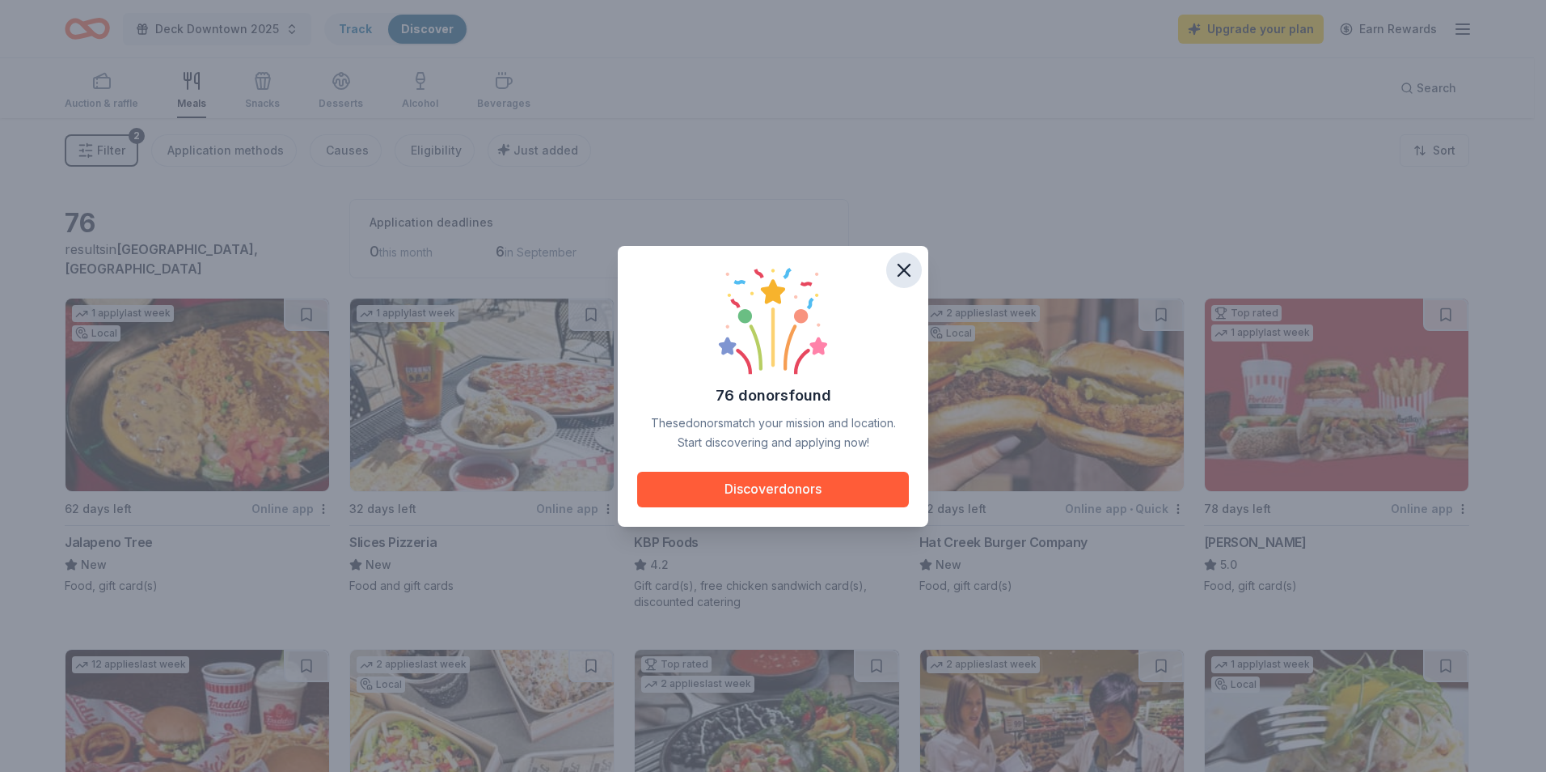
click at [911, 269] on icon "button" at bounding box center [904, 270] width 23 height 23
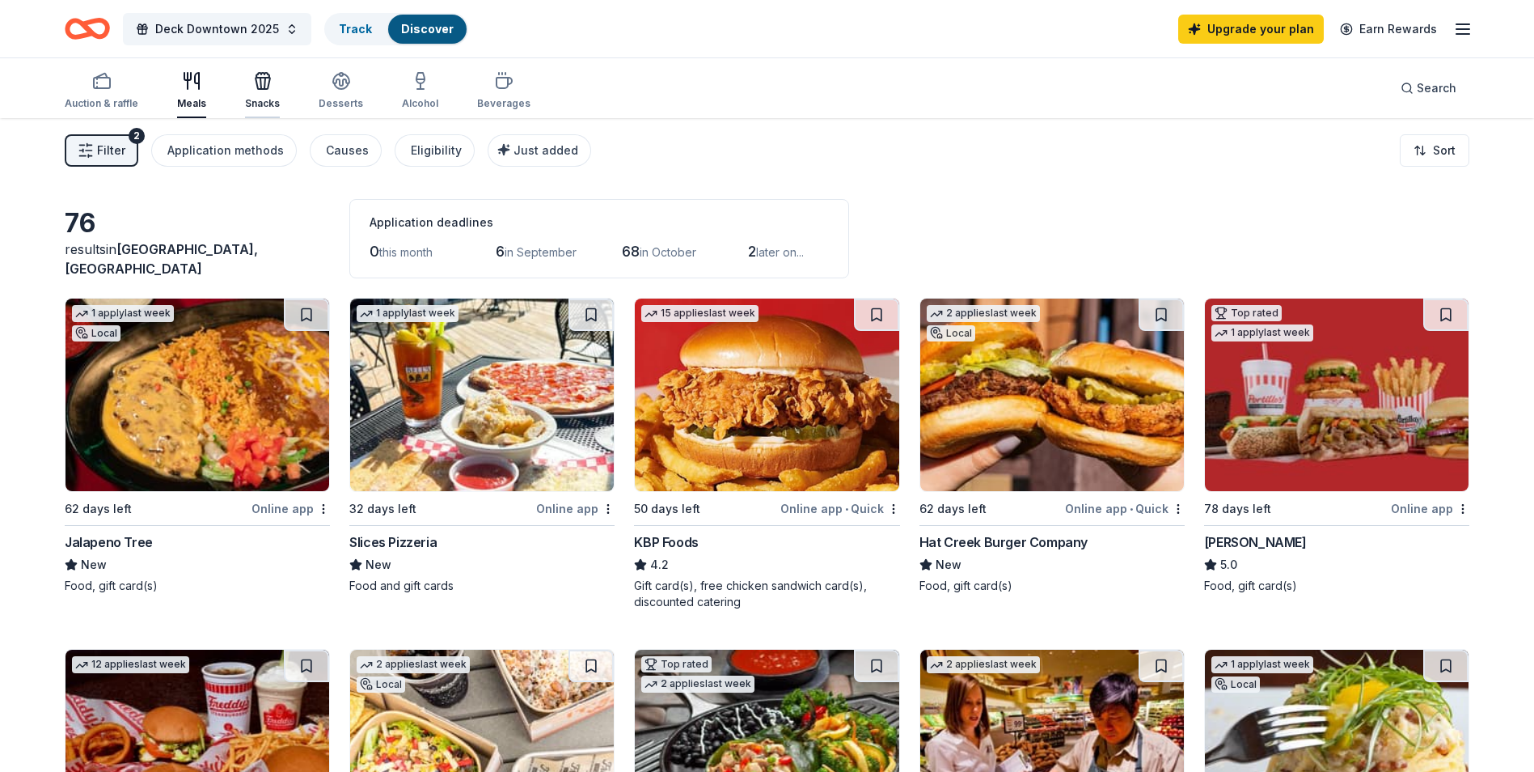
click at [262, 91] on div "Snacks" at bounding box center [262, 90] width 35 height 39
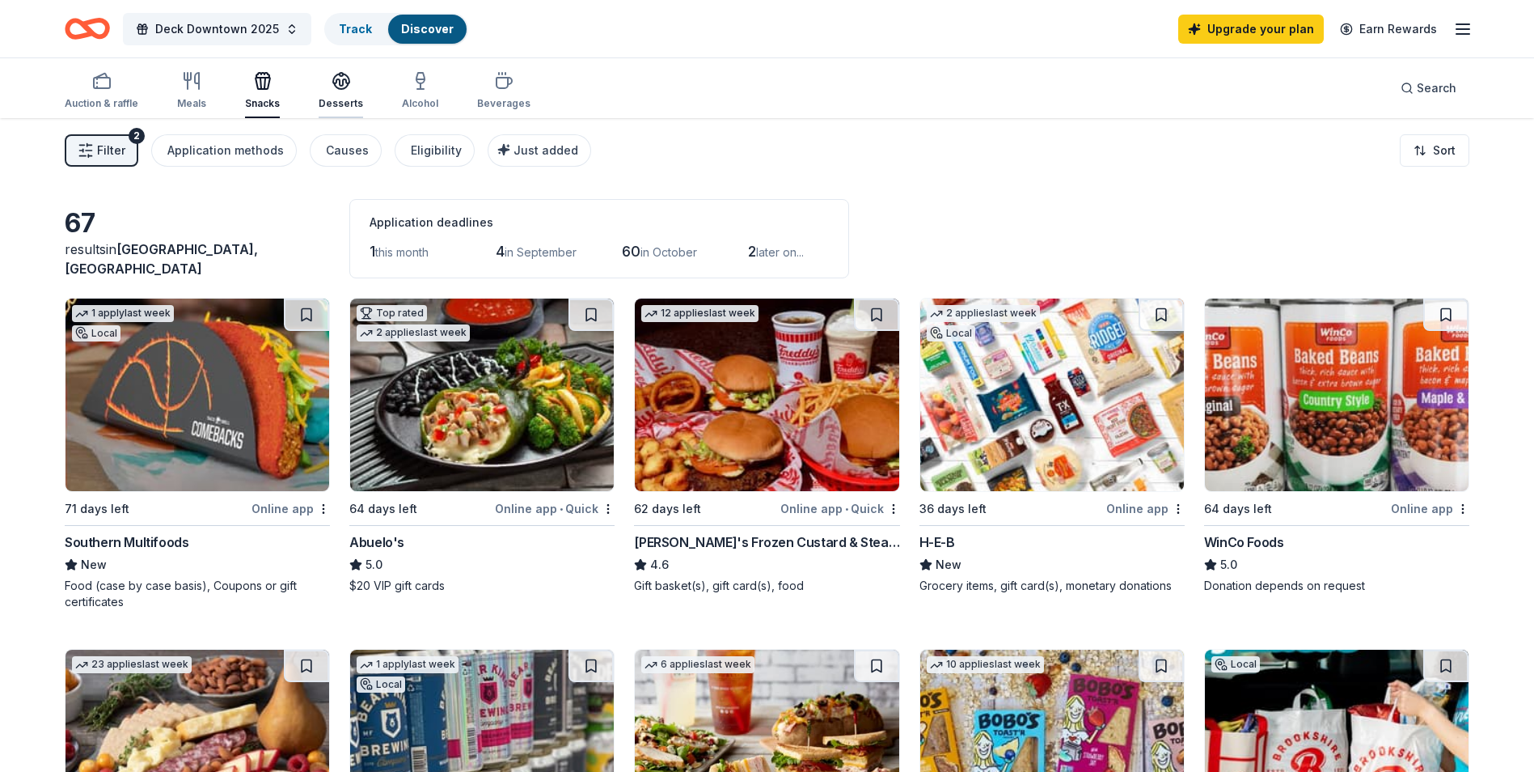
click at [339, 92] on div "Desserts" at bounding box center [341, 90] width 44 height 39
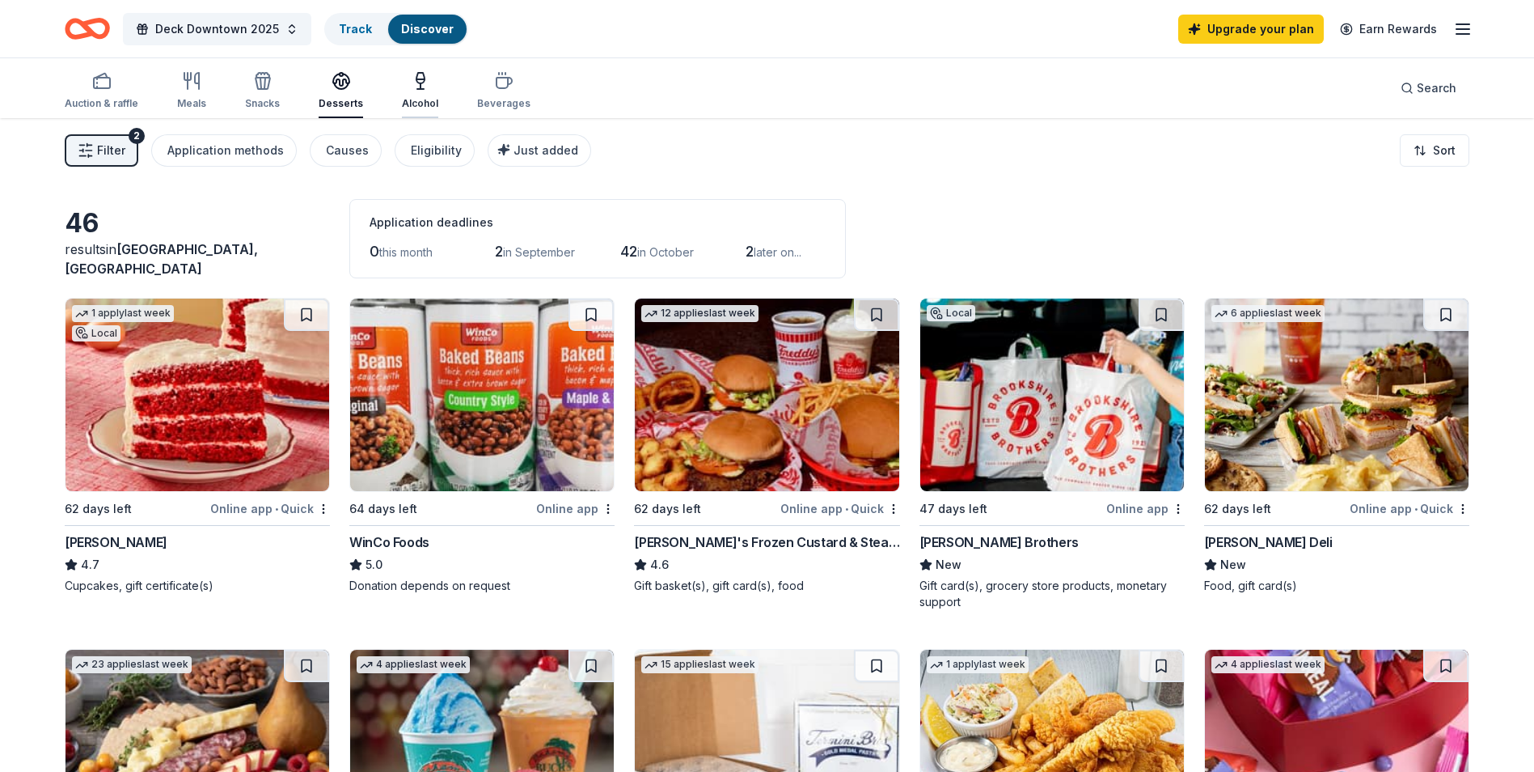
click at [417, 100] on div "Alcohol" at bounding box center [420, 103] width 36 height 13
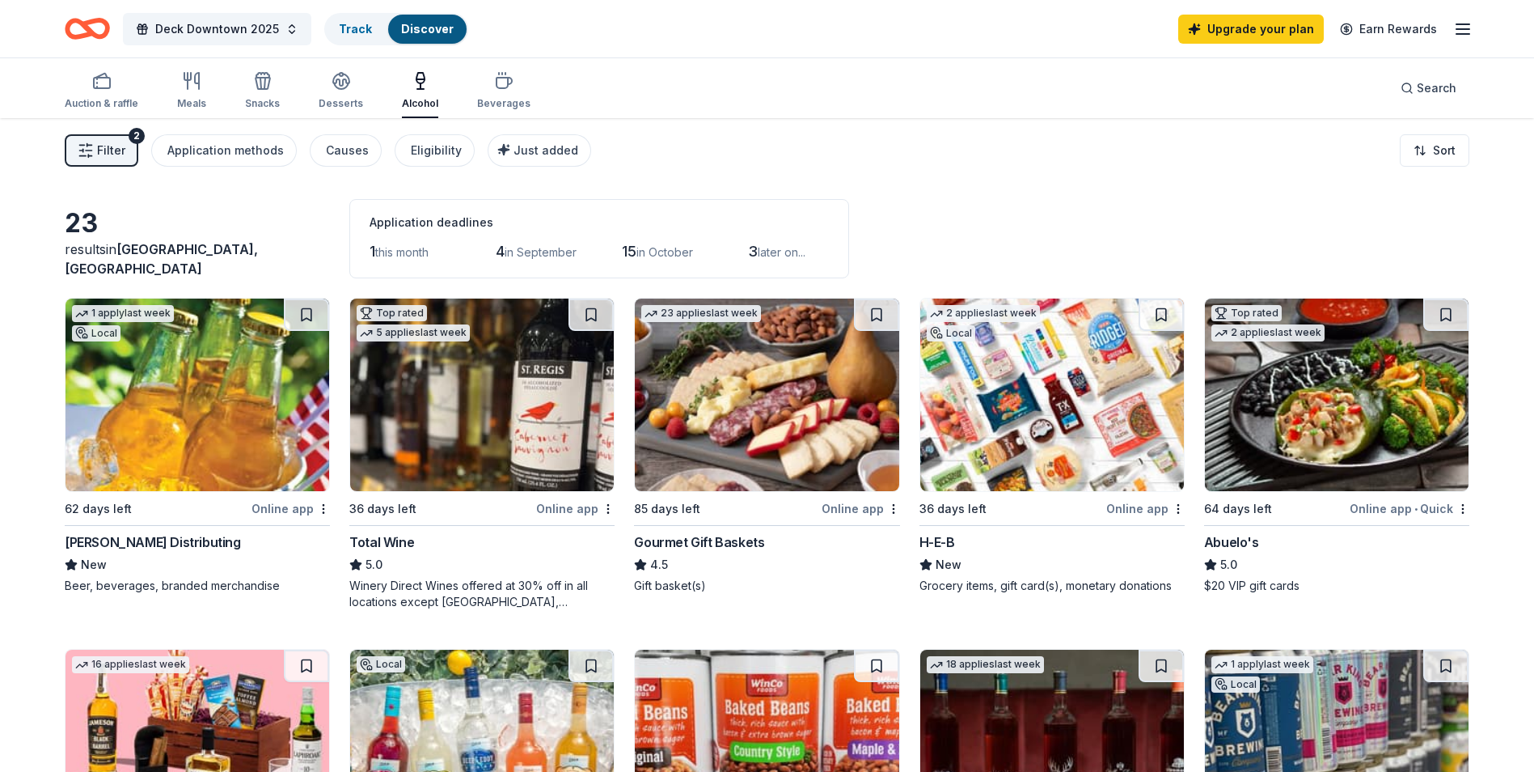
click at [798, 125] on div "Filter 2 Application methods Causes Eligibility Just added Sort" at bounding box center [767, 150] width 1534 height 65
click at [1073, 163] on div "Filter 2 Application methods Causes Eligibility Just added Sort" at bounding box center [767, 150] width 1534 height 65
drag, startPoint x: 628, startPoint y: 250, endPoint x: 810, endPoint y: 234, distance: 183.5
click at [771, 243] on div "1 this month 4 in [DATE] in [DATE] later on..." at bounding box center [599, 252] width 459 height 26
click at [117, 99] on div "Auction & raffle" at bounding box center [102, 103] width 74 height 13
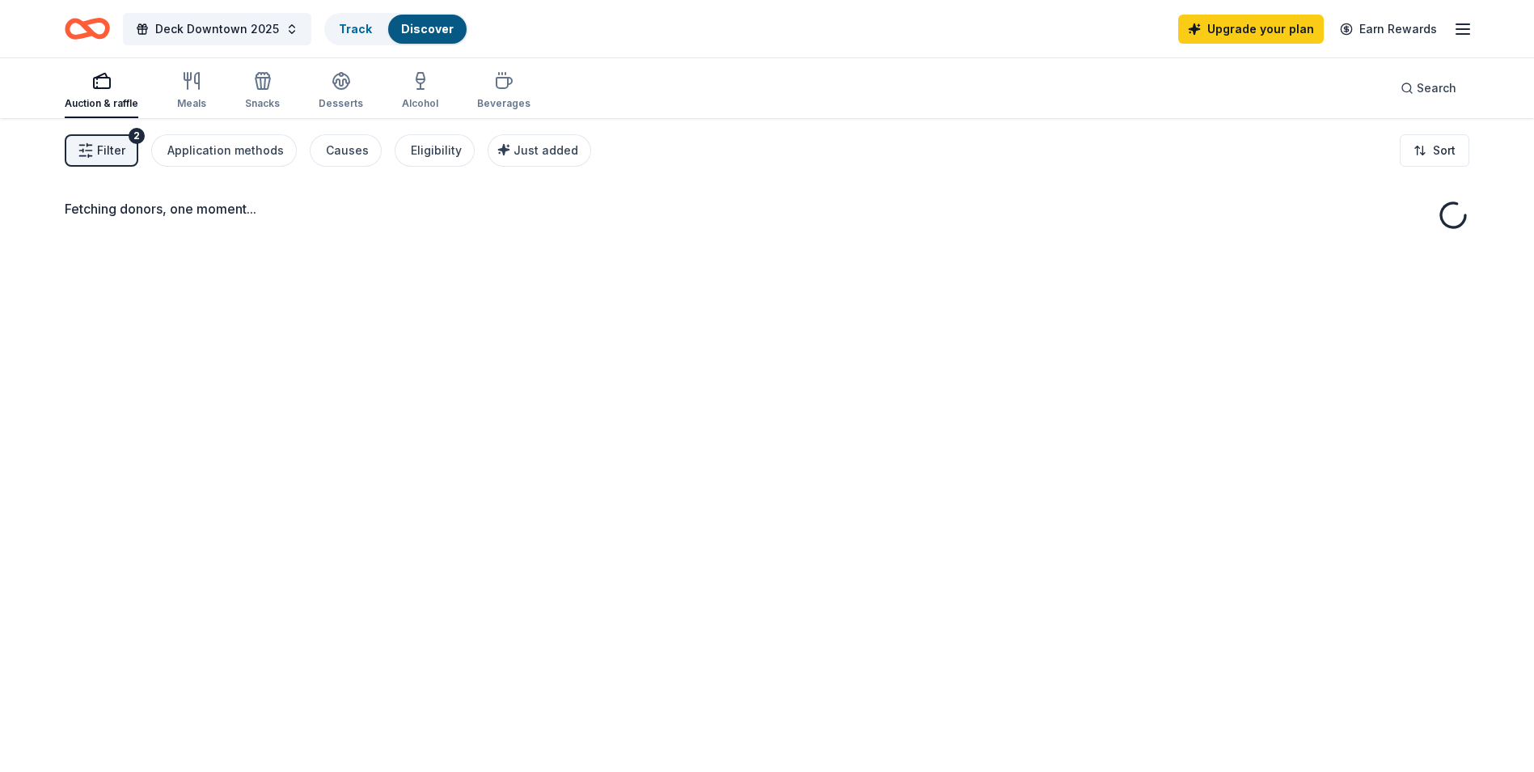
click at [207, 91] on div "Auction & raffle Meals Snacks Desserts Alcohol Beverages" at bounding box center [298, 91] width 466 height 53
